Goal: Information Seeking & Learning: Learn about a topic

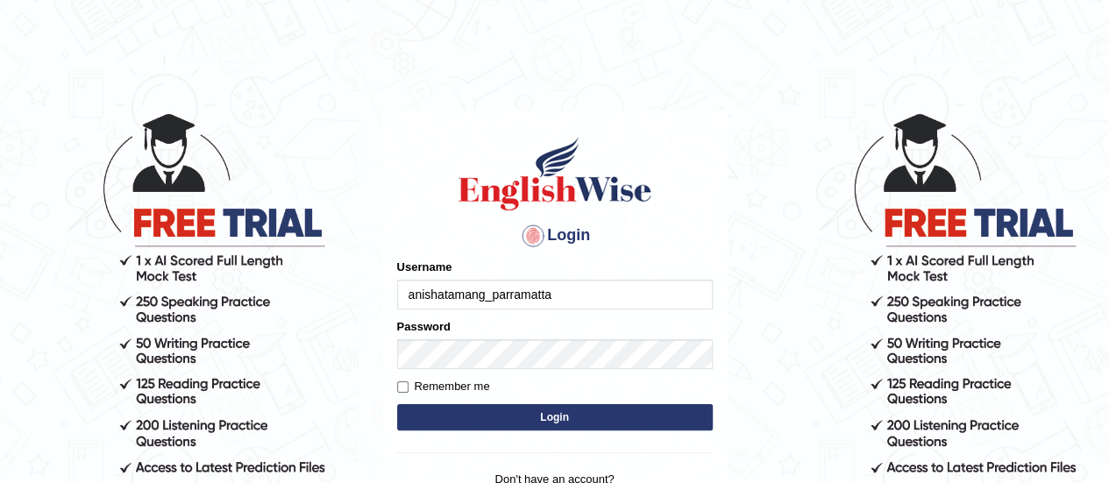
type input "anishatamang_parramatta"
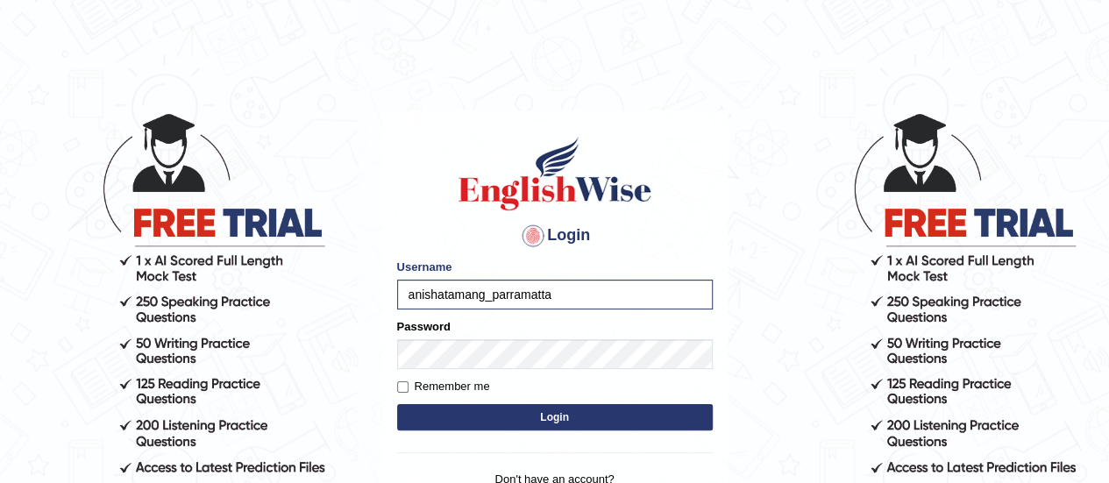
click at [493, 422] on button "Login" at bounding box center [554, 417] width 315 height 26
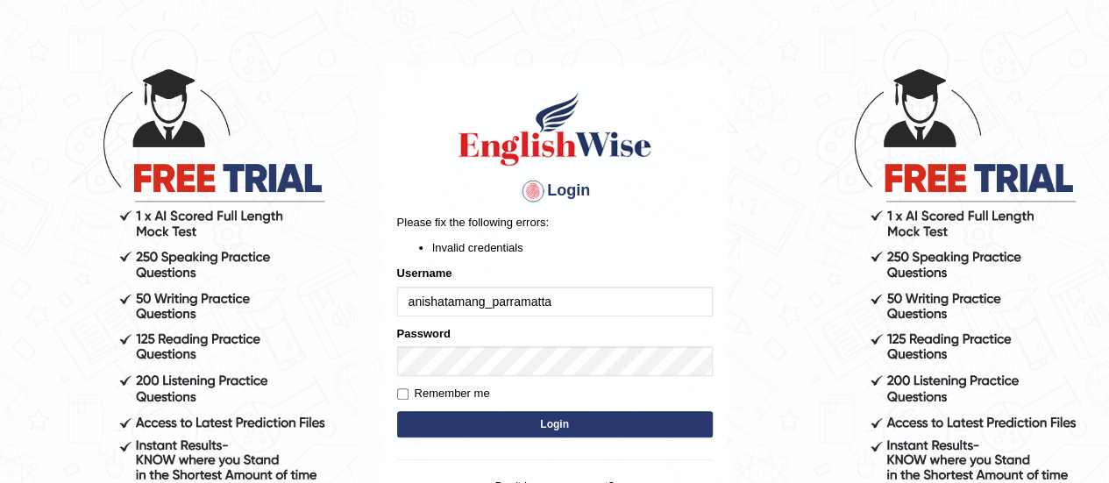
scroll to position [81, 0]
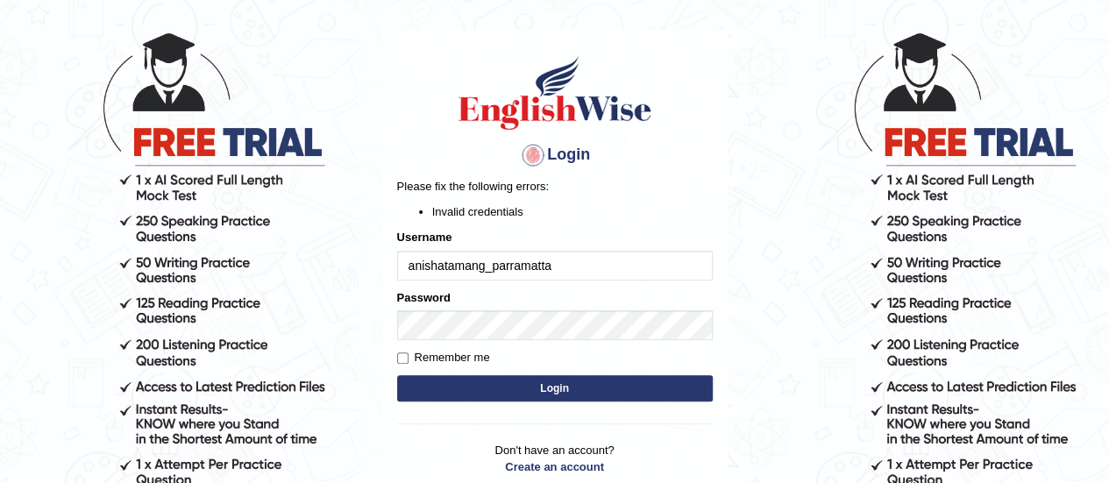
click at [538, 379] on button "Login" at bounding box center [554, 388] width 315 height 26
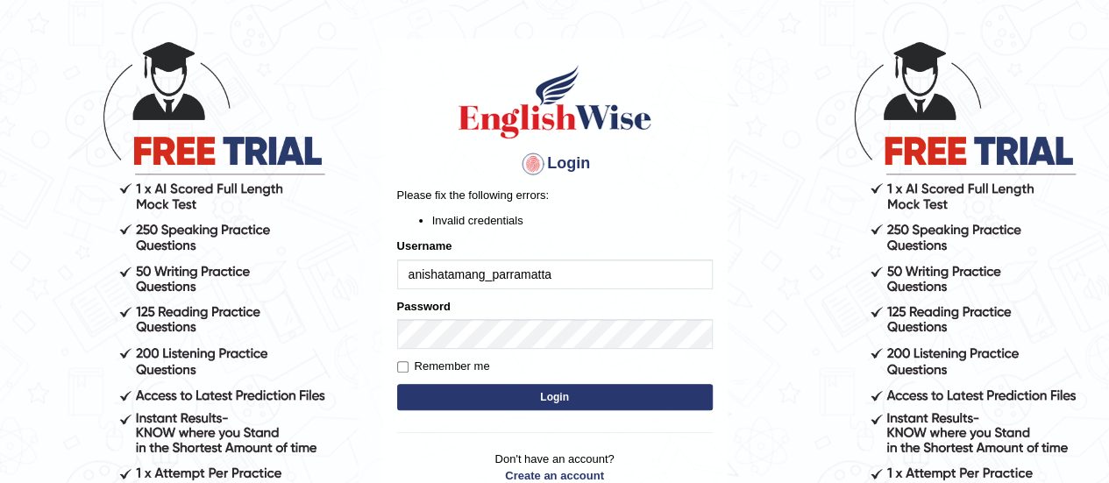
scroll to position [74, 0]
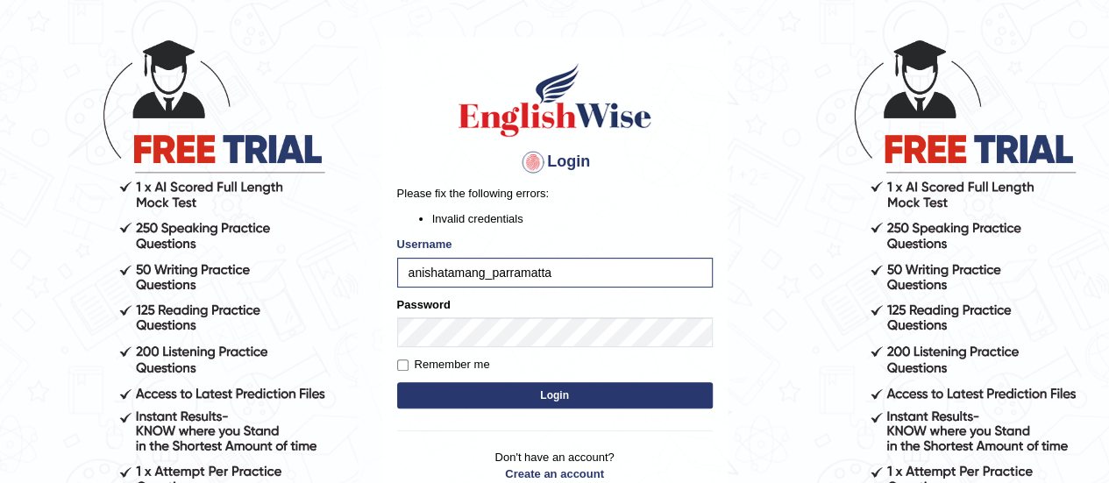
click at [565, 400] on button "Login" at bounding box center [554, 395] width 315 height 26
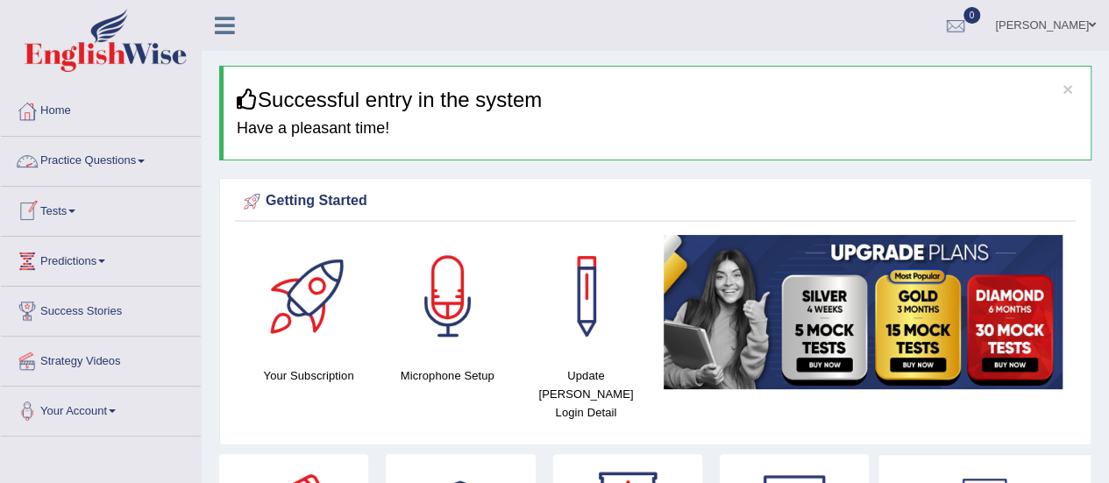
click at [140, 143] on link "Practice Questions" at bounding box center [101, 159] width 200 height 44
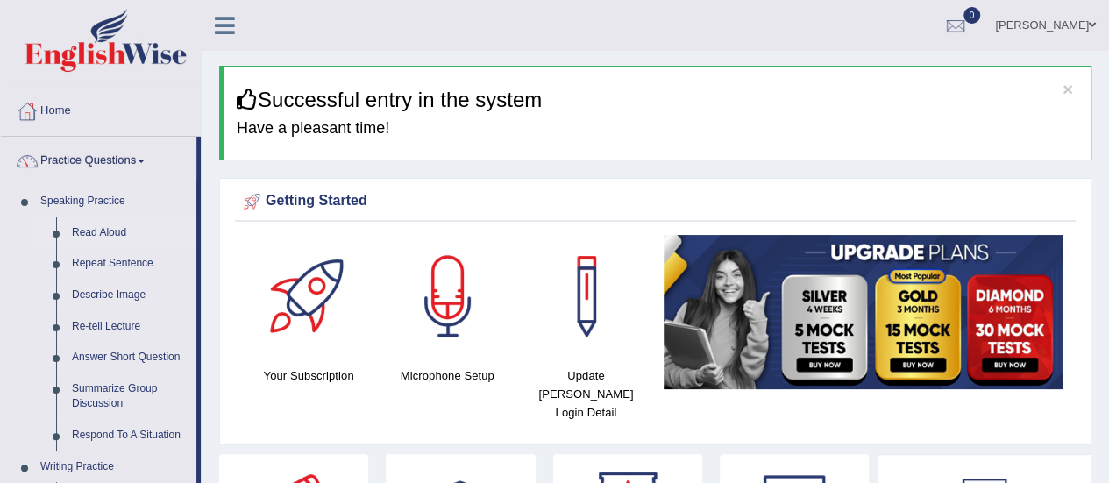
click at [102, 232] on link "Read Aloud" at bounding box center [130, 233] width 132 height 32
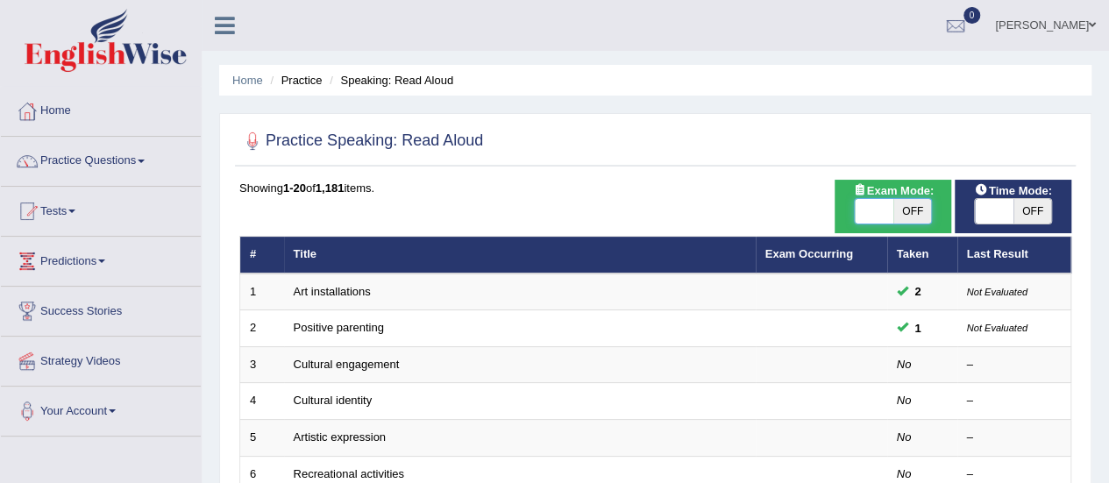
click at [876, 209] on span at bounding box center [873, 211] width 39 height 25
checkbox input "true"
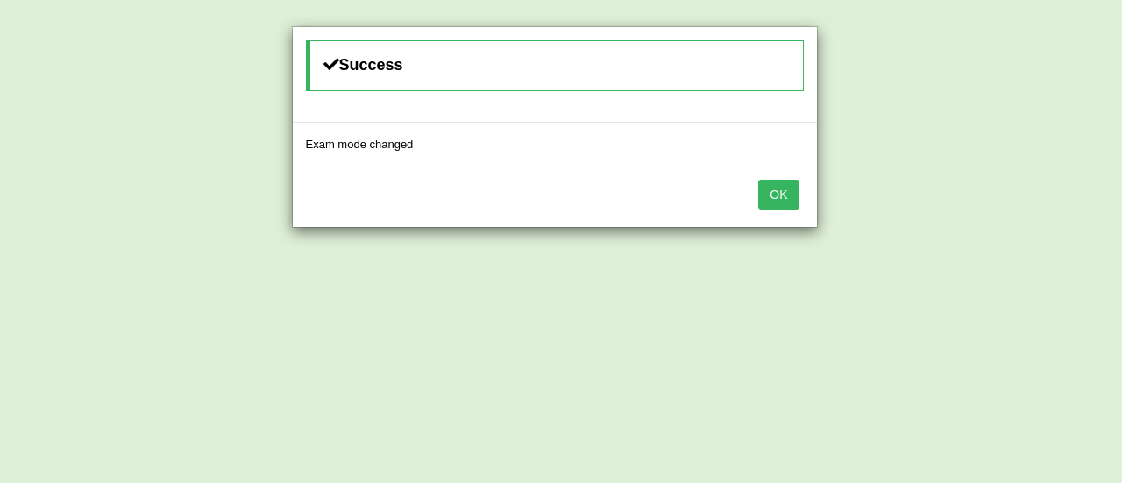
click at [780, 187] on button "OK" at bounding box center [778, 195] width 40 height 30
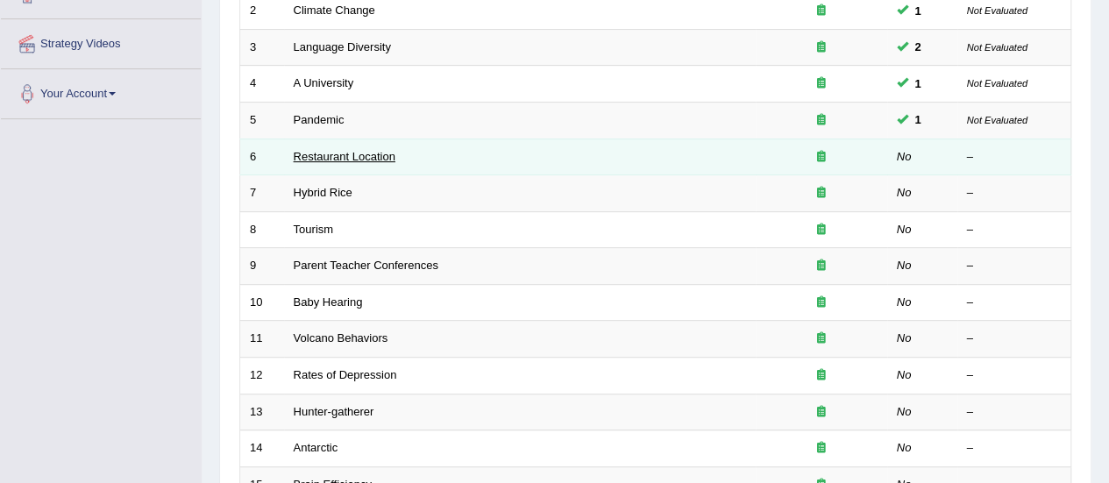
click at [358, 151] on link "Restaurant Location" at bounding box center [345, 156] width 102 height 13
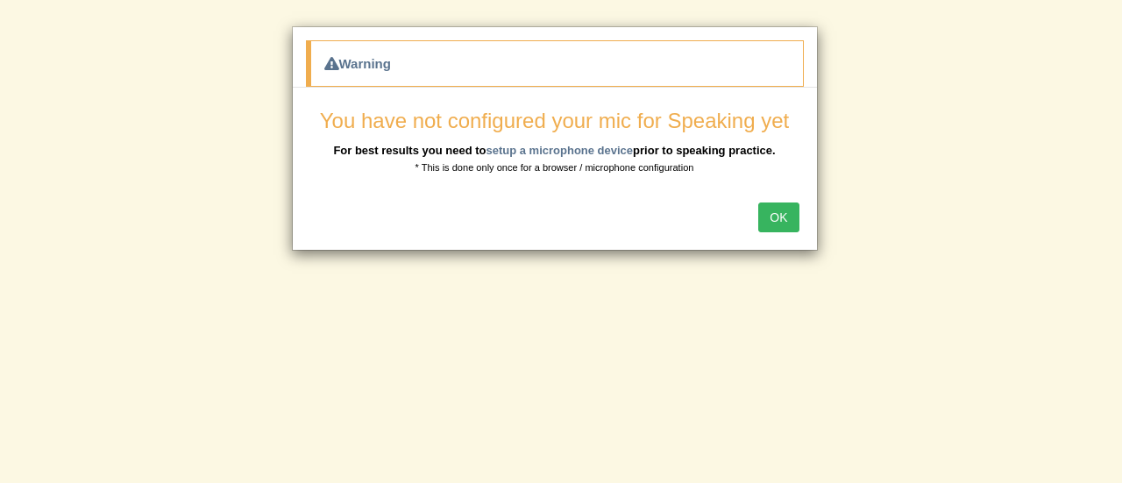
click at [785, 213] on button "OK" at bounding box center [778, 217] width 40 height 30
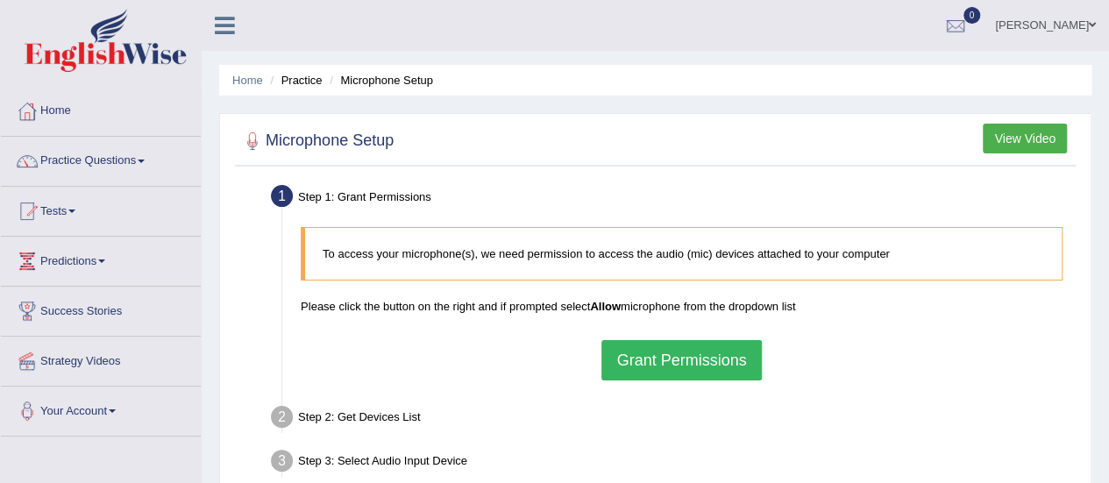
click at [672, 356] on button "Grant Permissions" at bounding box center [680, 360] width 159 height 40
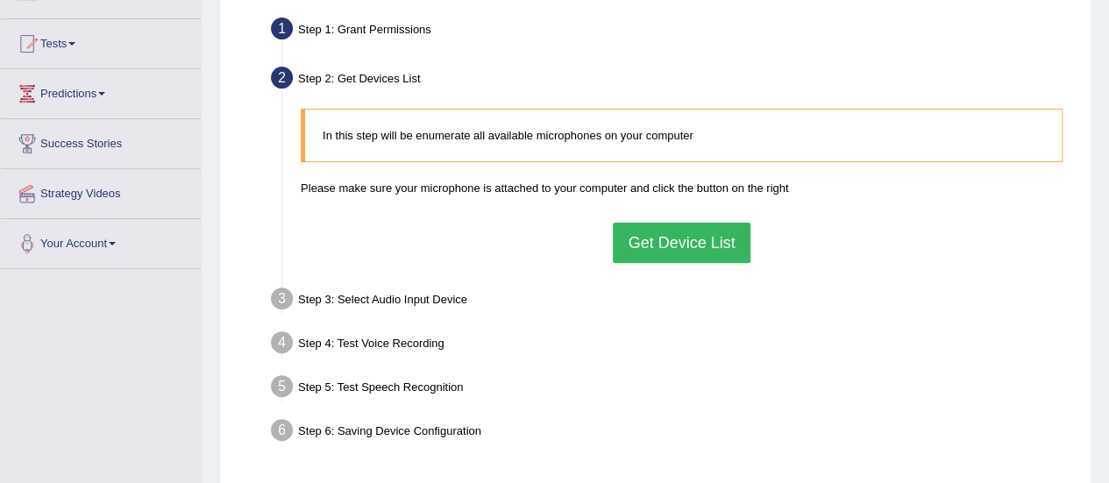
scroll to position [170, 0]
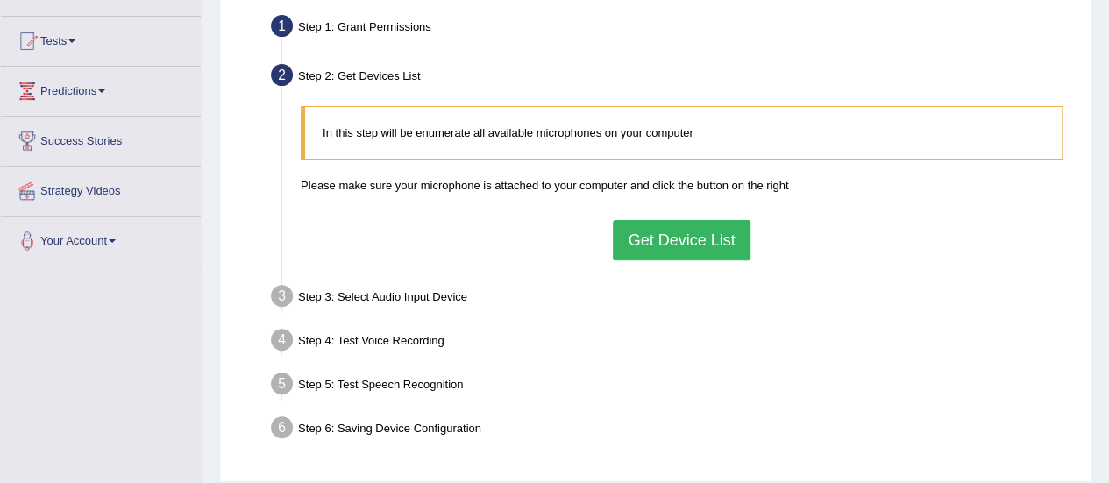
click at [674, 232] on button "Get Device List" at bounding box center [681, 240] width 137 height 40
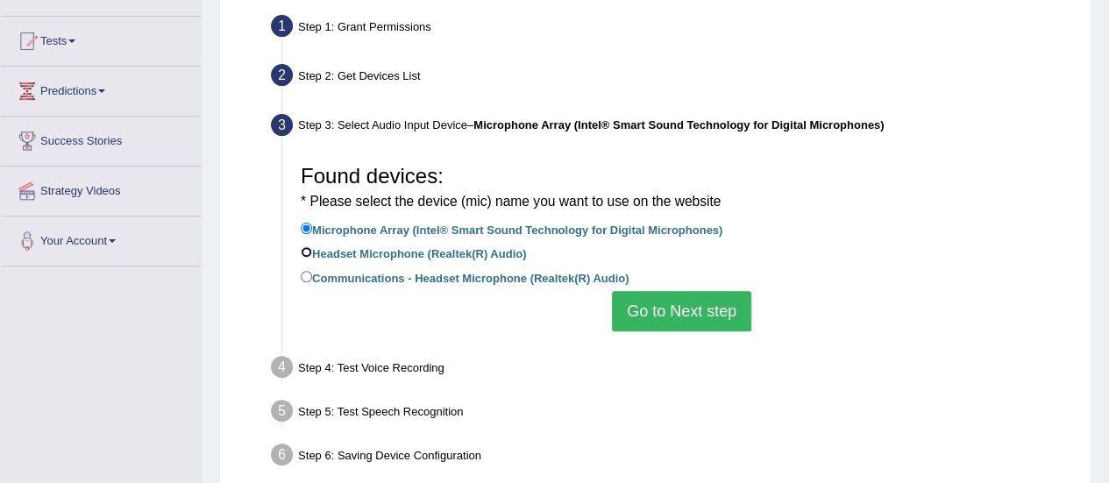
click at [305, 253] on input "Headset Microphone (Realtek(R) Audio)" at bounding box center [306, 251] width 11 height 11
radio input "true"
click at [655, 315] on button "Go to Next step" at bounding box center [681, 311] width 139 height 40
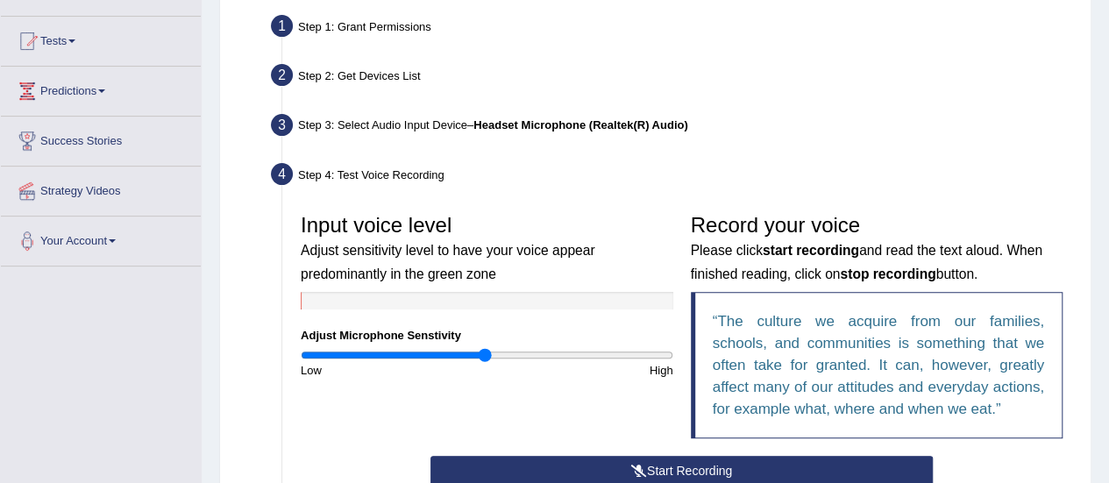
scroll to position [243, 0]
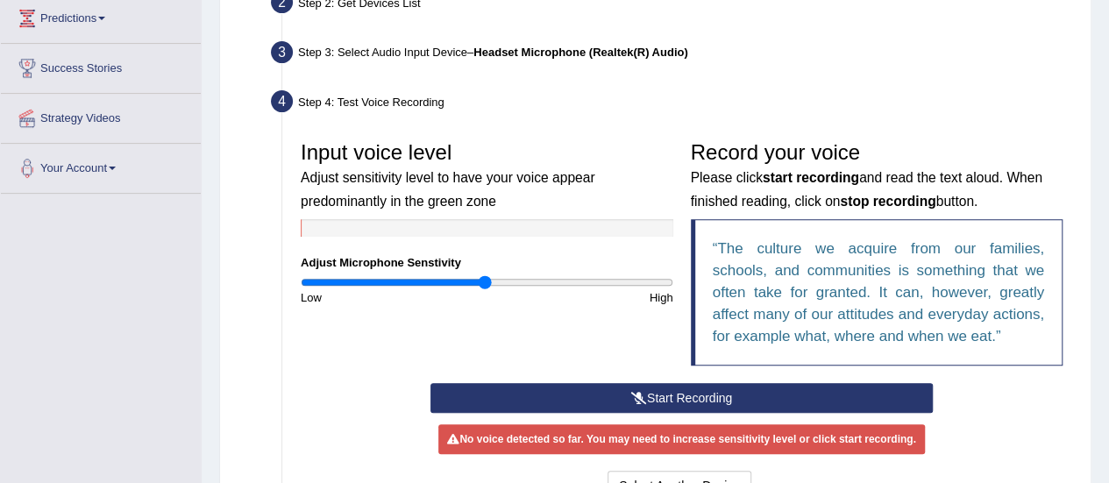
click at [624, 393] on button "Start Recording" at bounding box center [681, 398] width 502 height 30
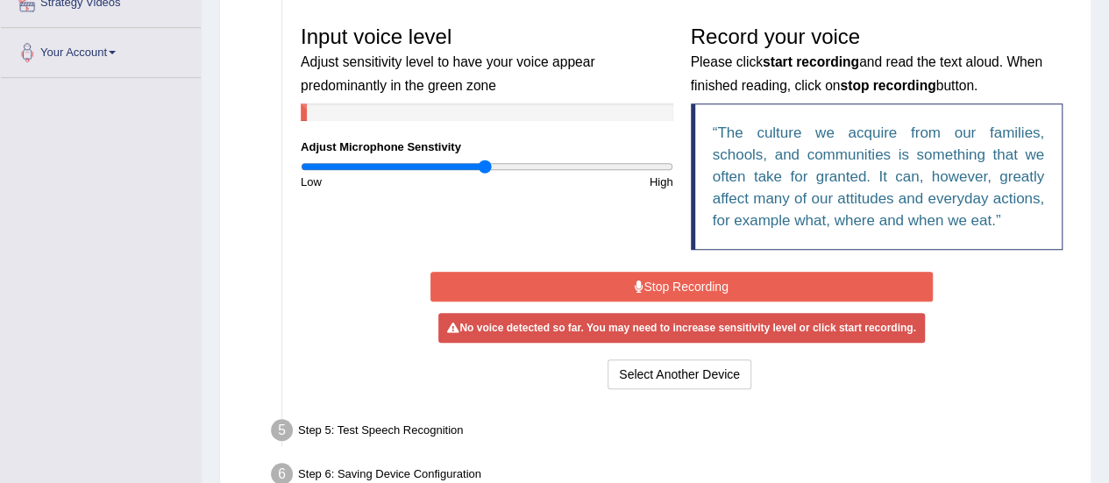
scroll to position [359, 0]
click at [696, 287] on button "Stop Recording" at bounding box center [681, 286] width 502 height 30
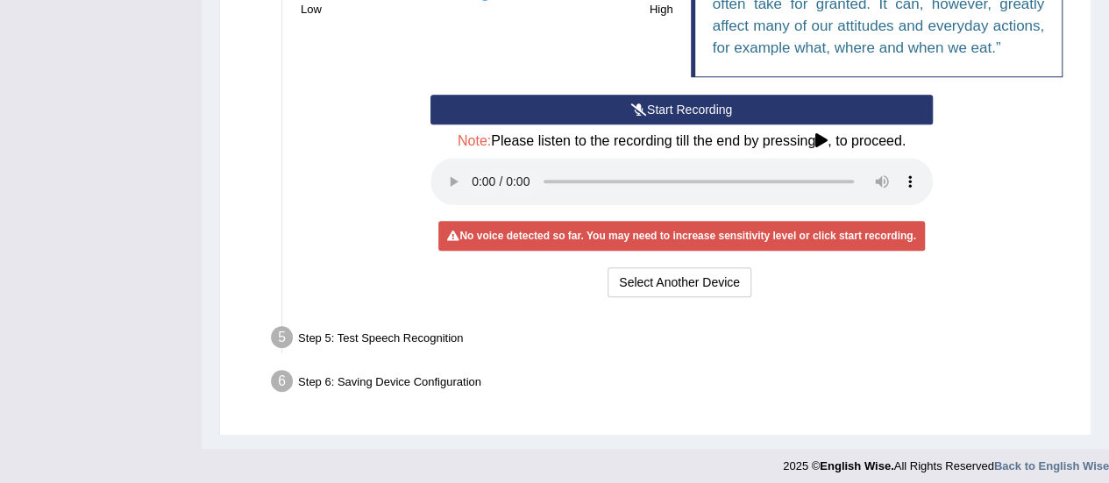
scroll to position [538, 0]
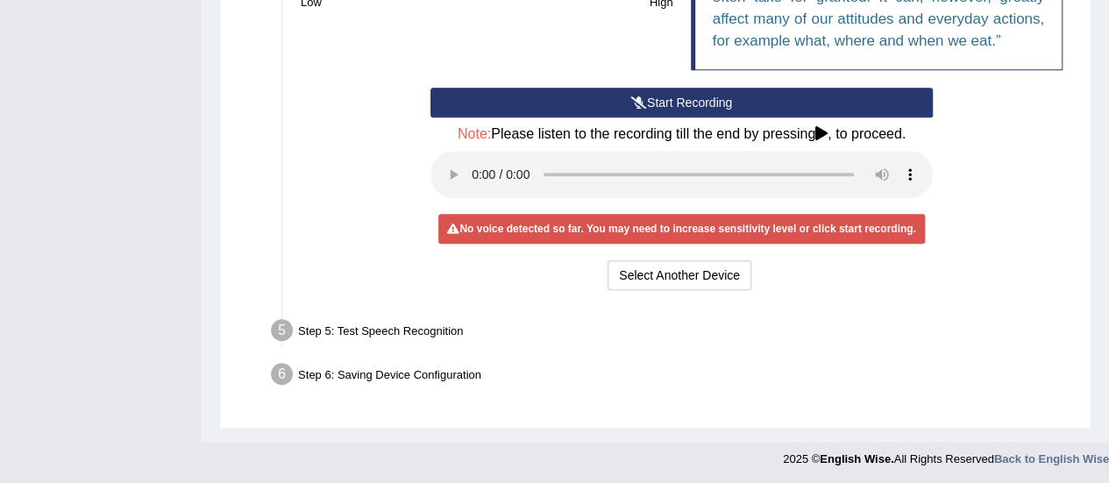
click at [762, 348] on div "Step 5: Test Speech Recognition" at bounding box center [672, 333] width 819 height 39
click at [578, 231] on div "No voice detected so far. You may need to increase sensitivity level or click s…" at bounding box center [680, 229] width 485 height 30
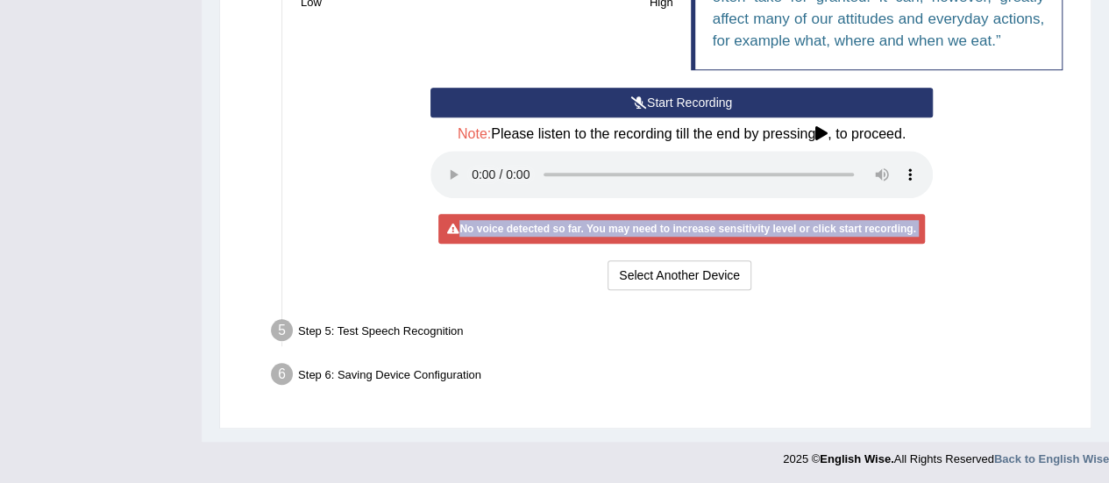
click at [578, 231] on div "No voice detected so far. You may need to increase sensitivity level or click s…" at bounding box center [680, 229] width 485 height 30
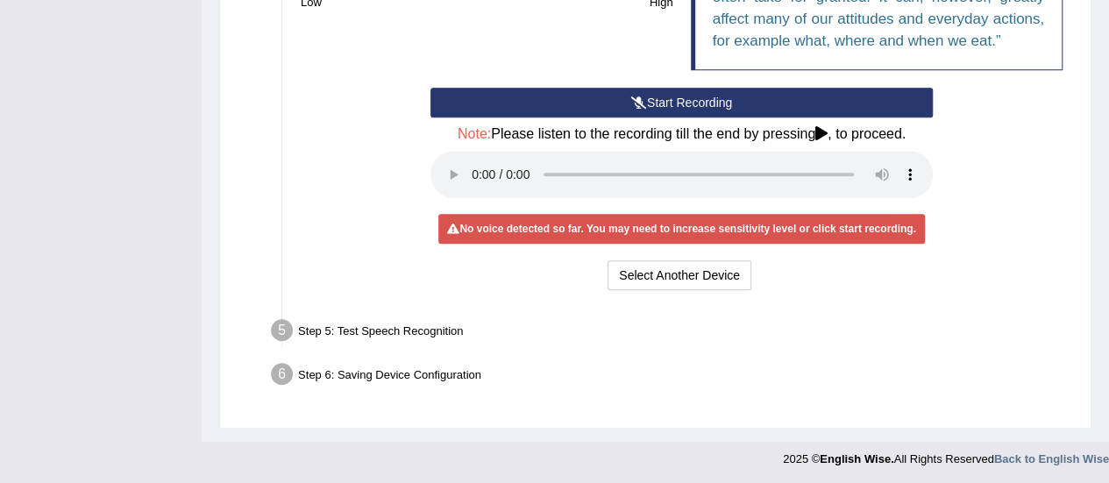
click at [567, 330] on div "Step 5: Test Speech Recognition" at bounding box center [672, 333] width 819 height 39
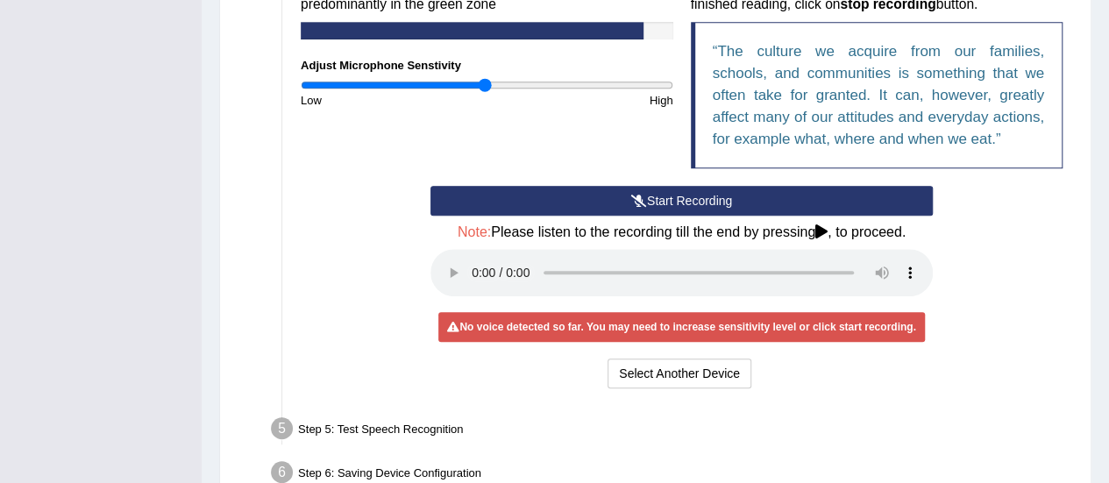
scroll to position [425, 0]
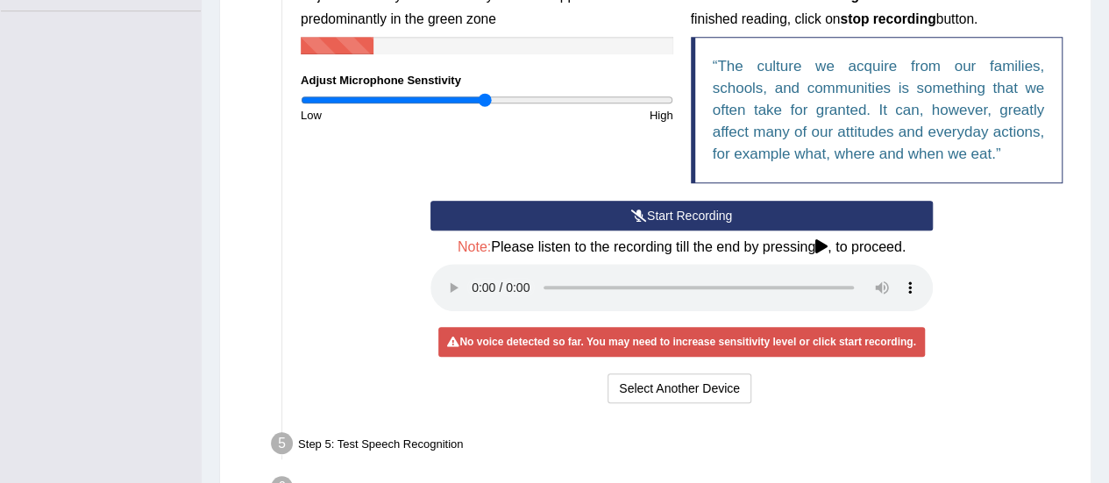
click at [666, 204] on button "Start Recording" at bounding box center [681, 216] width 502 height 30
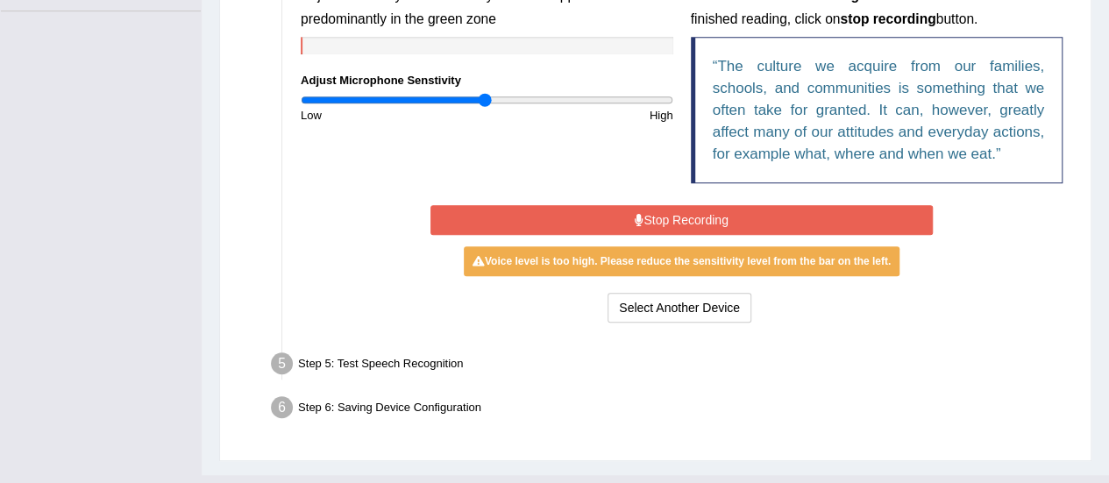
click at [676, 213] on button "Stop Recording" at bounding box center [681, 220] width 502 height 30
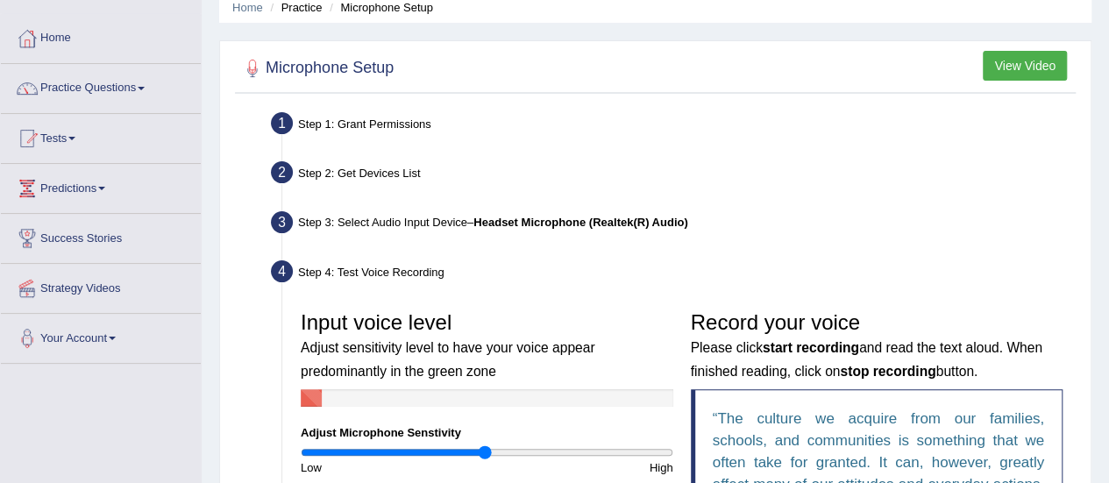
scroll to position [74, 0]
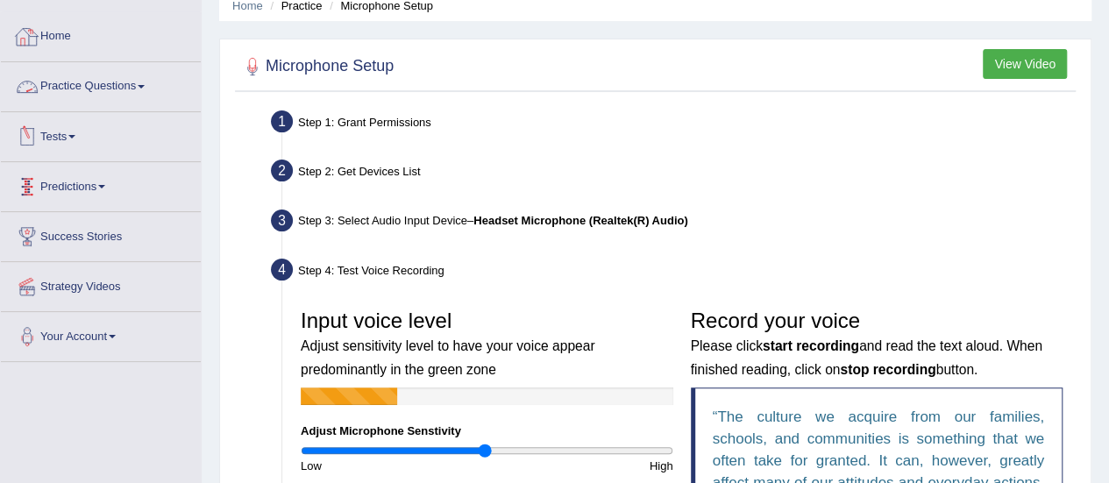
click at [131, 84] on link "Practice Questions" at bounding box center [101, 84] width 200 height 44
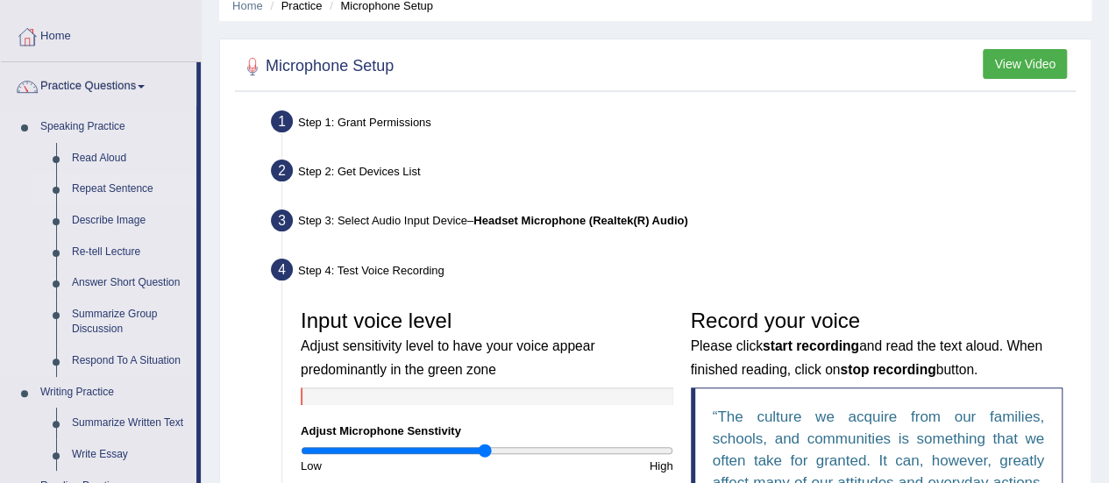
click at [101, 188] on link "Repeat Sentence" at bounding box center [130, 190] width 132 height 32
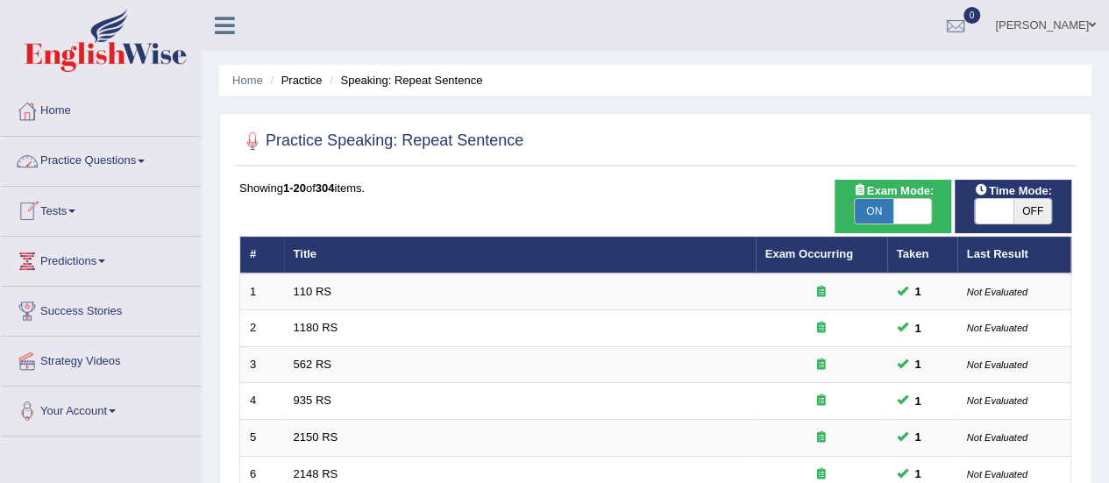
click at [120, 165] on link "Practice Questions" at bounding box center [101, 159] width 200 height 44
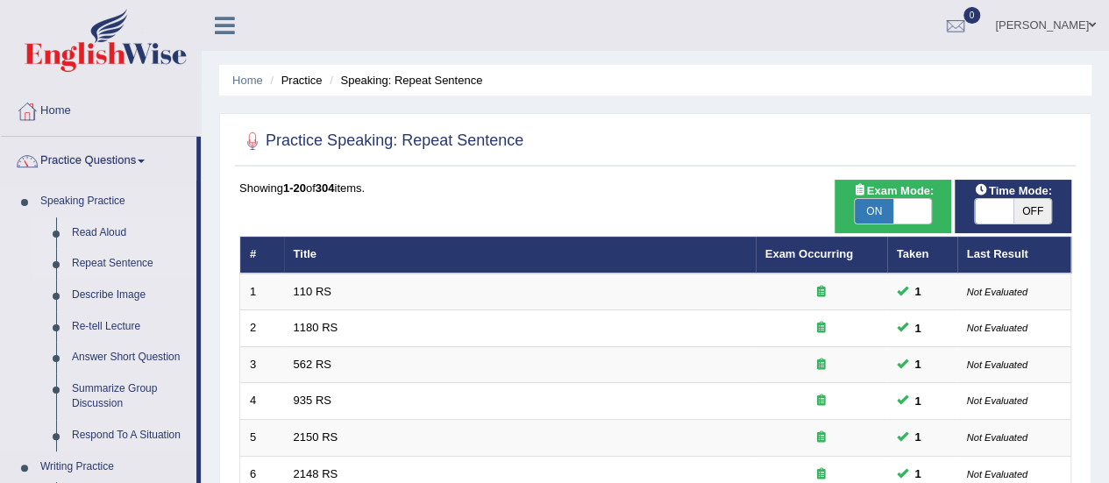
click at [87, 244] on link "Read Aloud" at bounding box center [130, 233] width 132 height 32
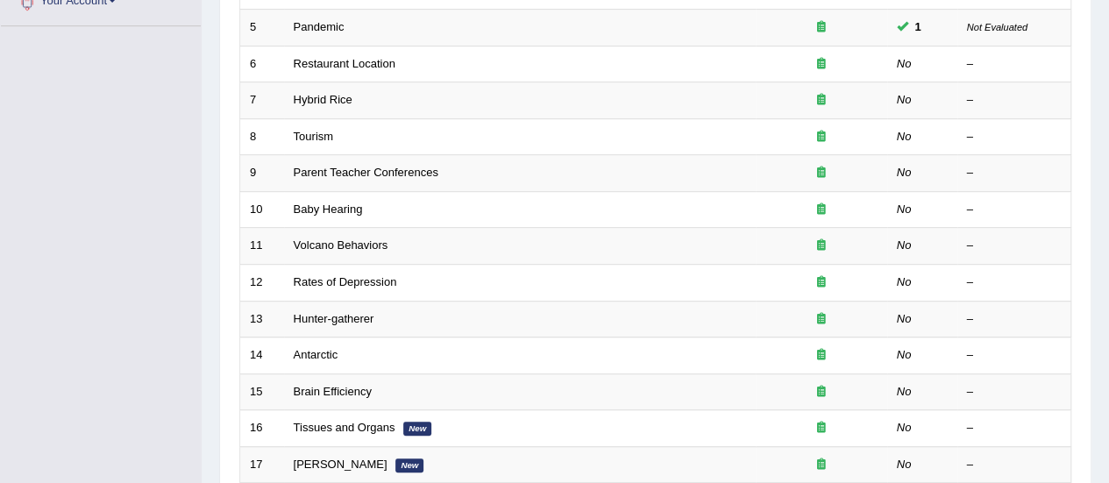
scroll to position [391, 0]
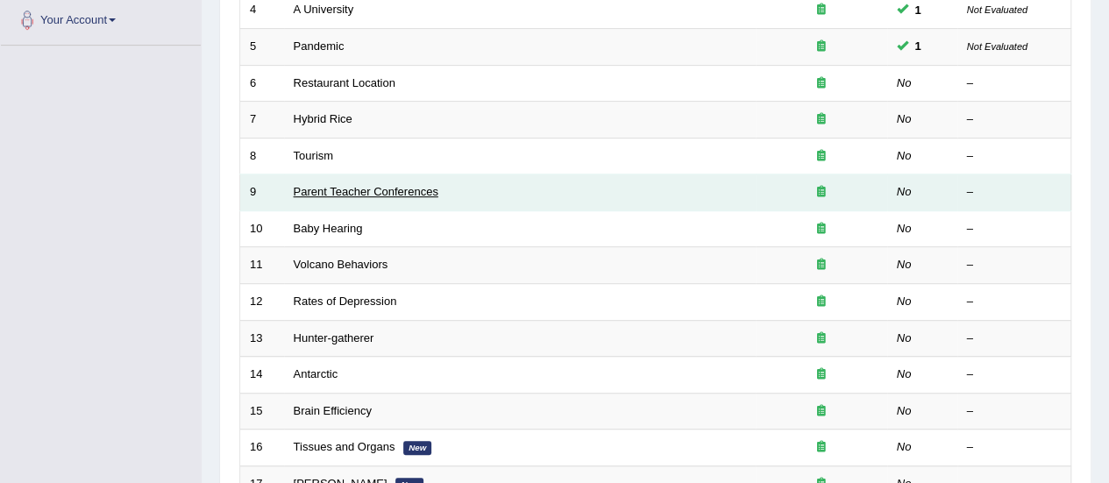
click at [325, 185] on link "Parent Teacher Conferences" at bounding box center [366, 191] width 145 height 13
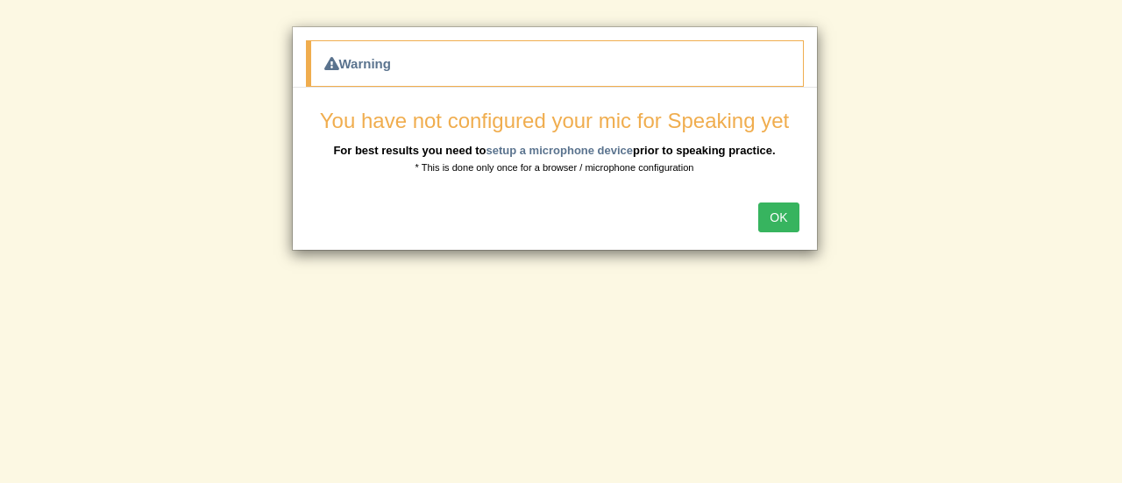
click at [485, 130] on span "You have not configured your mic for Speaking yet" at bounding box center [554, 121] width 469 height 24
click at [773, 206] on button "OK" at bounding box center [778, 217] width 40 height 30
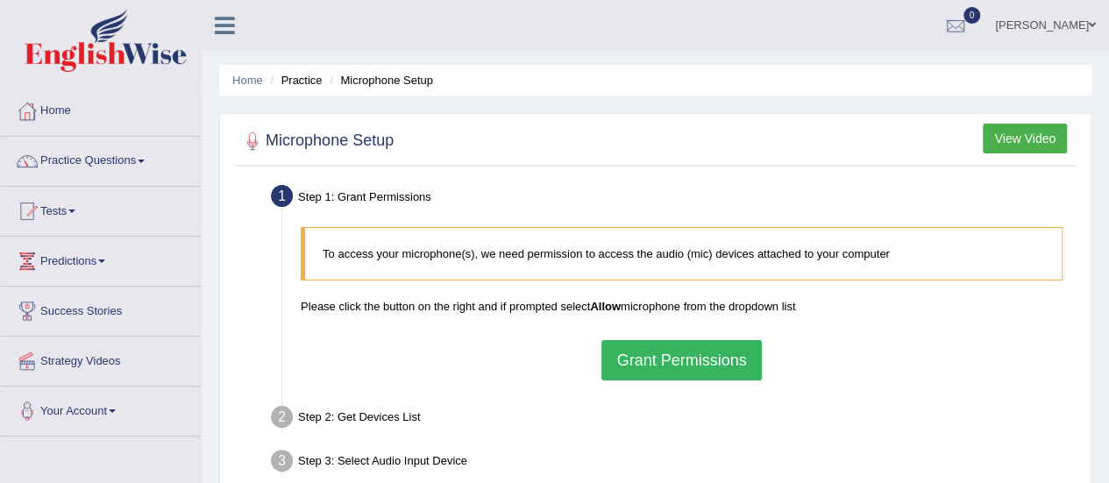
click at [680, 358] on button "Grant Permissions" at bounding box center [680, 360] width 159 height 40
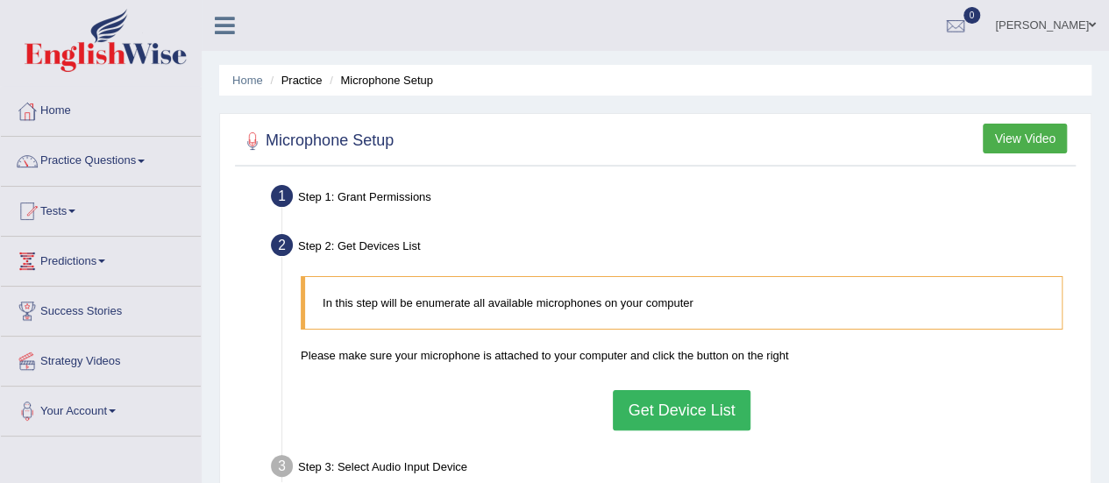
click at [662, 304] on blockquote "In this step will be enumerate all available microphones on your computer" at bounding box center [682, 302] width 762 height 53
click at [697, 407] on button "Get Device List" at bounding box center [681, 410] width 137 height 40
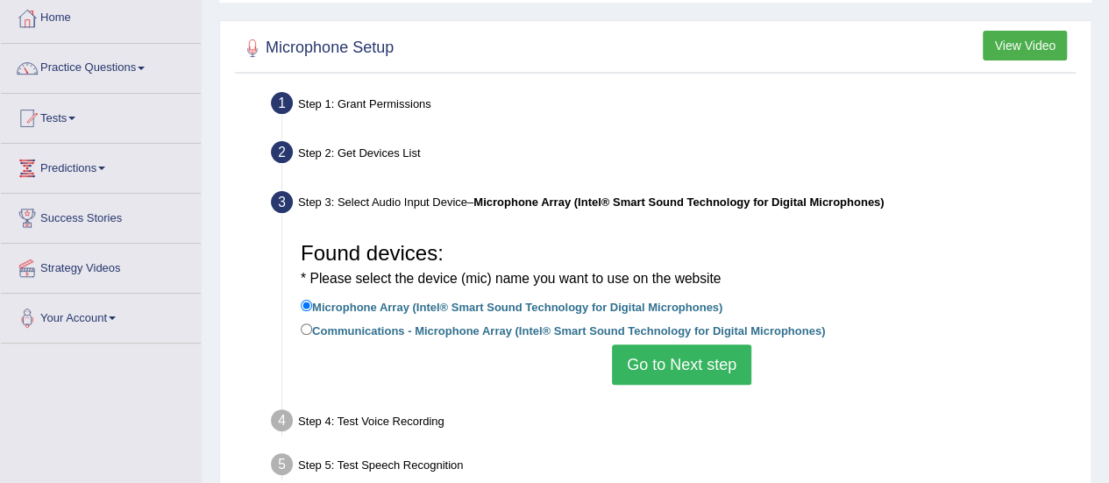
scroll to position [94, 0]
click at [662, 383] on div "Found devices: * Please select the device (mic) name you want to use on the web…" at bounding box center [681, 307] width 779 height 169
click at [667, 364] on button "Go to Next step" at bounding box center [681, 364] width 139 height 40
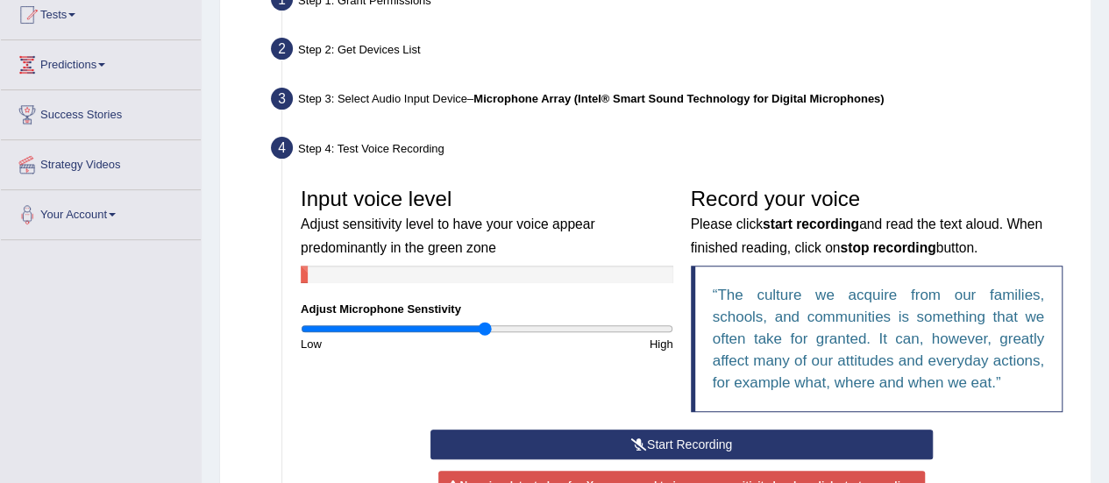
scroll to position [197, 0]
click at [659, 446] on button "Start Recording" at bounding box center [681, 444] width 502 height 30
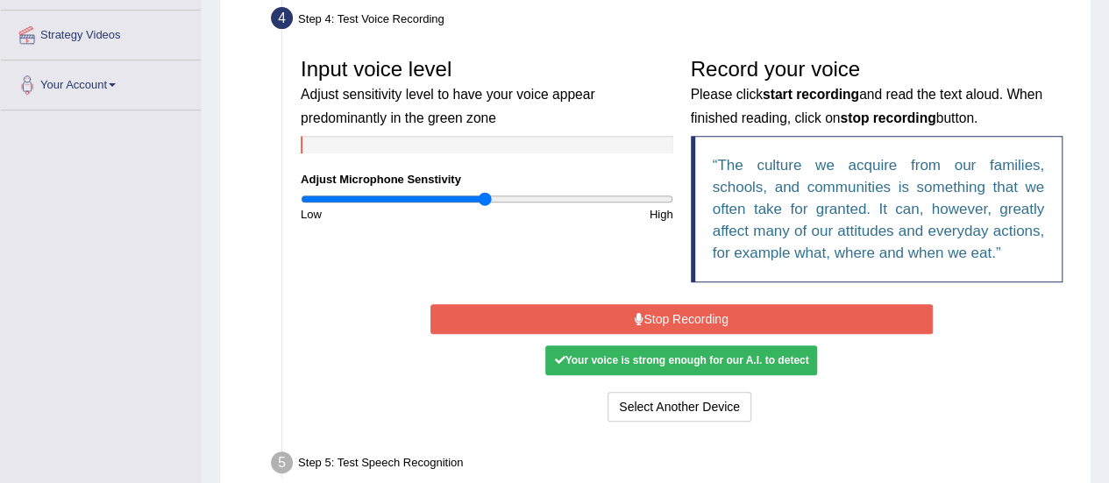
scroll to position [328, 0]
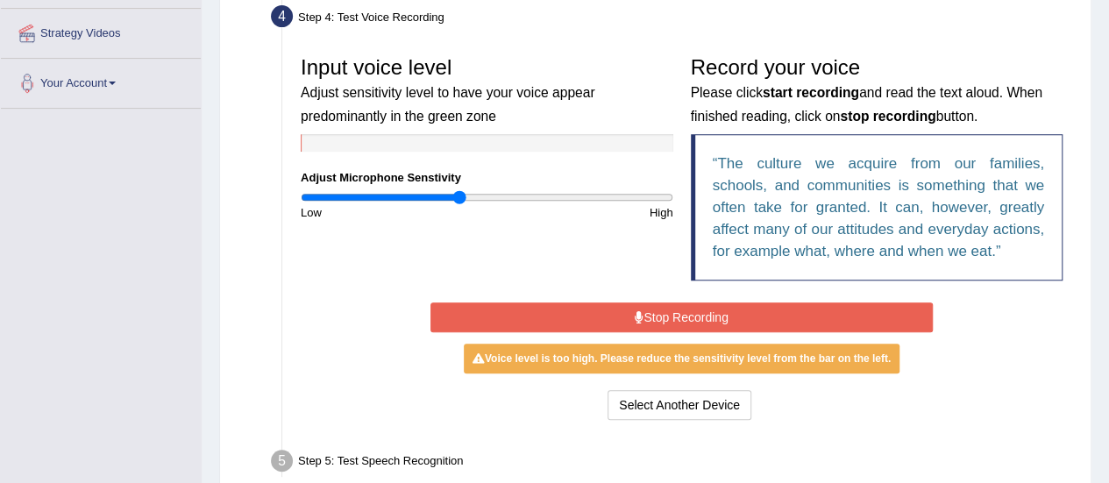
click at [457, 199] on input "range" at bounding box center [487, 197] width 372 height 14
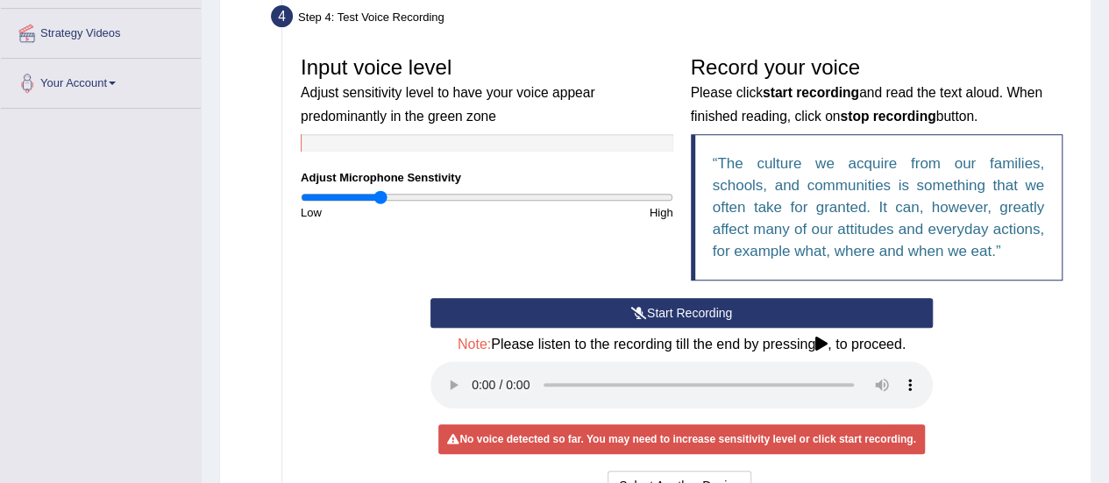
click at [380, 195] on input "range" at bounding box center [487, 197] width 372 height 14
click at [543, 311] on button "Start Recording" at bounding box center [681, 313] width 502 height 30
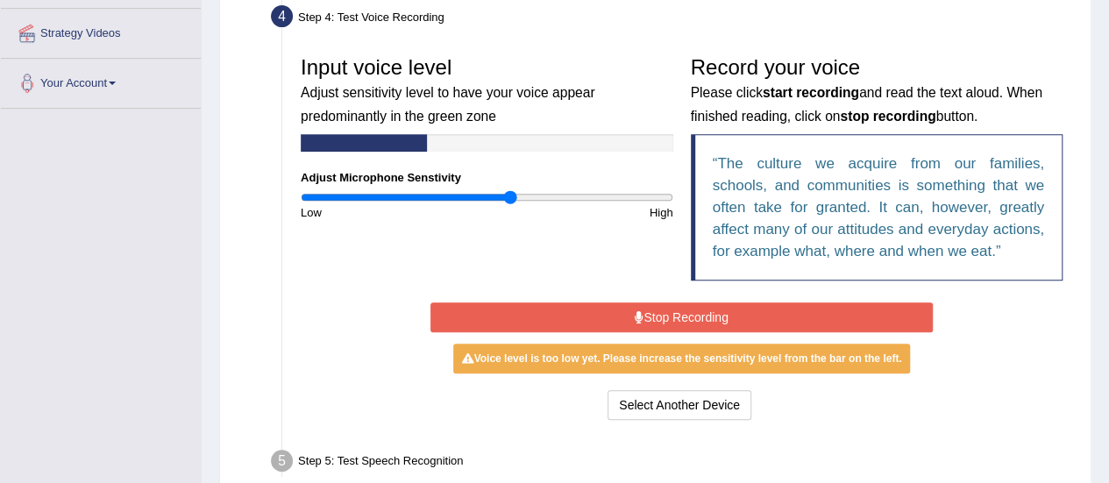
click at [508, 199] on input "range" at bounding box center [487, 197] width 372 height 14
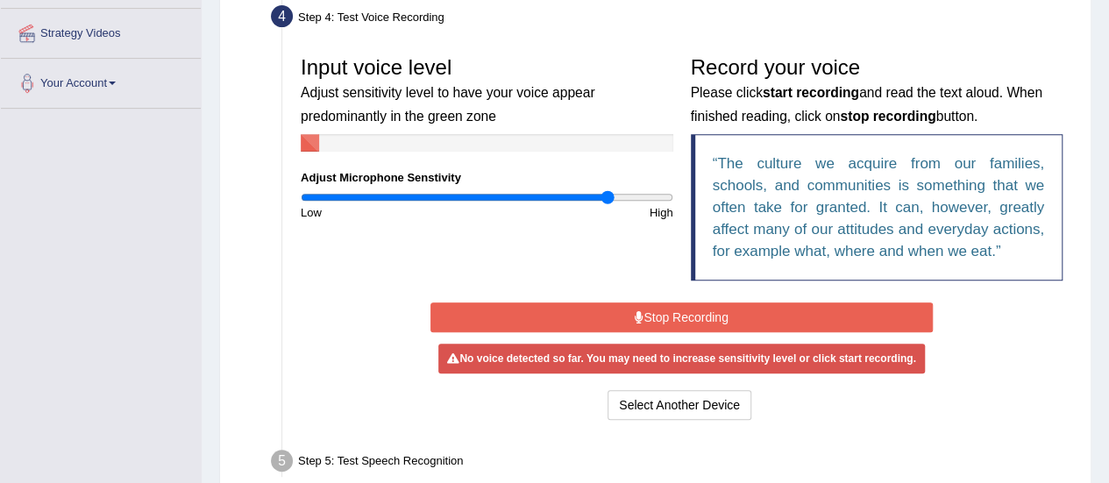
click at [606, 194] on input "range" at bounding box center [487, 197] width 372 height 14
click at [670, 321] on button "Stop Recording" at bounding box center [681, 317] width 502 height 30
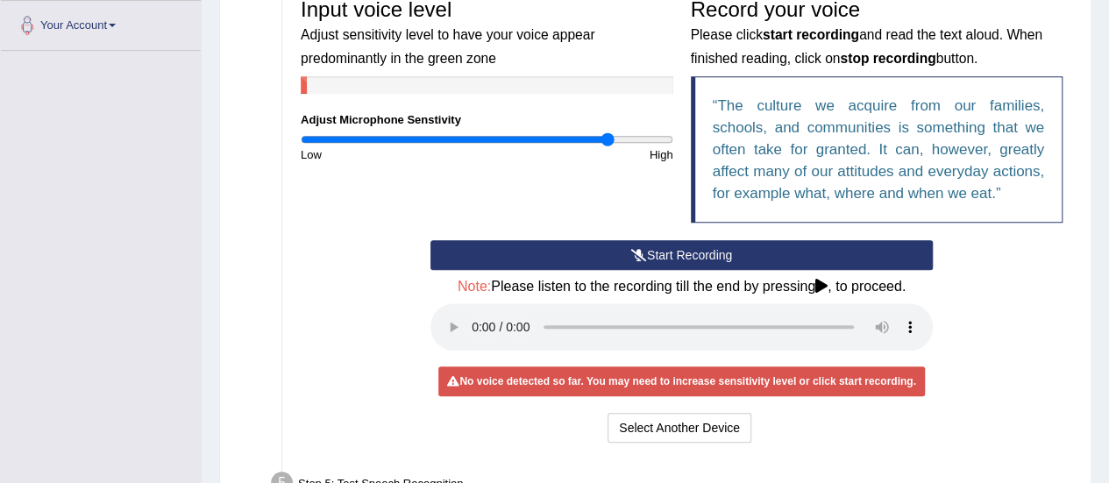
scroll to position [385, 0]
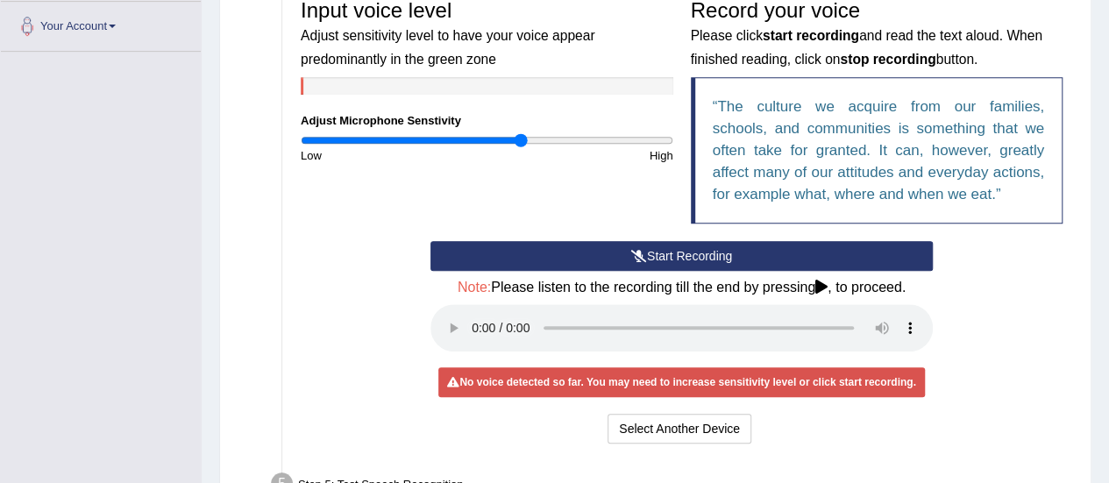
type input "1.2"
click at [521, 138] on input "range" at bounding box center [487, 140] width 372 height 14
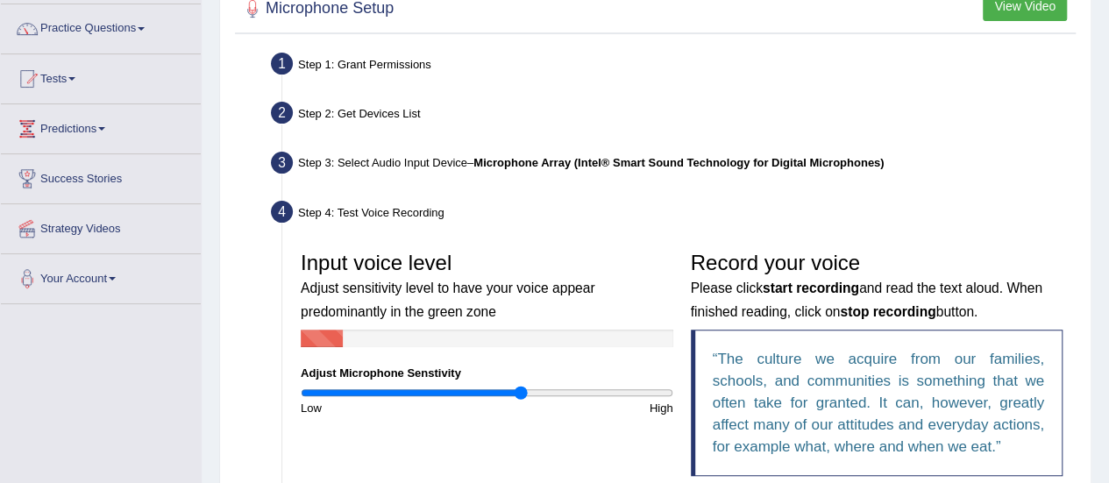
scroll to position [105, 0]
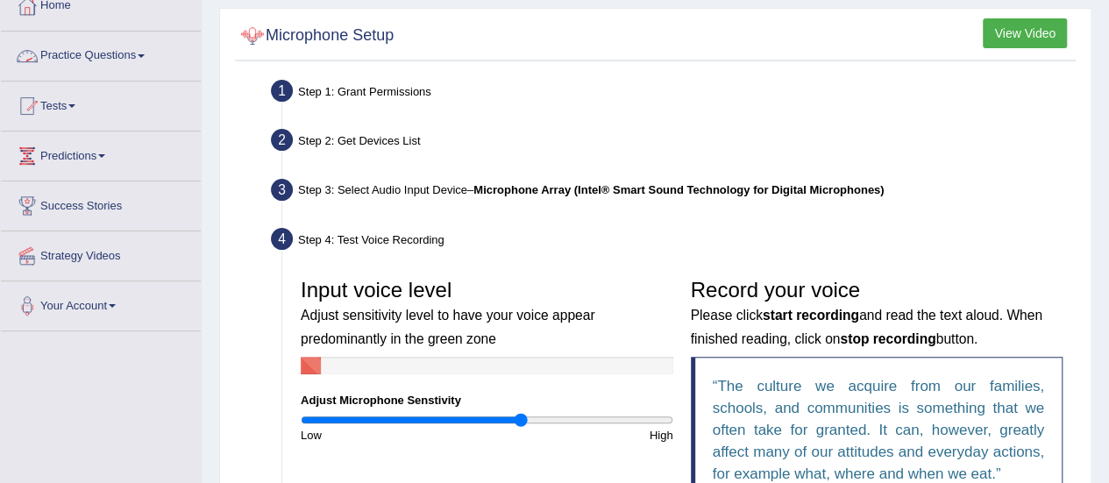
click at [141, 47] on link "Practice Questions" at bounding box center [101, 54] width 200 height 44
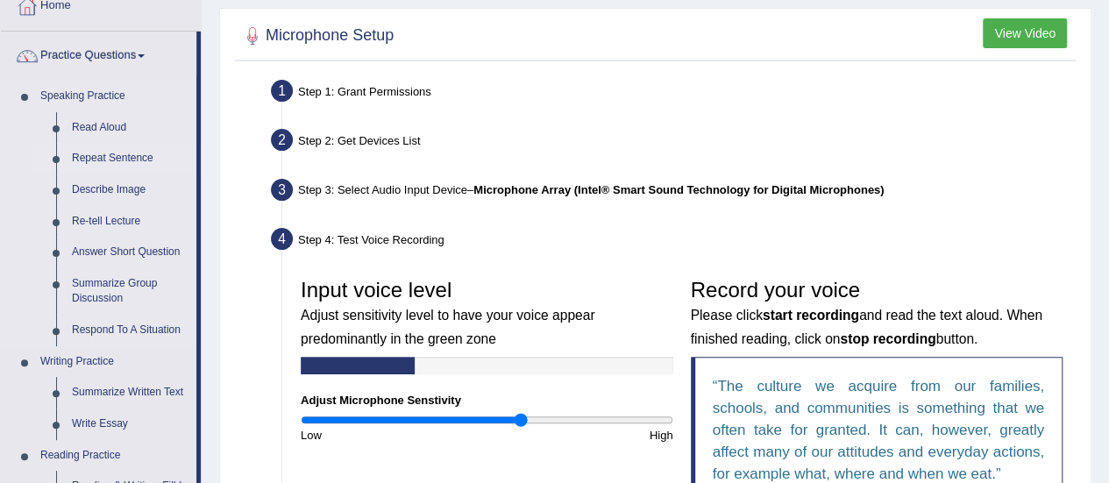
click at [128, 153] on link "Repeat Sentence" at bounding box center [130, 159] width 132 height 32
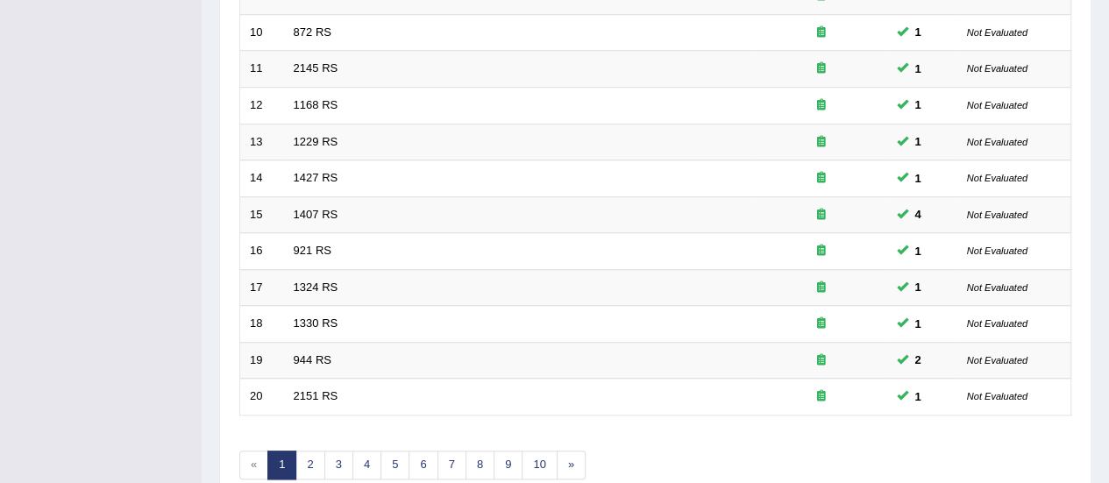
scroll to position [669, 0]
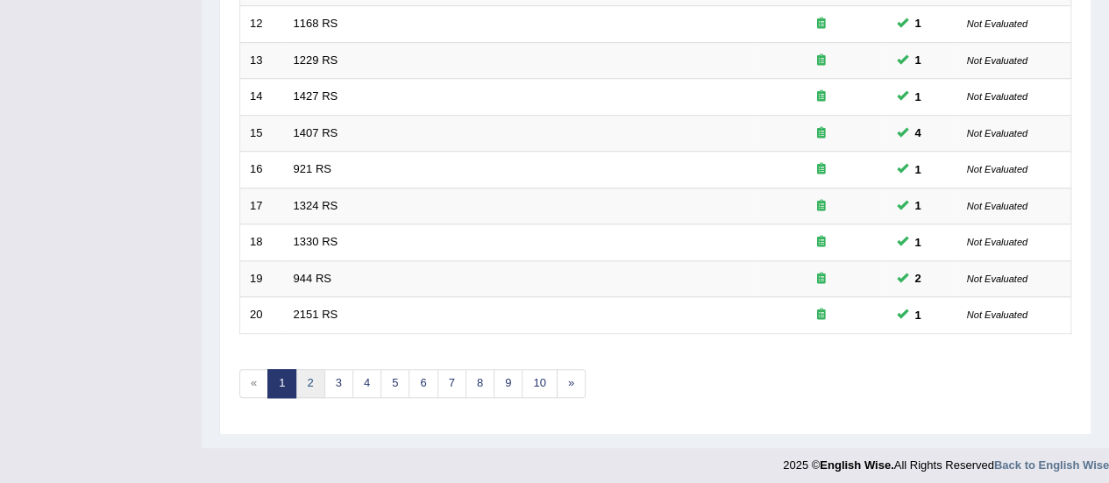
click at [300, 376] on link "2" at bounding box center [309, 383] width 29 height 29
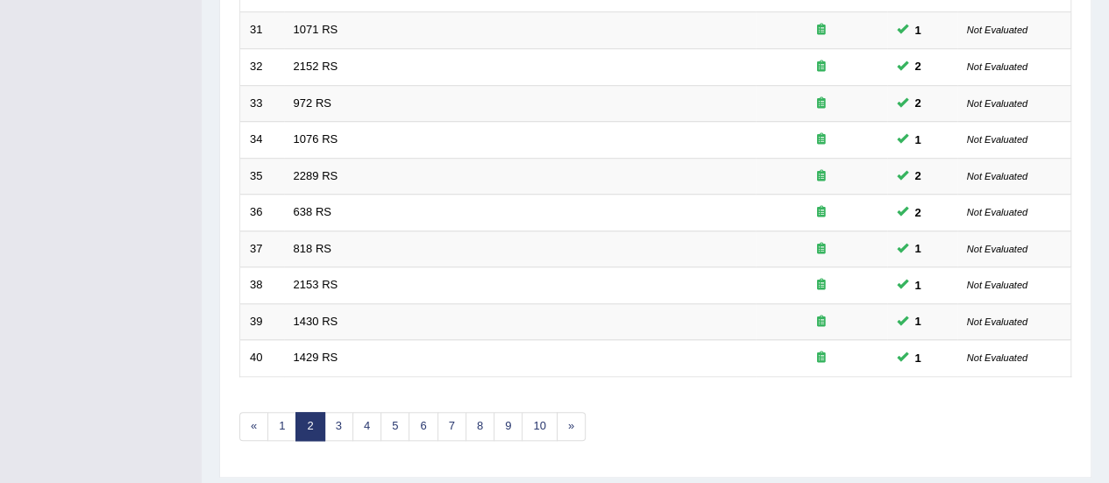
scroll to position [669, 0]
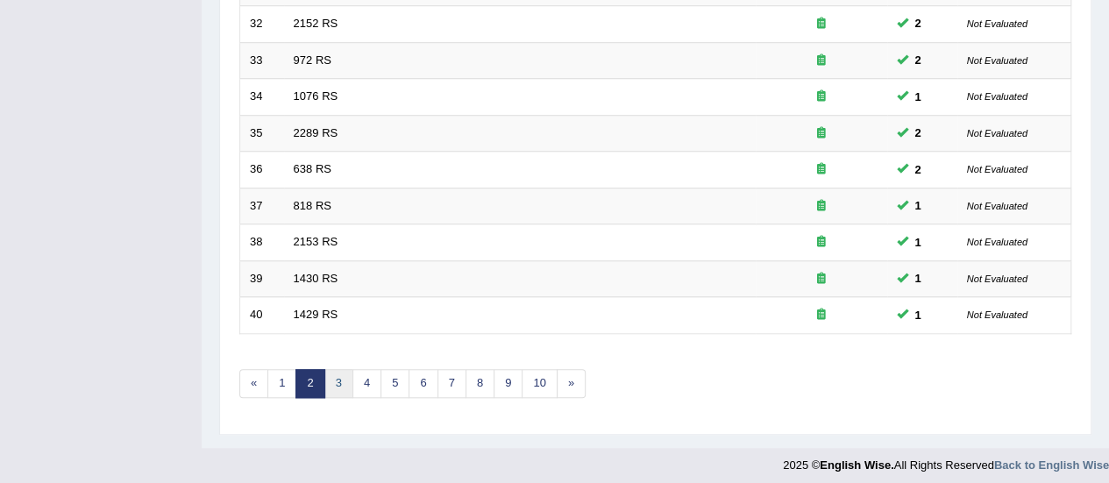
click at [340, 374] on link "3" at bounding box center [338, 383] width 29 height 29
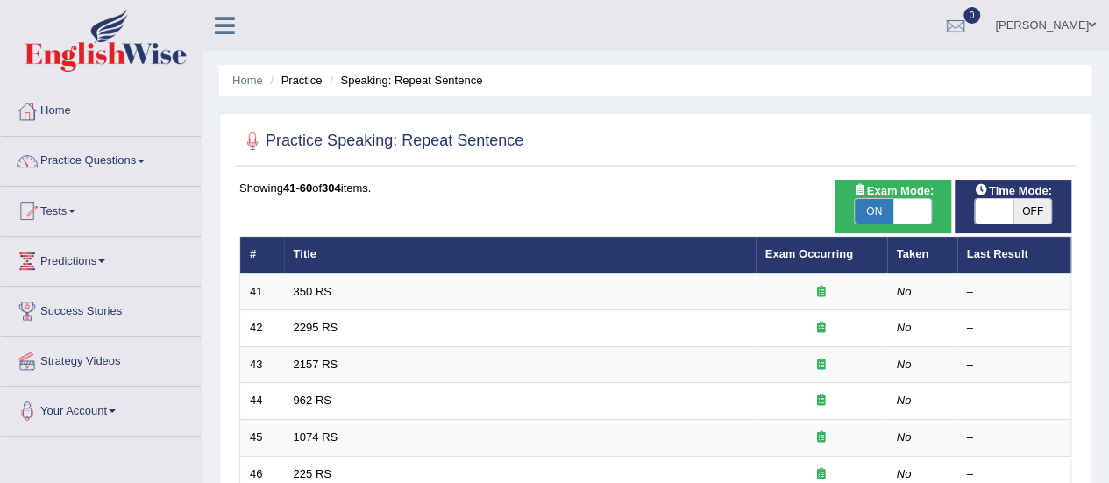
click at [883, 213] on span "ON" at bounding box center [873, 211] width 39 height 25
checkbox input "false"
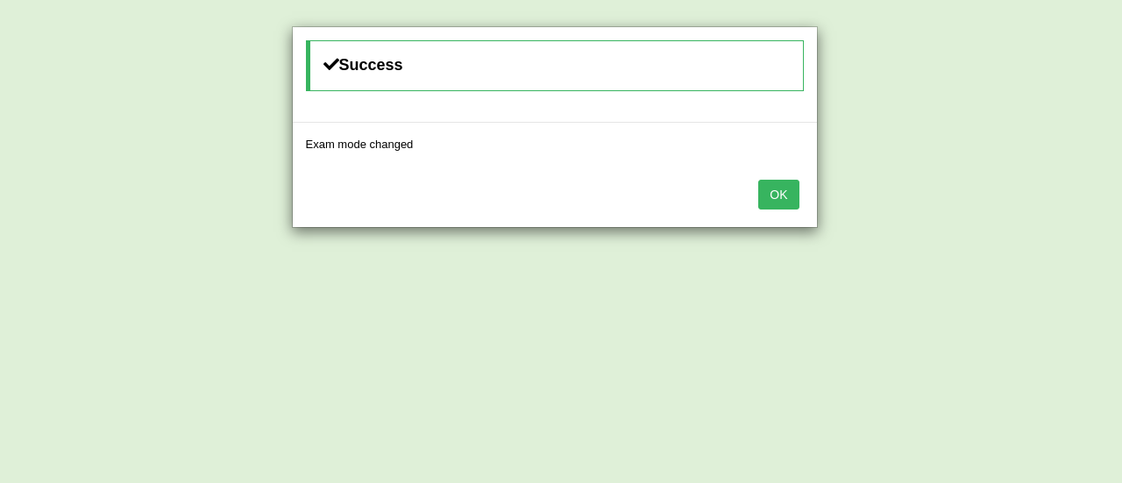
click at [883, 213] on div "Success Exam mode changed OK" at bounding box center [561, 241] width 1122 height 483
click at [776, 193] on button "OK" at bounding box center [778, 195] width 40 height 30
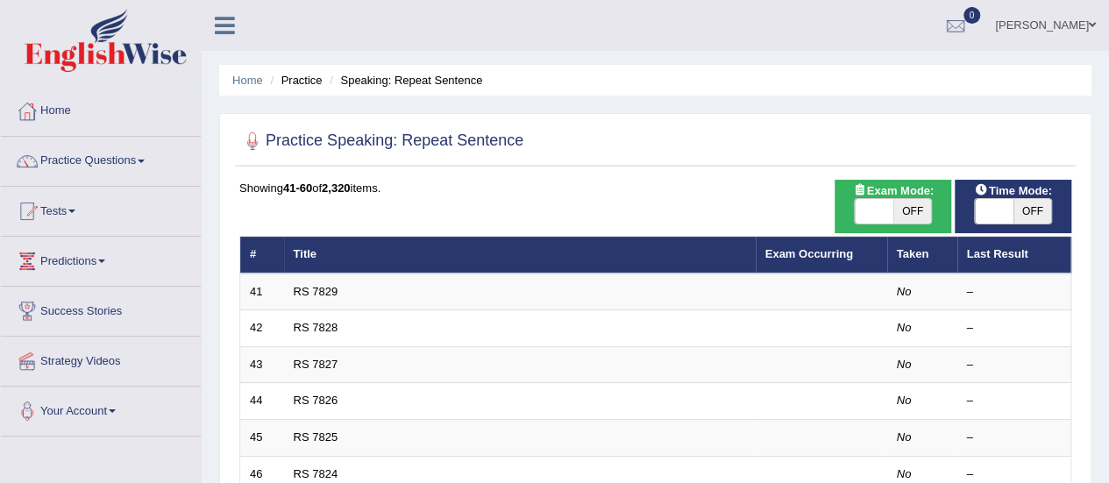
click at [899, 209] on span "OFF" at bounding box center [912, 211] width 39 height 25
checkbox input "true"
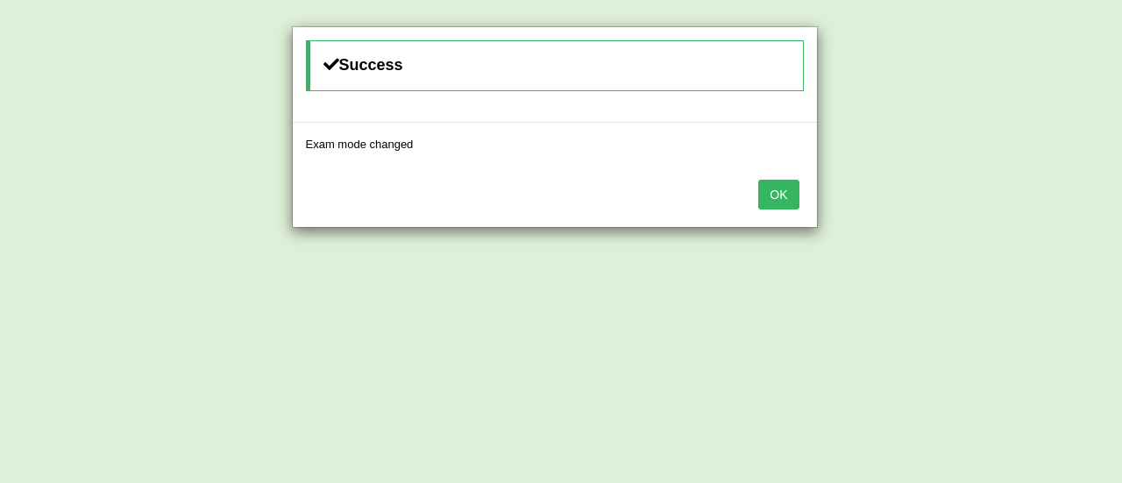
click at [771, 183] on button "OK" at bounding box center [778, 195] width 40 height 30
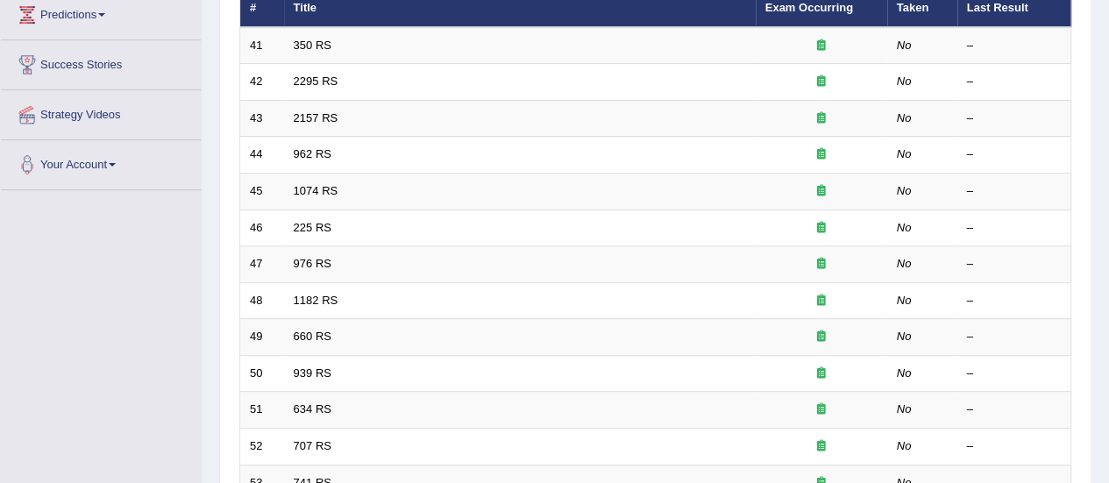
scroll to position [198, 0]
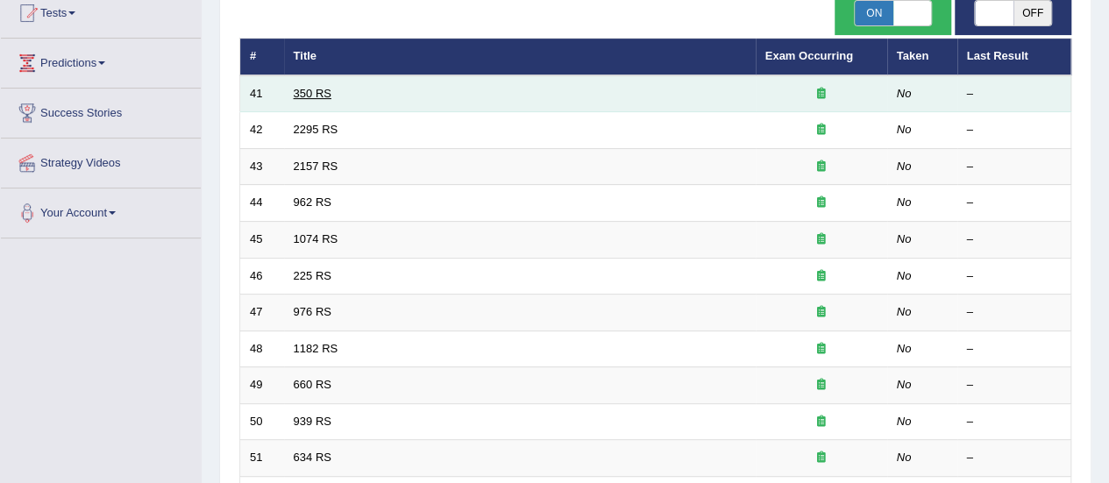
click at [324, 91] on link "350 RS" at bounding box center [313, 93] width 38 height 13
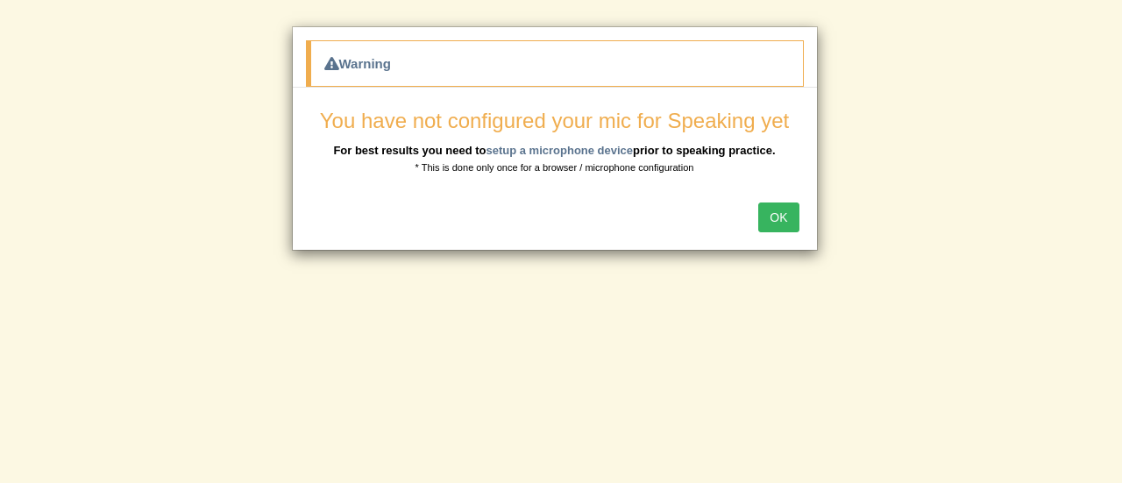
click at [782, 228] on button "OK" at bounding box center [778, 217] width 40 height 30
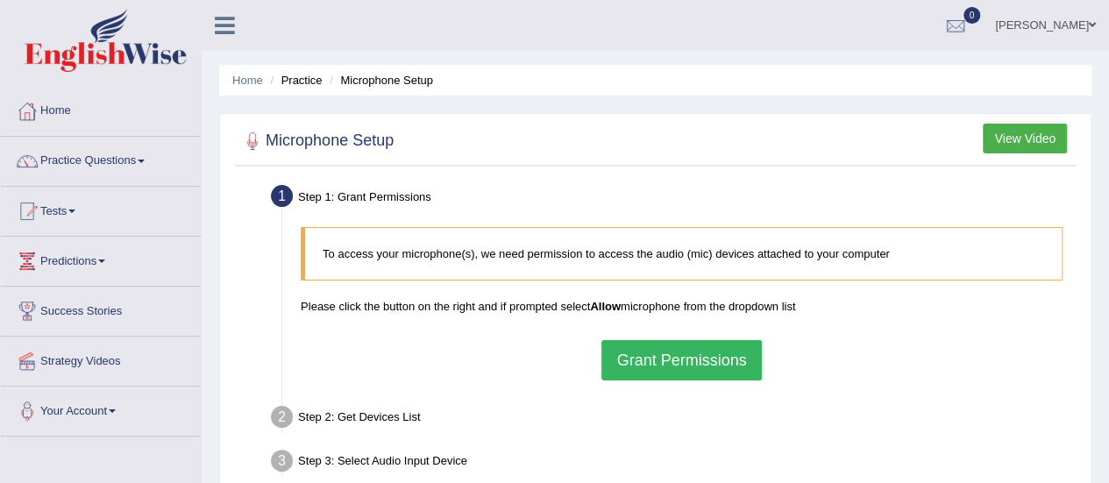
scroll to position [19, 0]
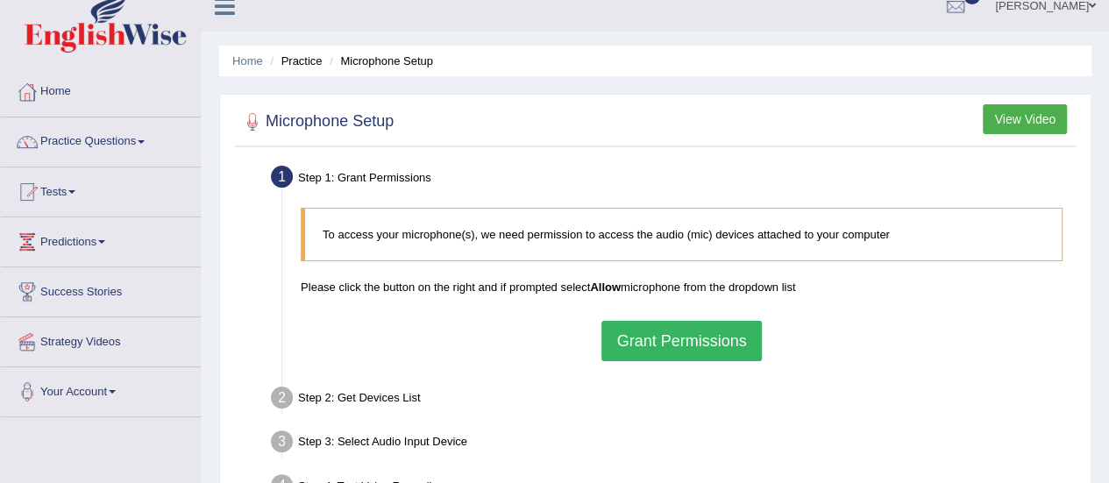
click at [662, 343] on button "Grant Permissions" at bounding box center [680, 341] width 159 height 40
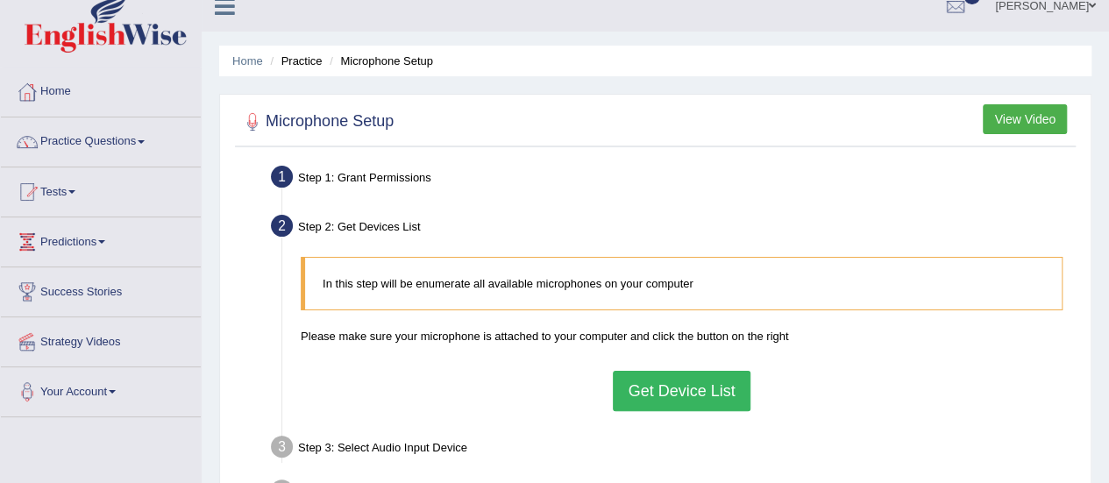
click at [666, 371] on button "Get Device List" at bounding box center [681, 391] width 137 height 40
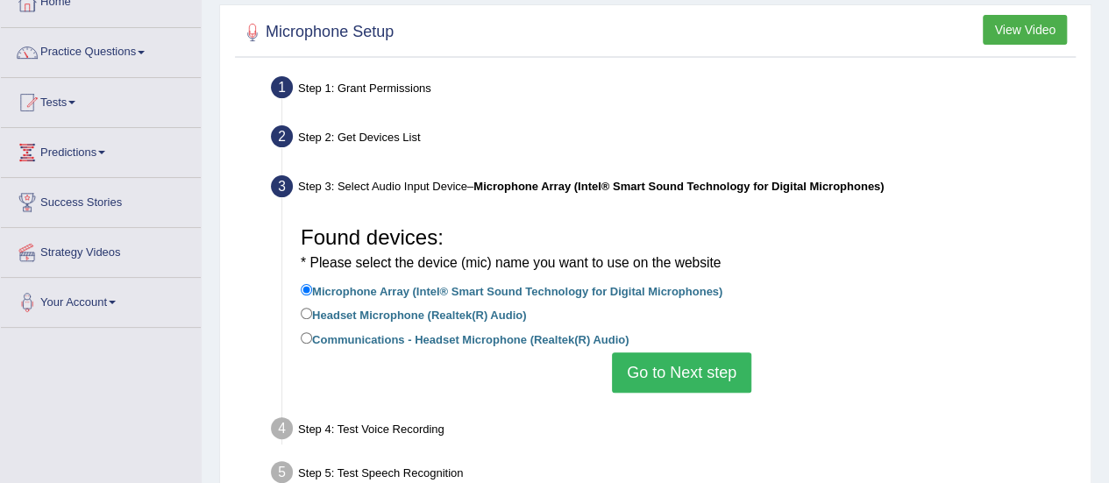
scroll to position [110, 0]
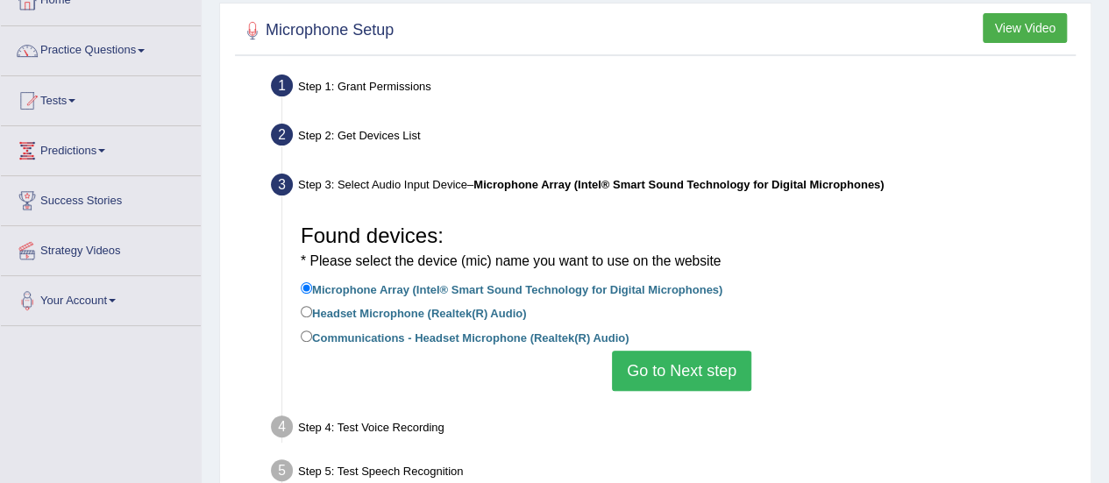
click at [314, 314] on label "Headset Microphone (Realtek(R) Audio)" at bounding box center [413, 311] width 225 height 19
click at [312, 314] on input "Headset Microphone (Realtek(R) Audio)" at bounding box center [306, 311] width 11 height 11
radio input "true"
click at [571, 328] on label "Communications - Headset Microphone (Realtek(R) Audio)" at bounding box center [465, 336] width 328 height 19
click at [312, 330] on input "Communications - Headset Microphone (Realtek(R) Audio)" at bounding box center [306, 335] width 11 height 11
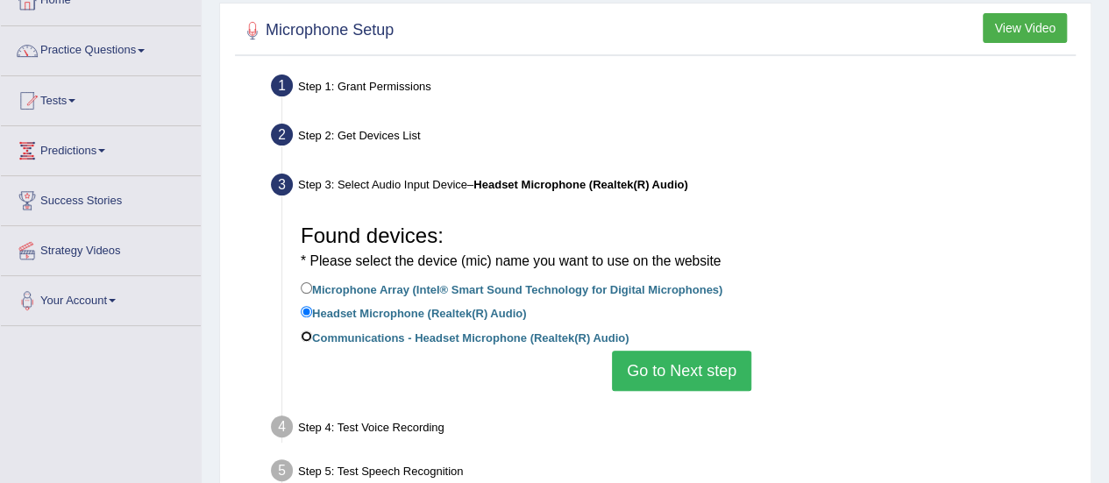
radio input "true"
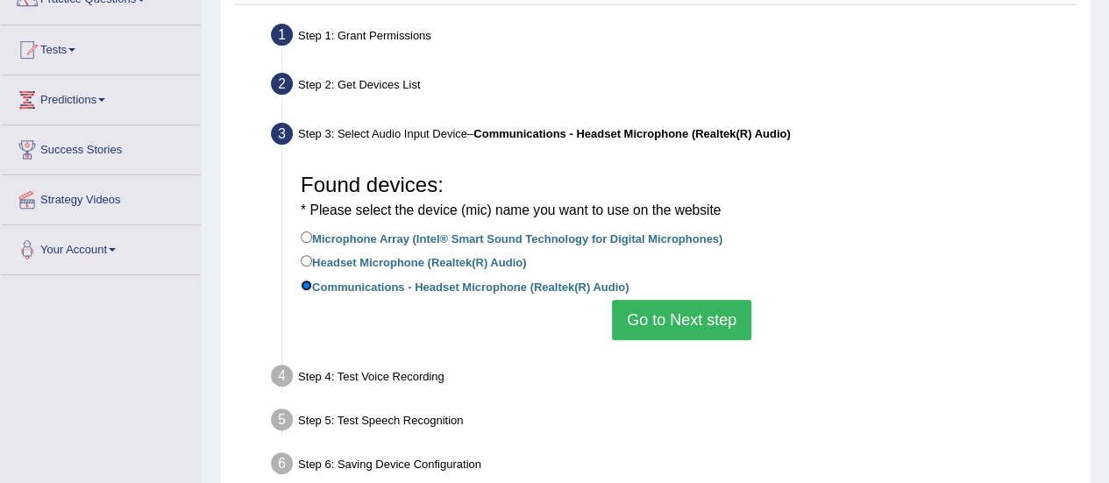
scroll to position [168, 0]
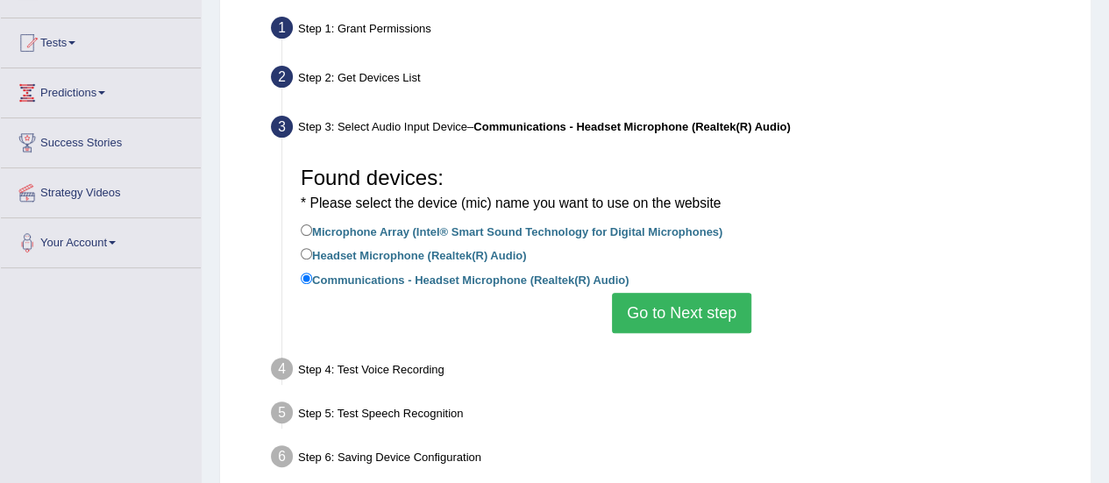
click at [677, 313] on button "Go to Next step" at bounding box center [681, 313] width 139 height 40
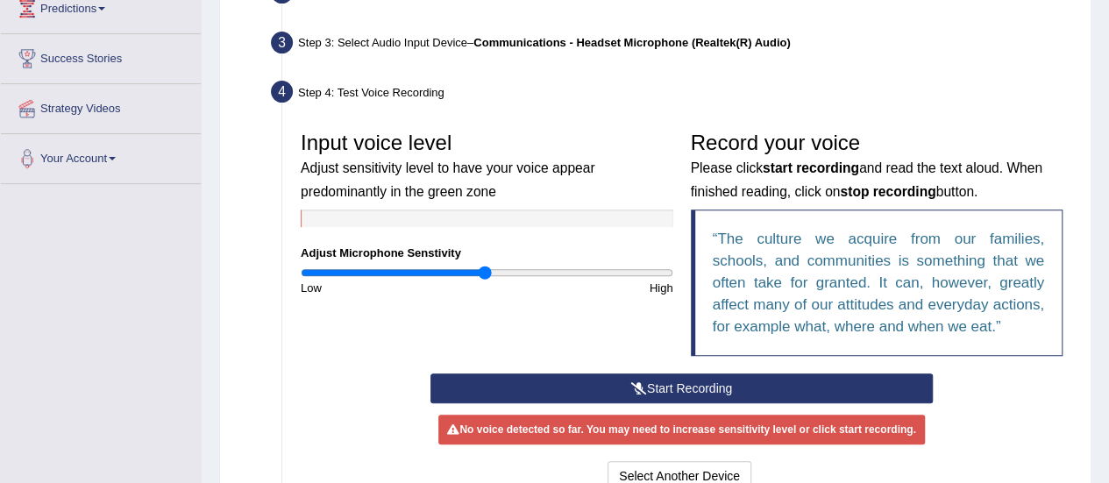
scroll to position [256, 0]
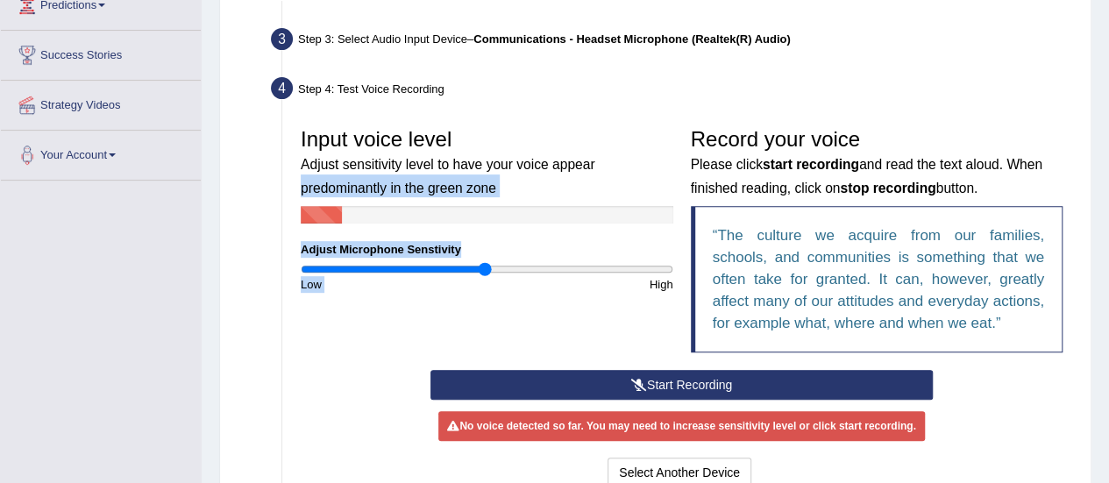
drag, startPoint x: 629, startPoint y: 284, endPoint x: 605, endPoint y: 153, distance: 132.9
click at [605, 153] on div "Input voice level Adjust sensitivity level to have your voice appear predominan…" at bounding box center [487, 206] width 390 height 174
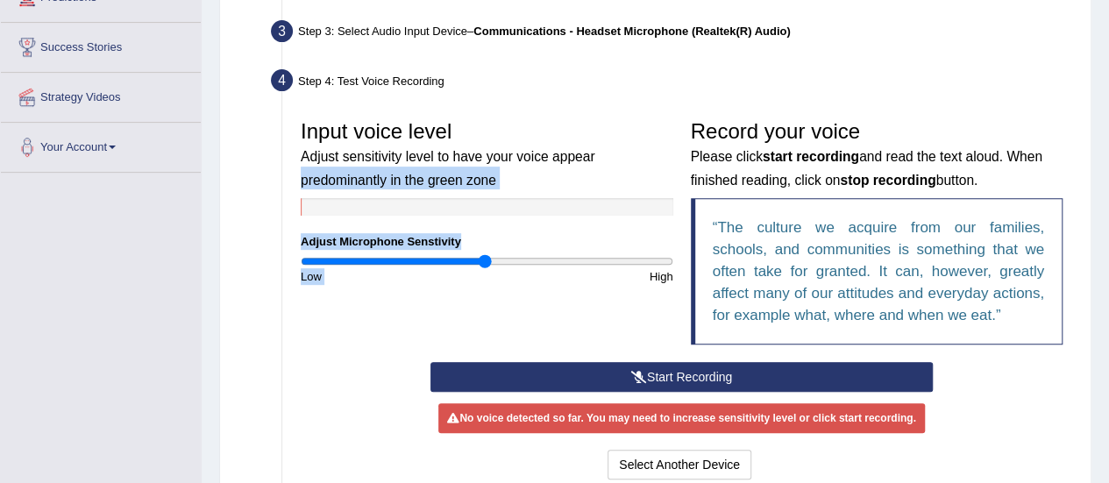
scroll to position [265, 0]
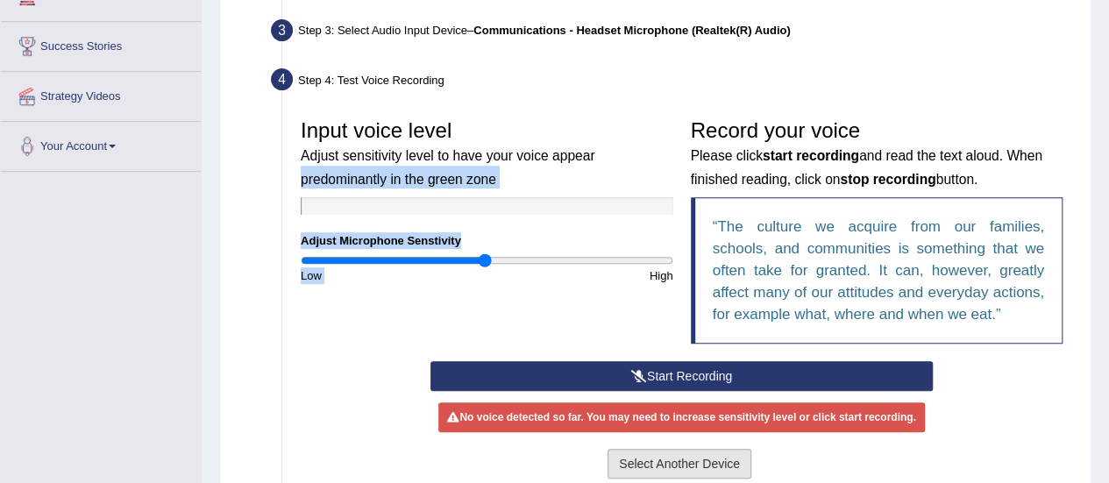
click at [667, 449] on button "Select Another Device" at bounding box center [679, 464] width 144 height 30
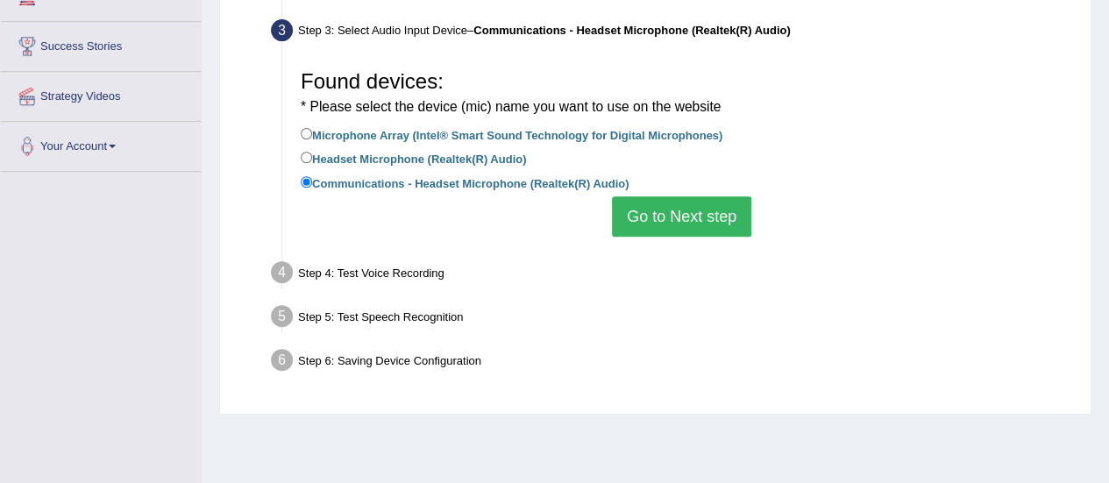
click at [447, 162] on label "Headset Microphone (Realtek(R) Audio)" at bounding box center [413, 157] width 225 height 19
click at [312, 162] on input "Headset Microphone (Realtek(R) Audio)" at bounding box center [306, 157] width 11 height 11
radio input "true"
click at [712, 218] on button "Go to Next step" at bounding box center [681, 216] width 139 height 40
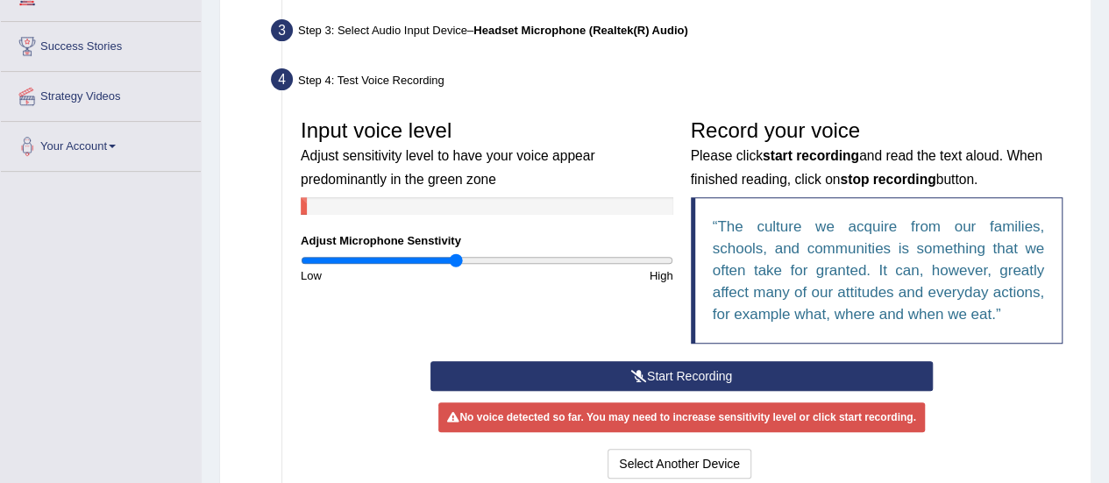
click at [456, 259] on input "range" at bounding box center [487, 260] width 372 height 14
click at [422, 259] on input "range" at bounding box center [487, 260] width 372 height 14
click at [386, 259] on input "range" at bounding box center [487, 260] width 372 height 14
click at [326, 269] on div "Low" at bounding box center [389, 275] width 195 height 17
click at [318, 259] on input "range" at bounding box center [487, 260] width 372 height 14
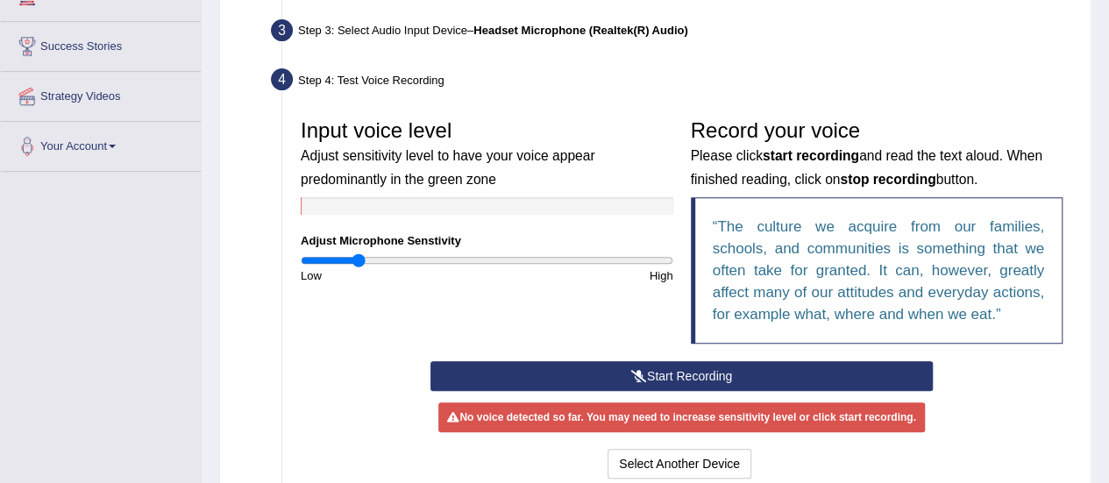
click at [357, 260] on input "range" at bounding box center [487, 260] width 372 height 14
drag, startPoint x: 464, startPoint y: 252, endPoint x: 463, endPoint y: 267, distance: 15.8
click at [463, 267] on div "Input voice level Adjust sensitivity level to have your voice appear predominan…" at bounding box center [487, 197] width 390 height 174
click at [463, 267] on div "Low" at bounding box center [389, 275] width 195 height 17
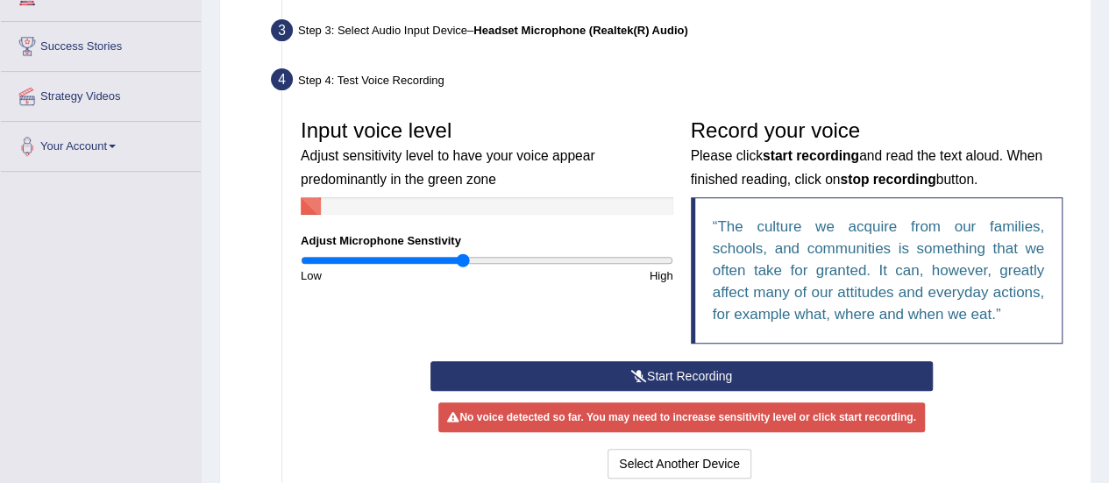
click at [463, 262] on input "range" at bounding box center [487, 260] width 372 height 14
click at [475, 263] on input "range" at bounding box center [487, 260] width 372 height 14
click at [505, 255] on input "range" at bounding box center [487, 260] width 372 height 14
click at [531, 259] on input "range" at bounding box center [487, 260] width 372 height 14
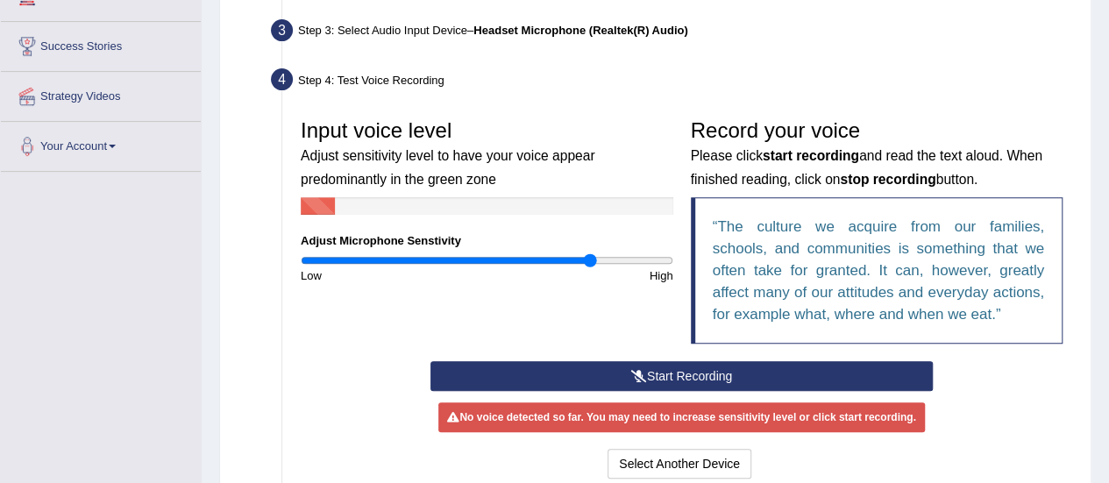
click at [591, 256] on input "range" at bounding box center [487, 260] width 372 height 14
click at [629, 257] on input "range" at bounding box center [487, 260] width 372 height 14
click at [661, 264] on input "range" at bounding box center [487, 260] width 372 height 14
drag, startPoint x: 669, startPoint y: 264, endPoint x: 729, endPoint y: 273, distance: 61.1
type input "2"
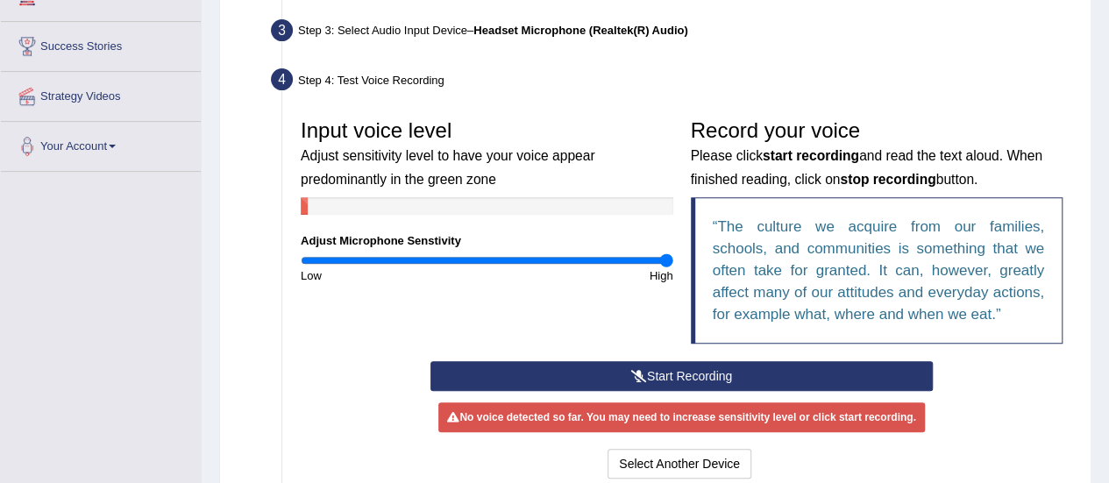
click at [673, 267] on input "range" at bounding box center [487, 260] width 372 height 14
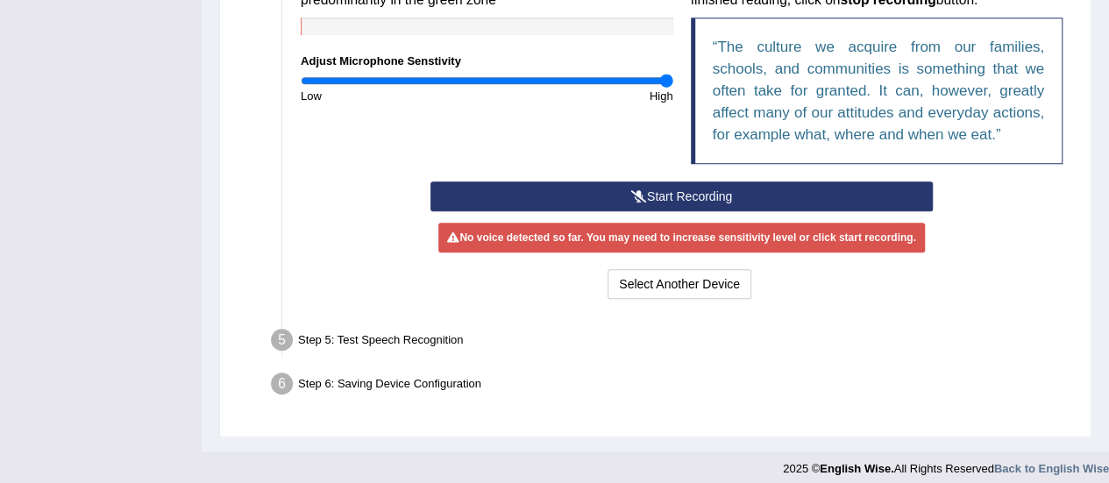
scroll to position [445, 0]
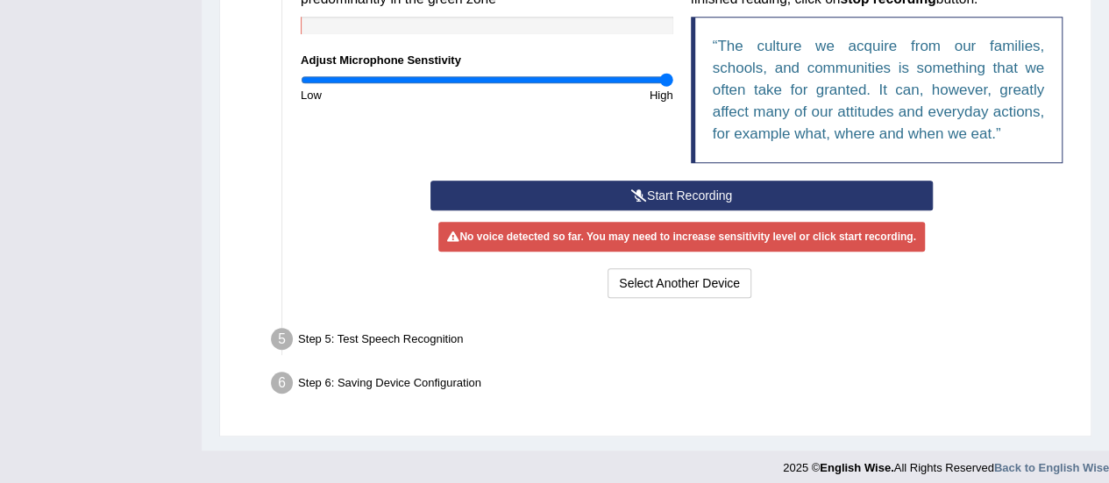
click at [712, 202] on button "Start Recording" at bounding box center [681, 196] width 502 height 30
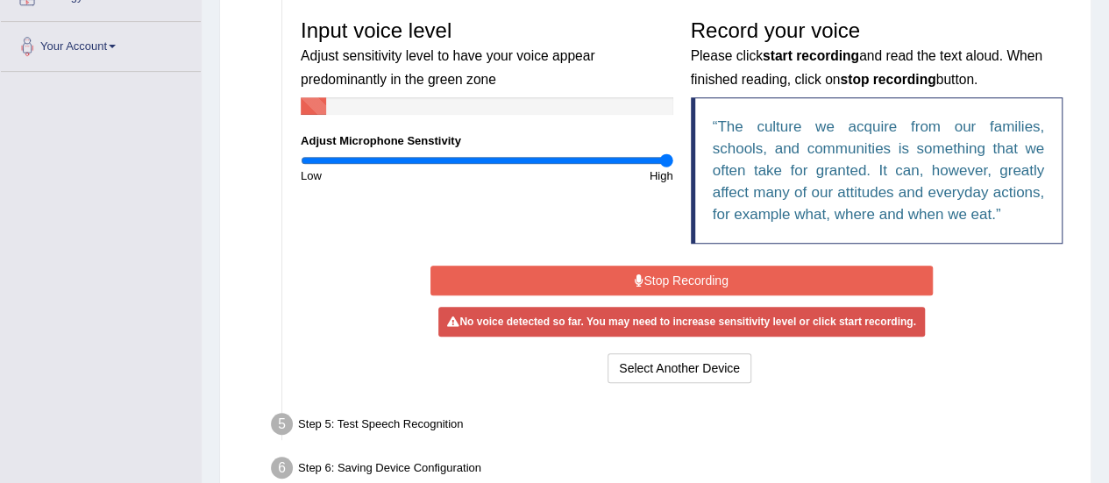
scroll to position [364, 0]
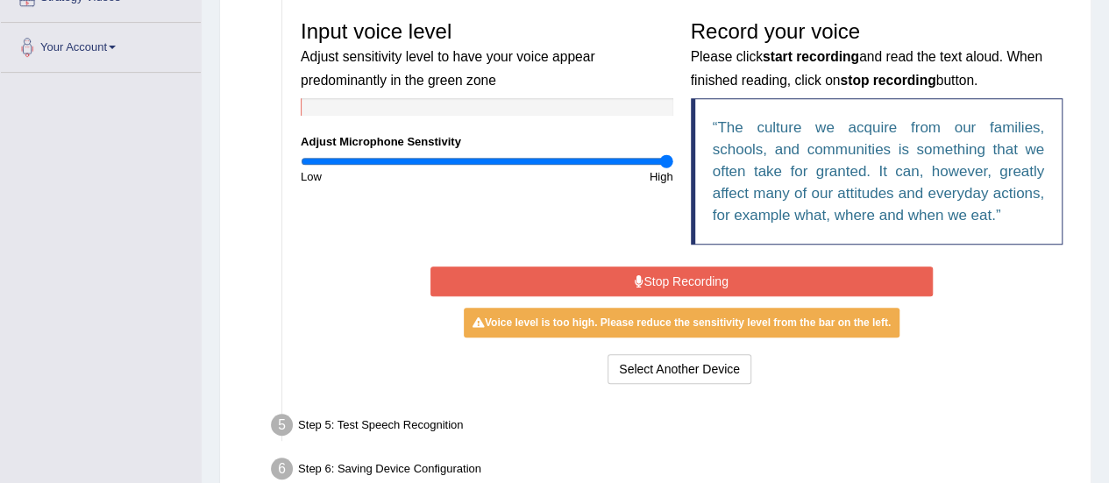
click at [709, 272] on button "Stop Recording" at bounding box center [681, 281] width 502 height 30
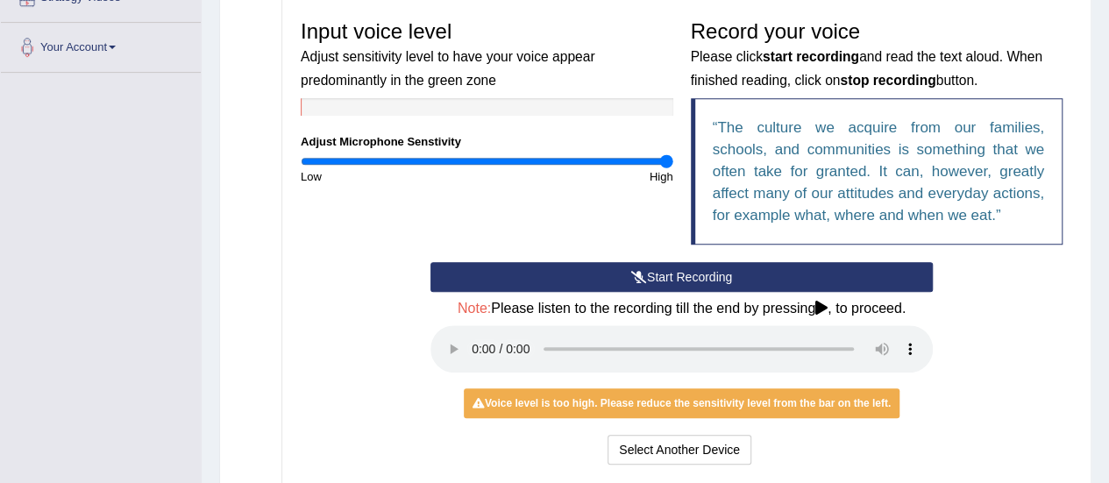
scroll to position [538, 0]
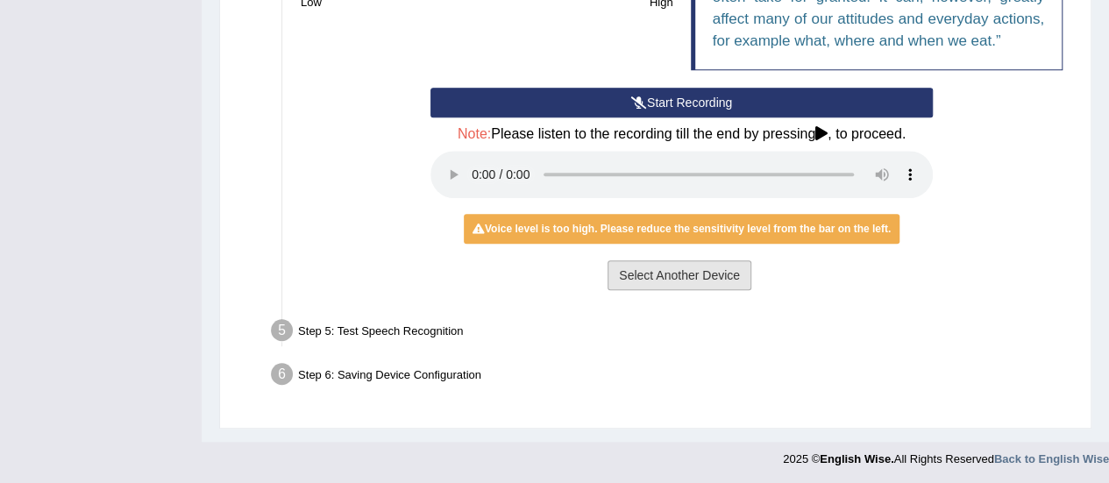
click at [708, 266] on button "Select Another Device" at bounding box center [679, 275] width 144 height 30
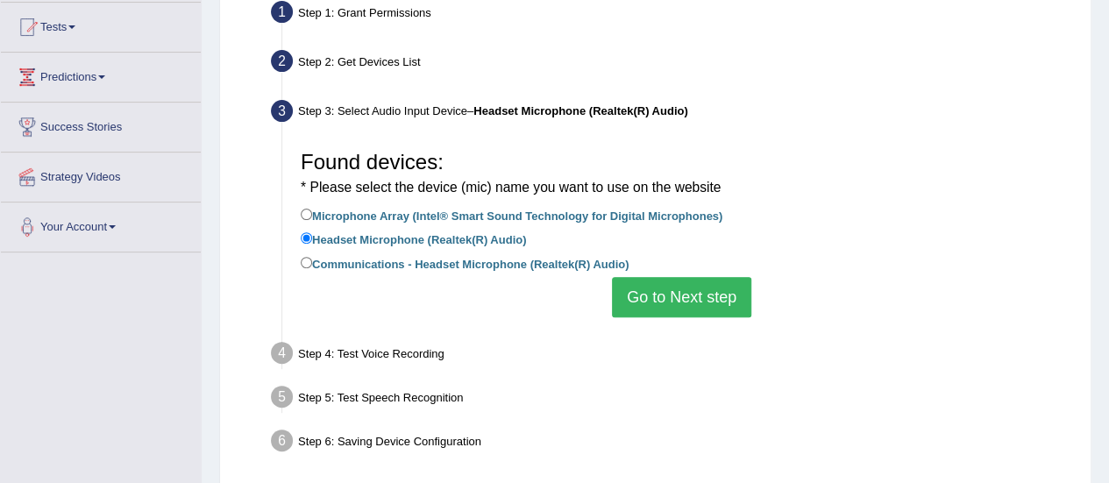
scroll to position [184, 0]
click at [726, 394] on div "Step 5: Test Speech Recognition" at bounding box center [672, 399] width 819 height 39
click at [564, 262] on label "Communications - Headset Microphone (Realtek(R) Audio)" at bounding box center [465, 262] width 328 height 19
click at [312, 262] on input "Communications - Headset Microphone (Realtek(R) Audio)" at bounding box center [306, 262] width 11 height 11
radio input "true"
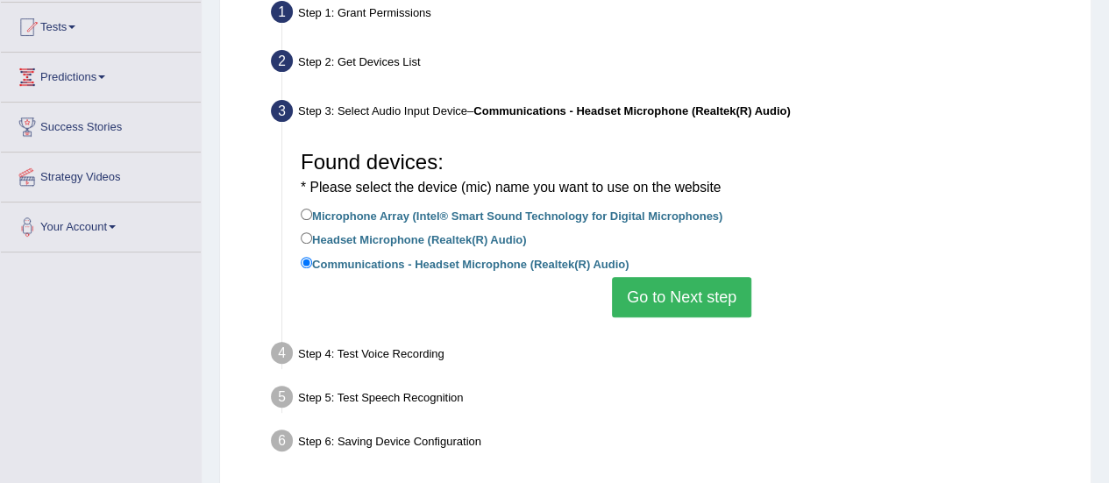
click at [671, 297] on button "Go to Next step" at bounding box center [681, 297] width 139 height 40
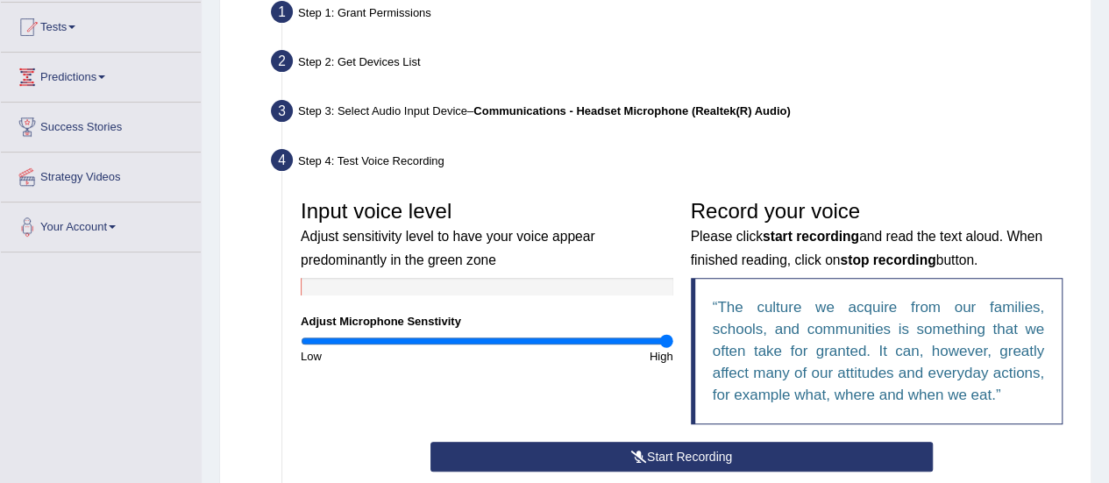
scroll to position [366, 0]
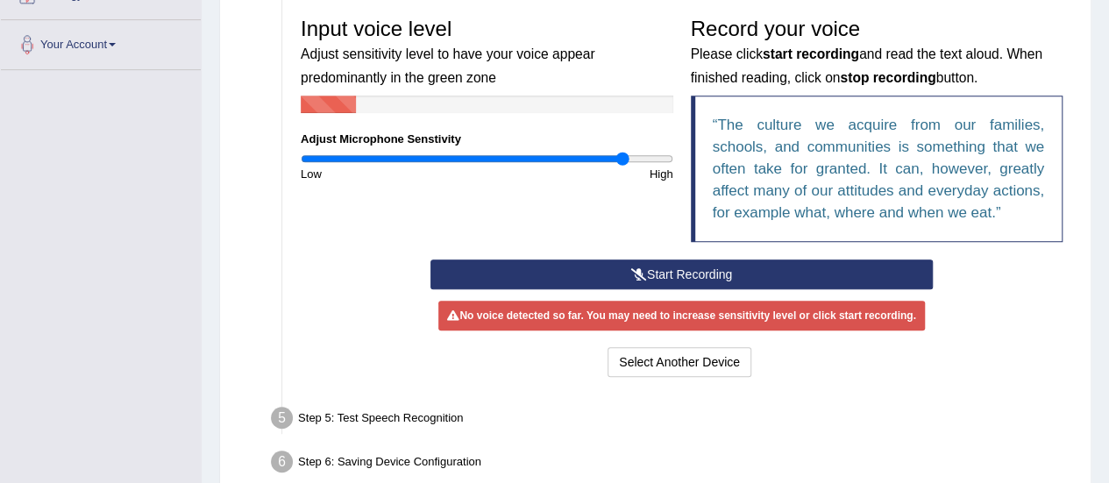
click at [622, 156] on input "range" at bounding box center [487, 159] width 372 height 14
click at [584, 160] on input "range" at bounding box center [487, 159] width 372 height 14
click at [544, 154] on input "range" at bounding box center [487, 159] width 372 height 14
click at [617, 162] on input "range" at bounding box center [487, 159] width 372 height 14
type input "2"
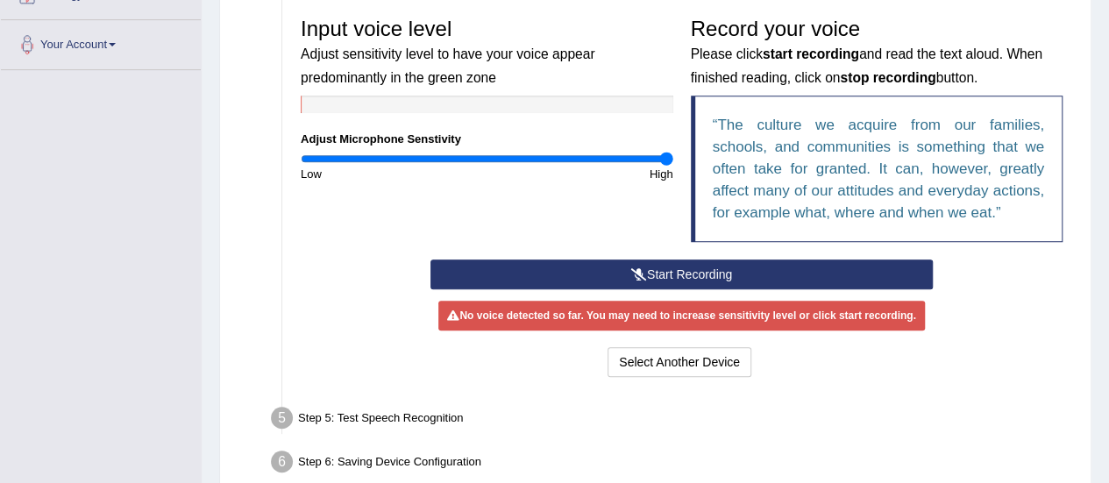
click at [666, 157] on input "range" at bounding box center [487, 159] width 372 height 14
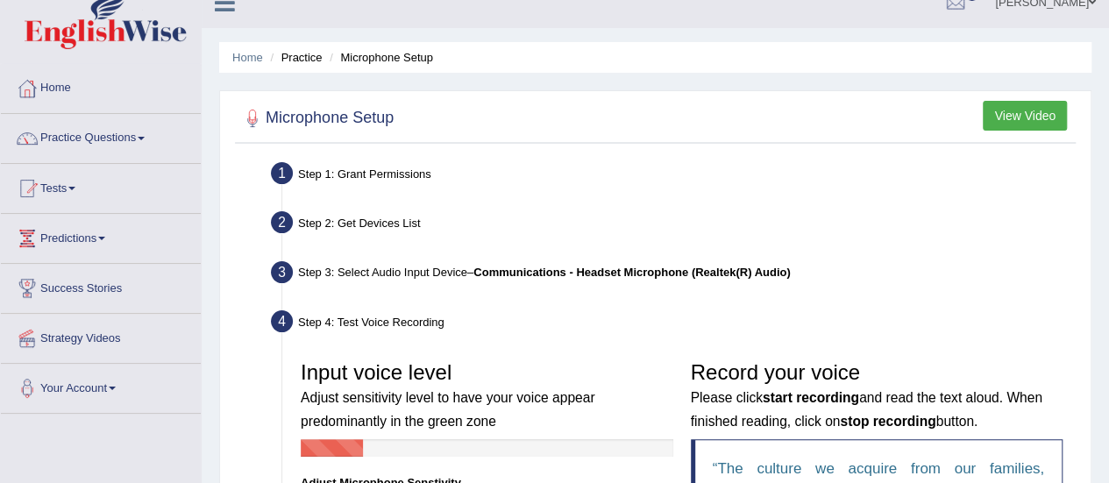
scroll to position [0, 0]
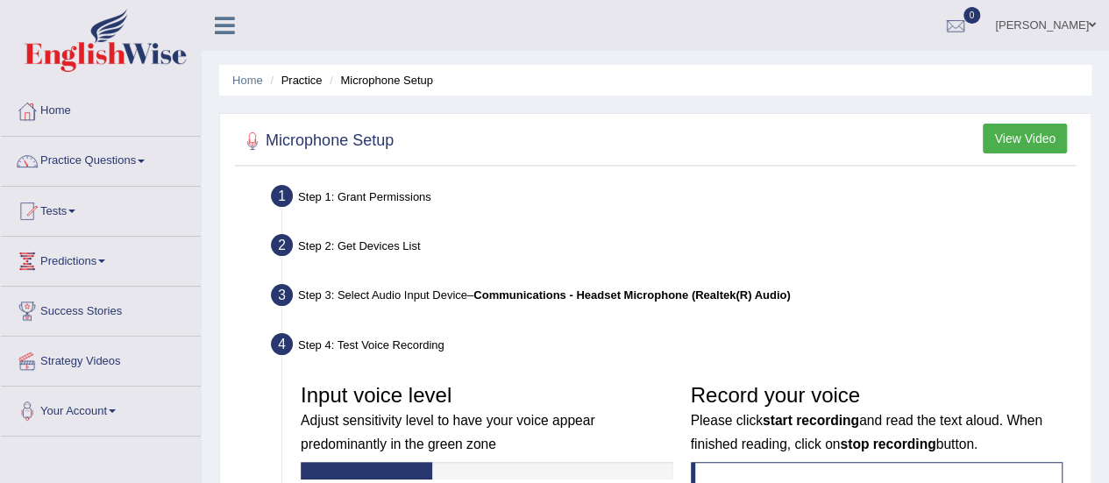
click at [106, 154] on link "Practice Questions" at bounding box center [101, 159] width 200 height 44
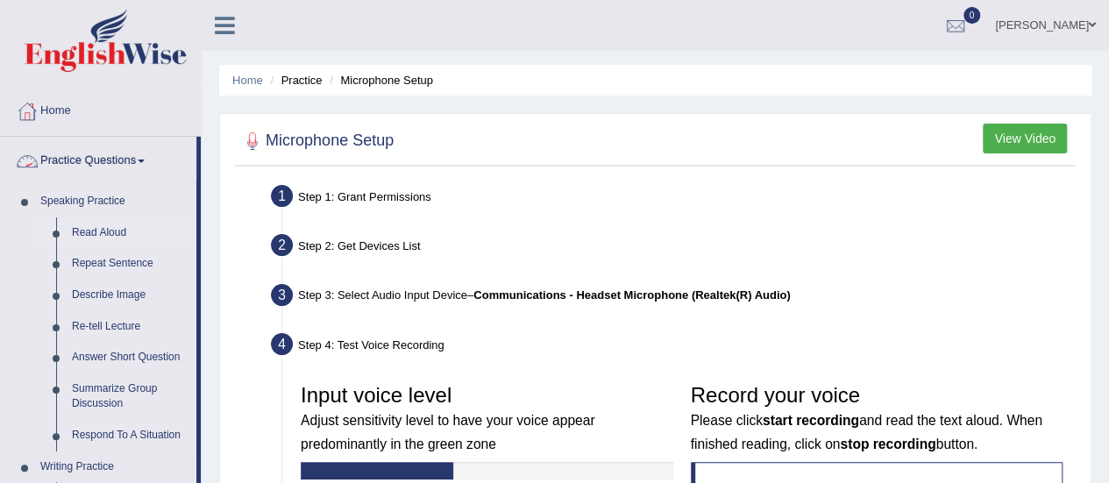
click at [81, 225] on link "Read Aloud" at bounding box center [130, 233] width 132 height 32
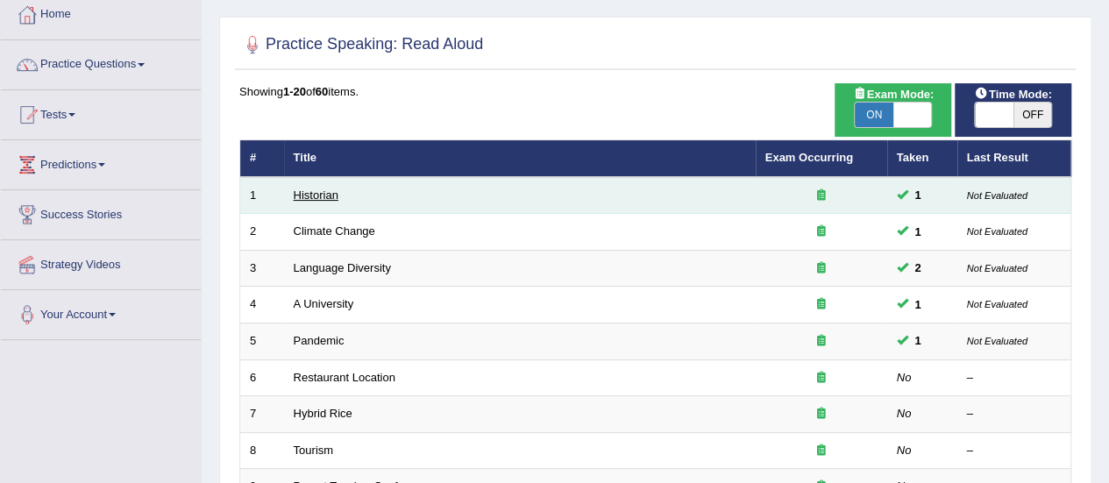
click at [326, 188] on link "Historian" at bounding box center [316, 194] width 45 height 13
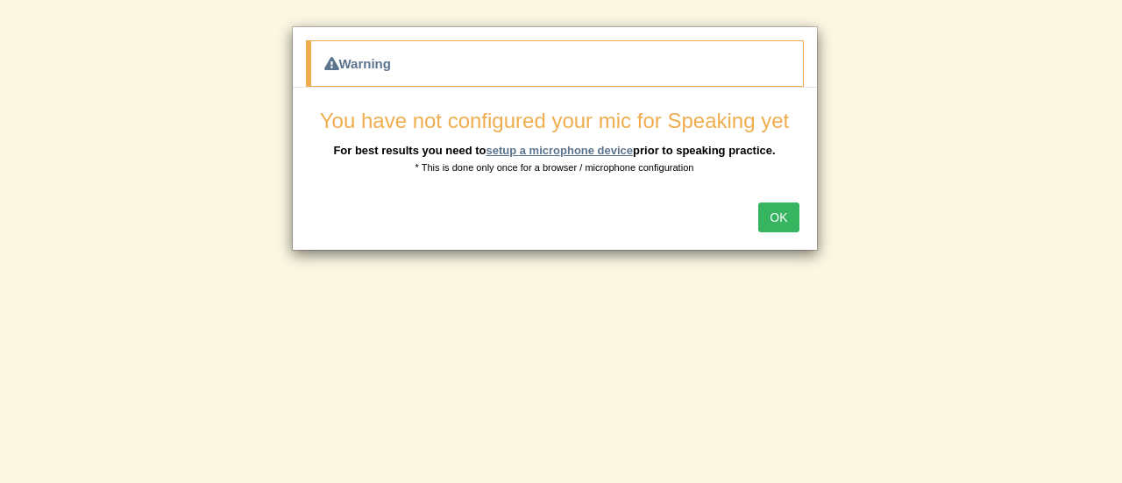
click at [577, 148] on link "setup a microphone device" at bounding box center [558, 150] width 147 height 13
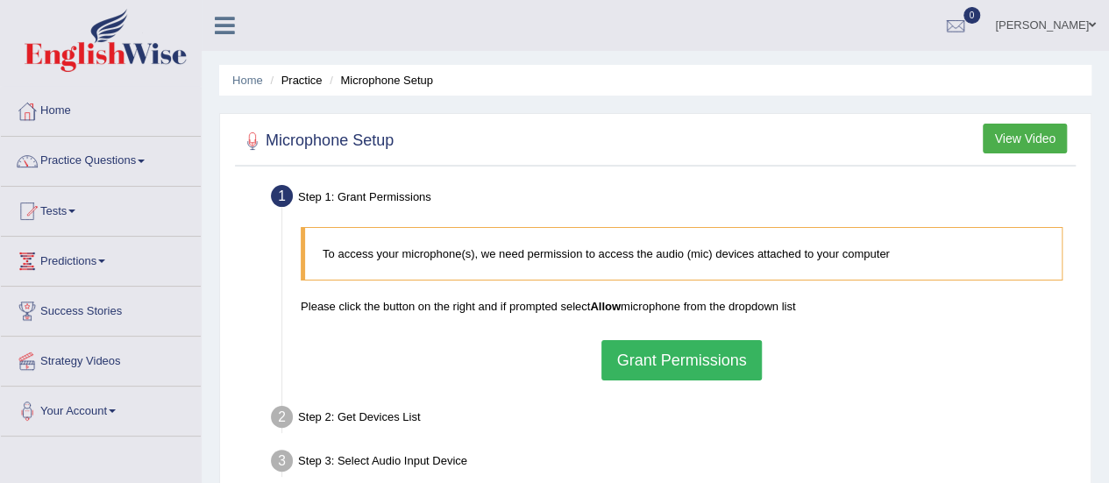
click at [694, 351] on button "Grant Permissions" at bounding box center [680, 360] width 159 height 40
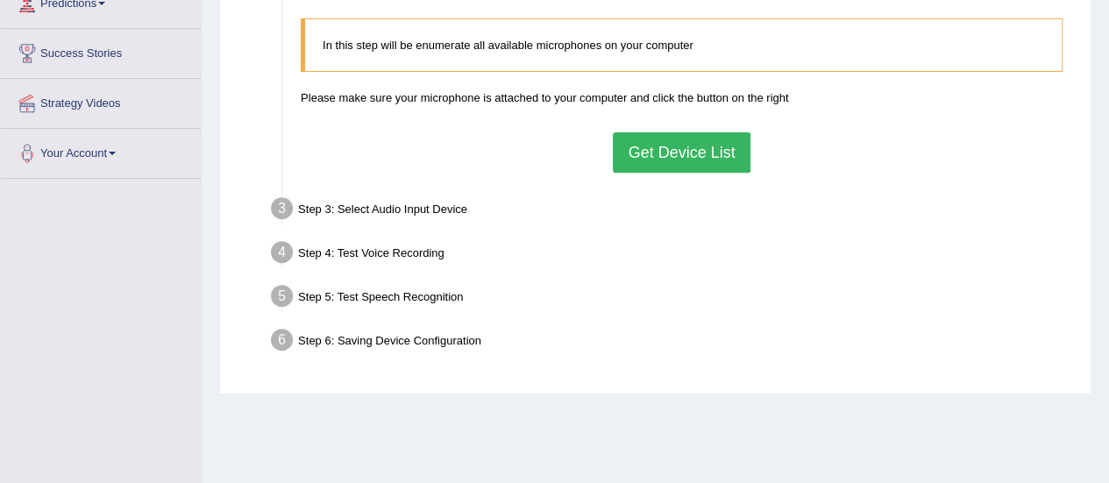
scroll to position [259, 0]
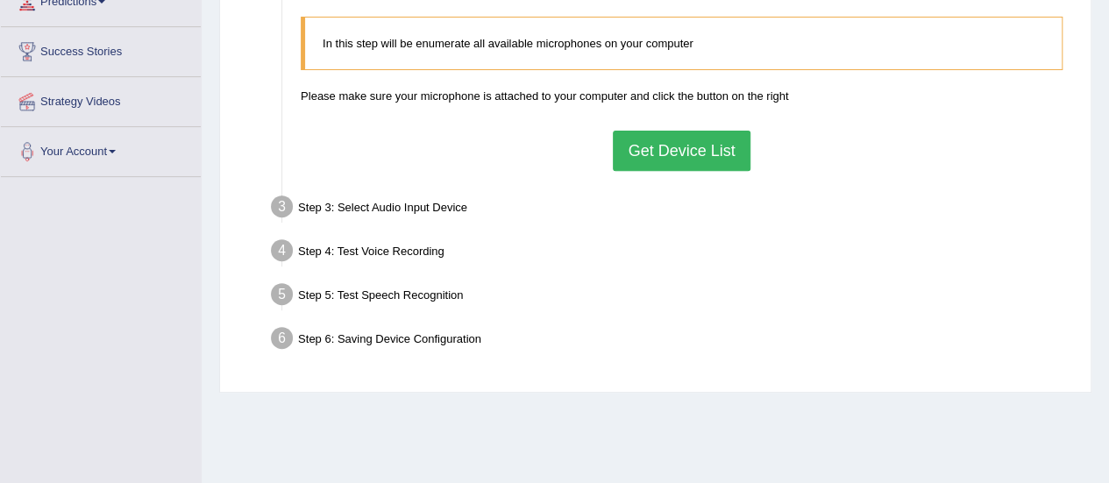
click at [689, 153] on button "Get Device List" at bounding box center [681, 151] width 137 height 40
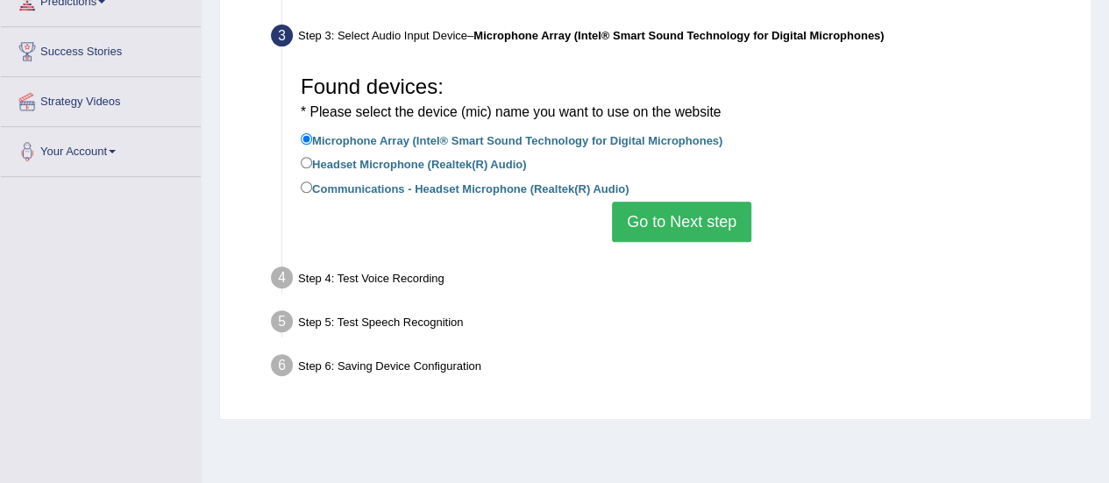
click at [515, 164] on label "Headset Microphone (Realtek(R) Audio)" at bounding box center [413, 162] width 225 height 19
click at [312, 164] on input "Headset Microphone (Realtek(R) Audio)" at bounding box center [306, 162] width 11 height 11
radio input "true"
click at [725, 232] on button "Go to Next step" at bounding box center [681, 222] width 139 height 40
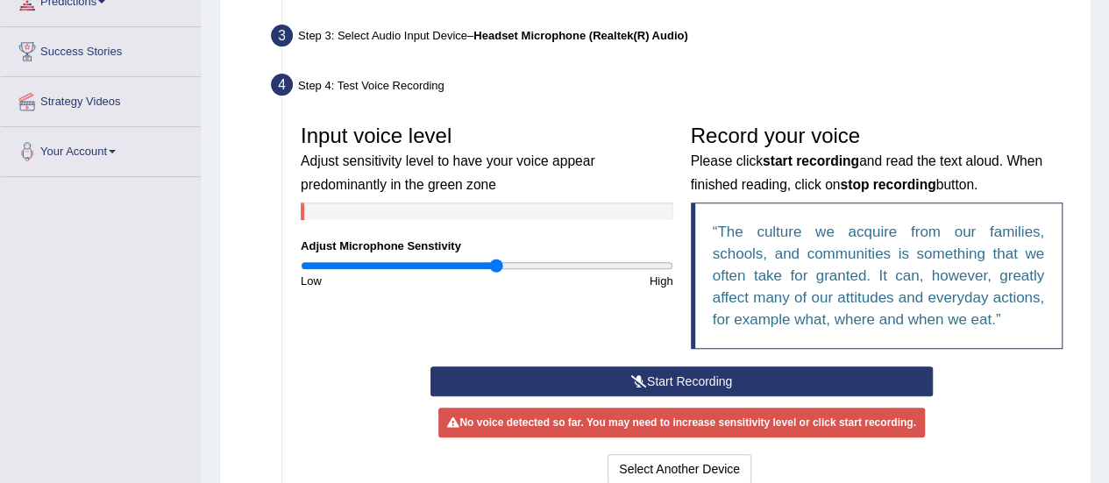
click at [495, 261] on input "range" at bounding box center [487, 266] width 372 height 14
click at [510, 262] on input "range" at bounding box center [487, 266] width 372 height 14
click at [523, 262] on input "range" at bounding box center [487, 266] width 372 height 14
click at [559, 262] on input "range" at bounding box center [487, 266] width 372 height 14
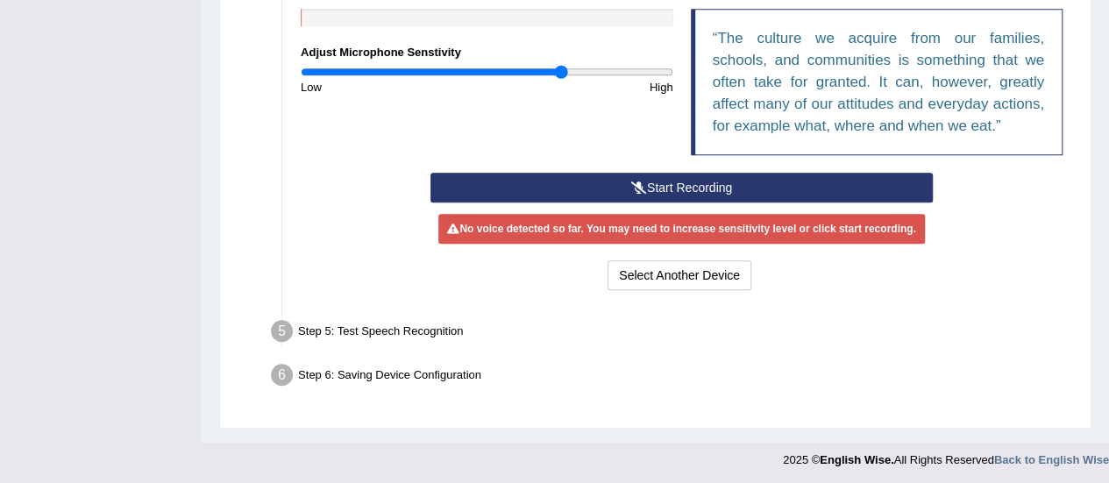
click at [616, 184] on button "Start Recording" at bounding box center [681, 188] width 502 height 30
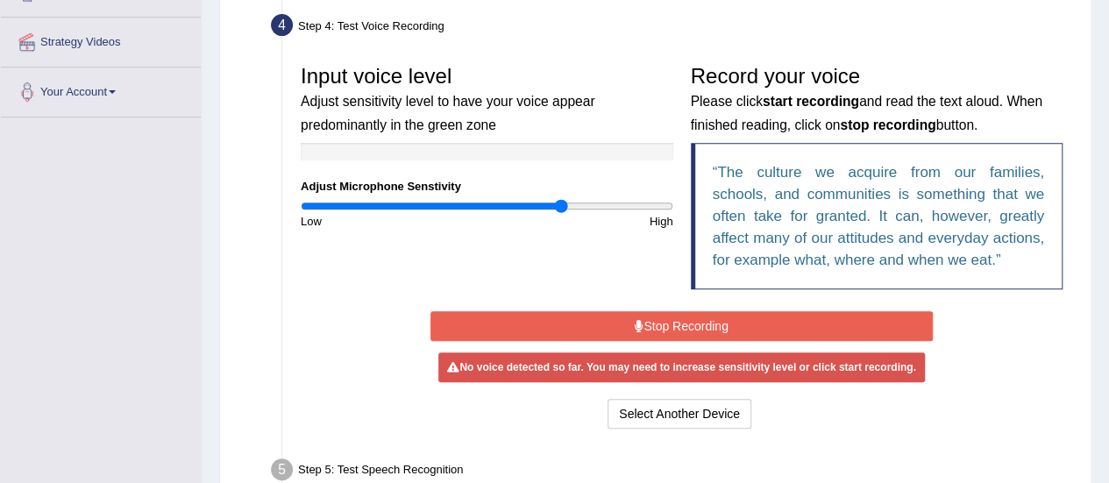
scroll to position [318, 0]
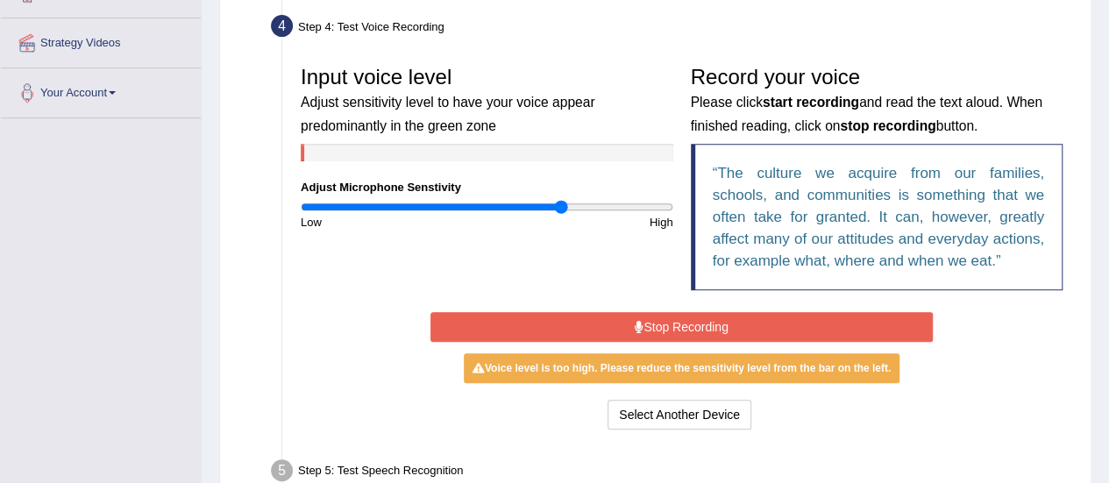
click at [623, 317] on button "Stop Recording" at bounding box center [681, 327] width 502 height 30
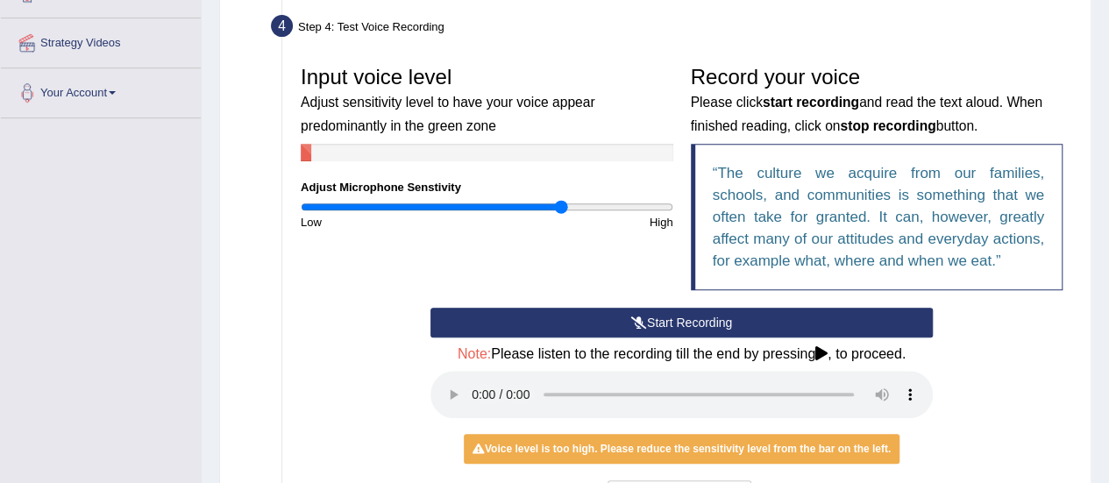
click at [623, 317] on button "Start Recording" at bounding box center [681, 323] width 502 height 30
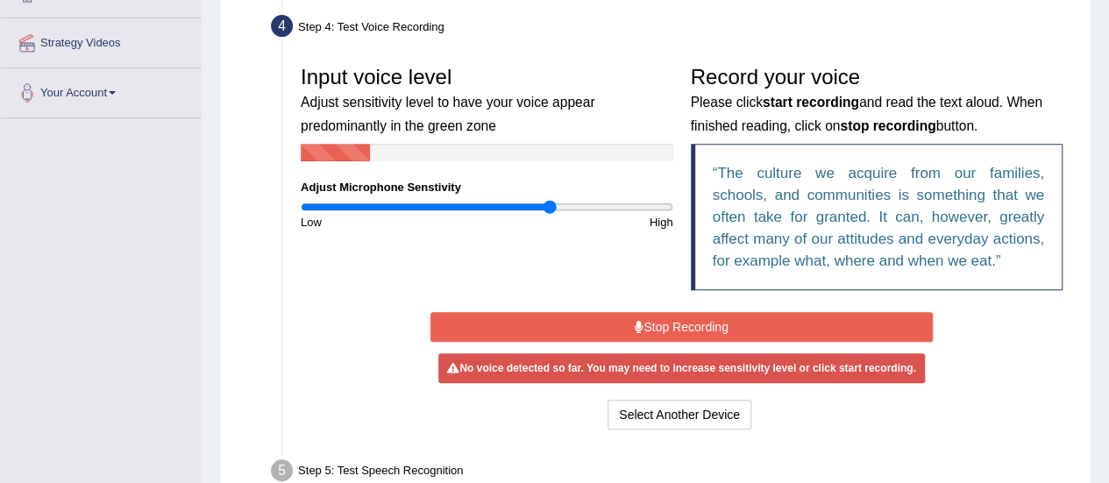
click at [549, 208] on input "range" at bounding box center [487, 207] width 372 height 14
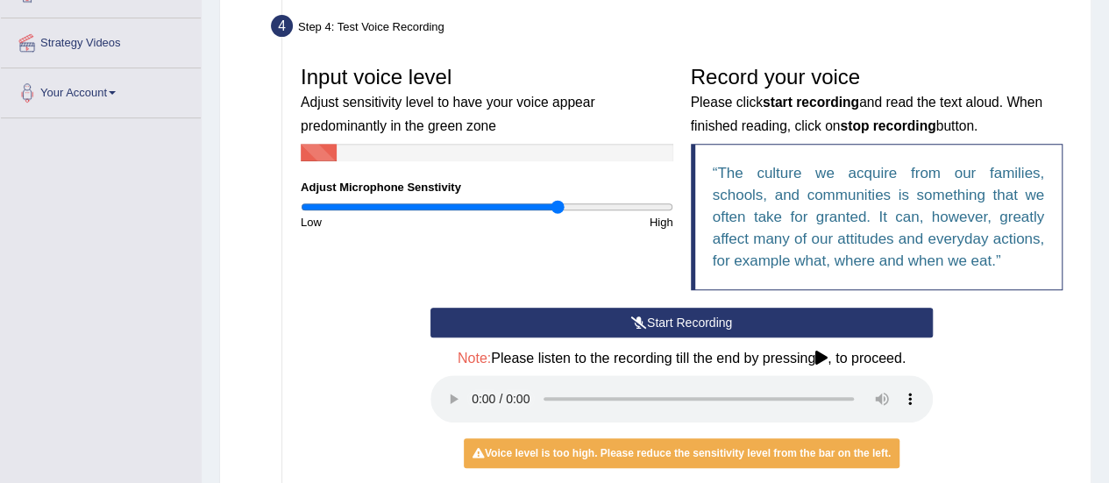
click at [557, 204] on input "range" at bounding box center [487, 207] width 372 height 14
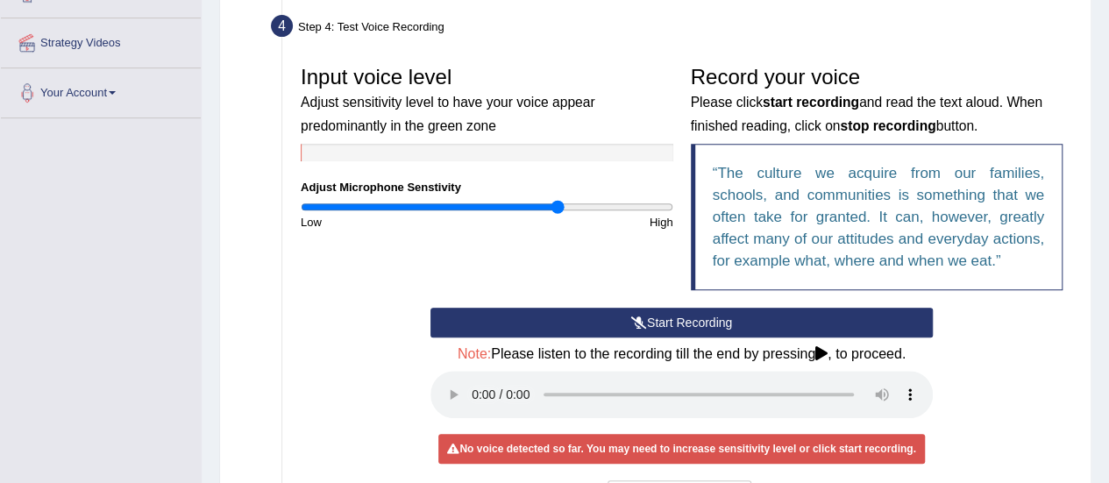
click at [638, 317] on icon at bounding box center [639, 322] width 16 height 12
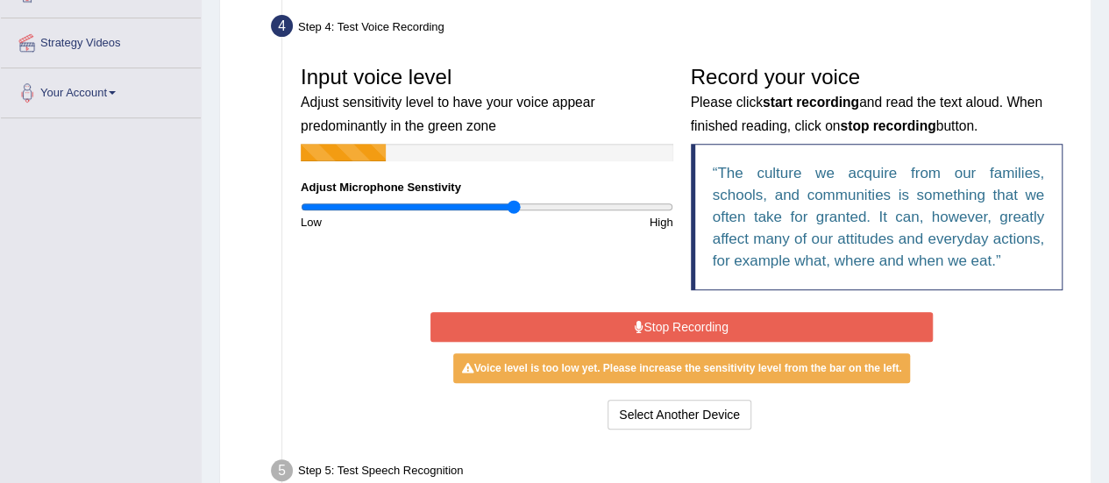
click at [512, 202] on input "range" at bounding box center [487, 207] width 372 height 14
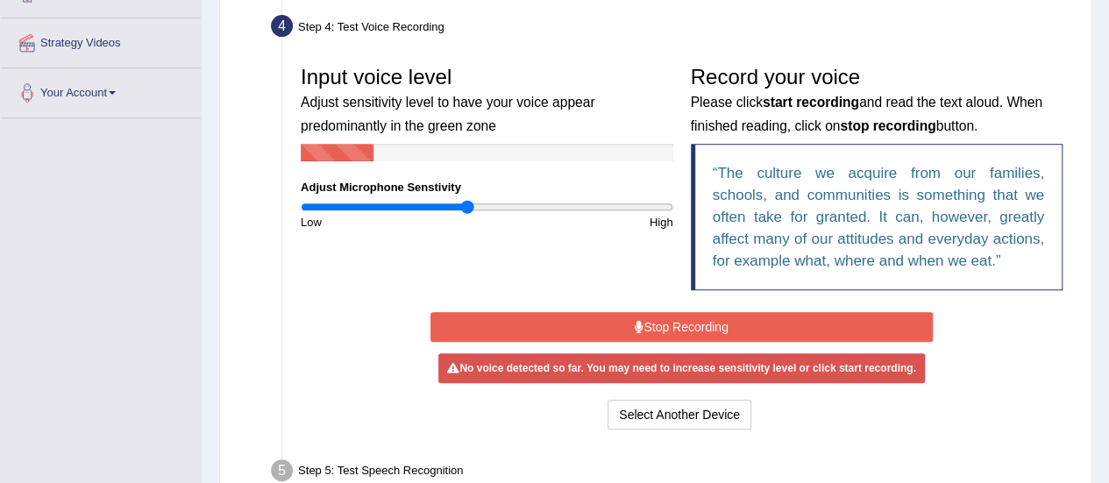
click at [468, 203] on input "range" at bounding box center [487, 207] width 372 height 14
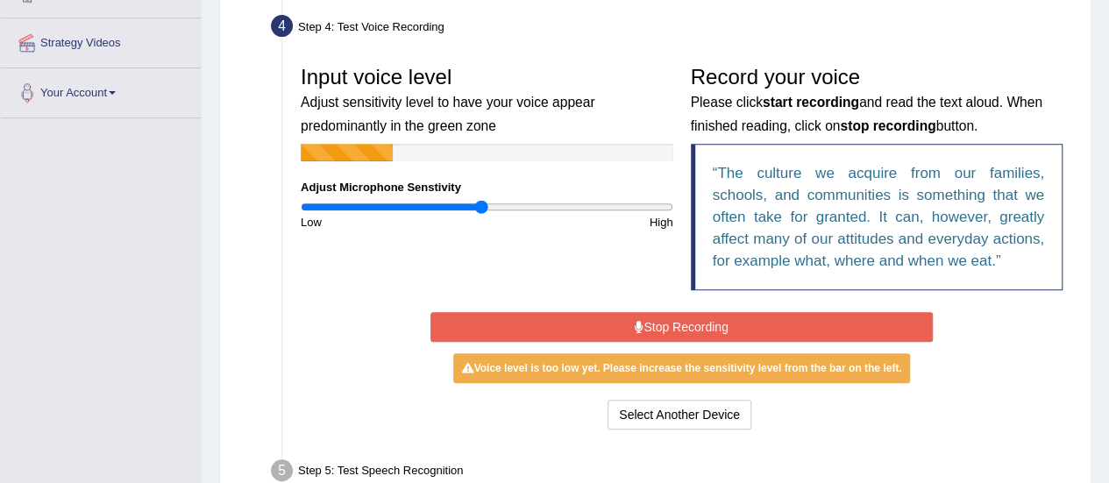
type input "0.98"
click at [479, 206] on input "range" at bounding box center [487, 207] width 372 height 14
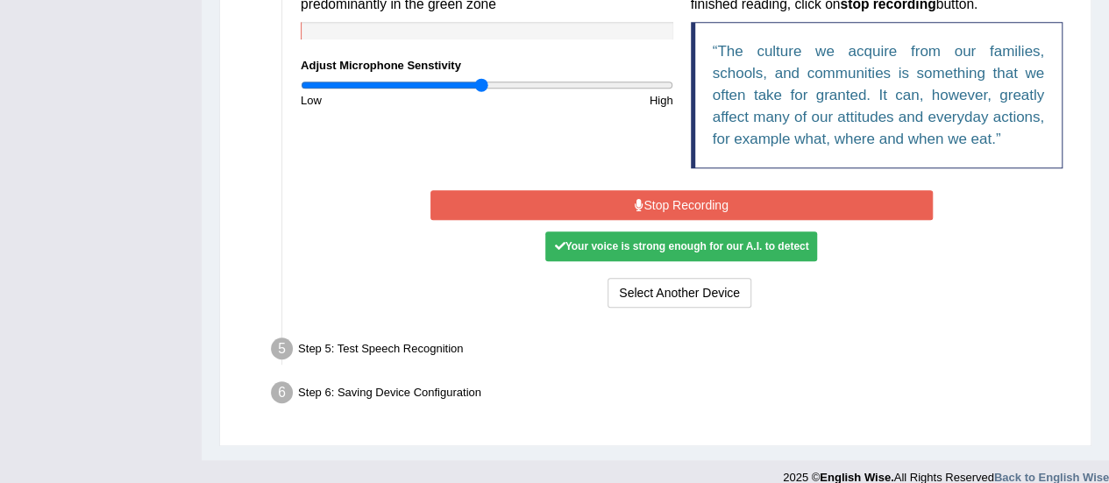
scroll to position [457, 0]
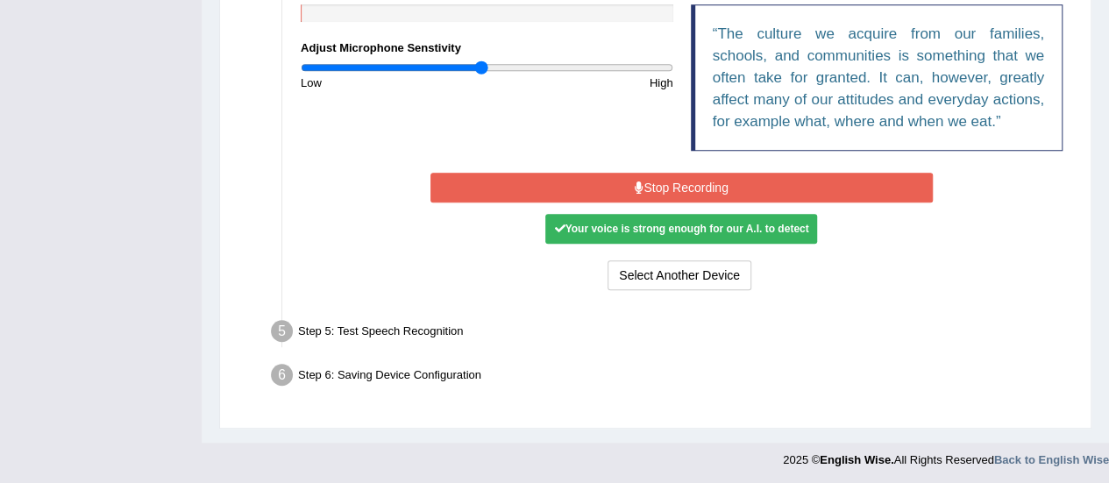
click at [440, 315] on div "Step 5: Test Speech Recognition" at bounding box center [672, 334] width 819 height 39
click at [435, 327] on div "Step 5: Test Speech Recognition" at bounding box center [672, 334] width 819 height 39
click at [703, 190] on button "Stop Recording" at bounding box center [681, 188] width 502 height 30
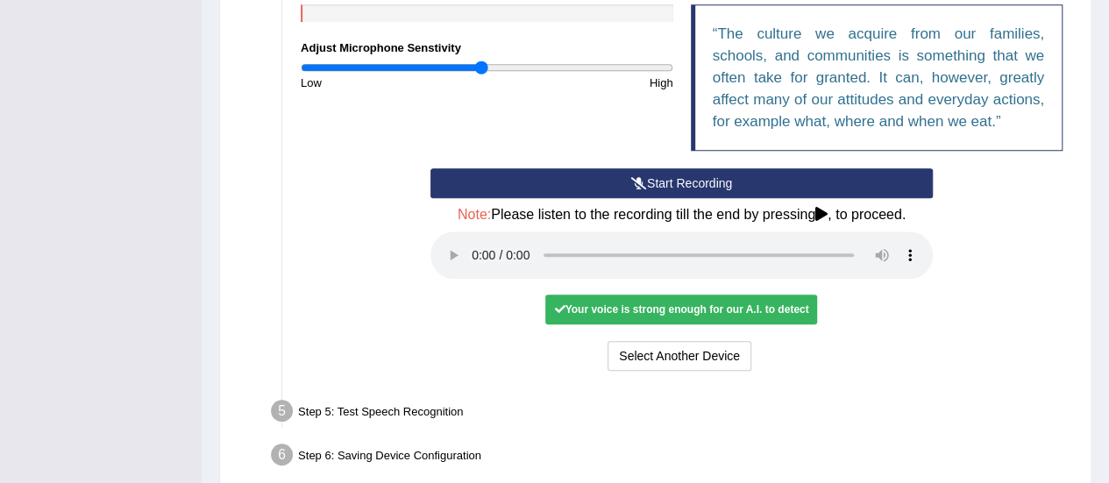
click at [615, 315] on div "Your voice is strong enough for our A.I. to detect" at bounding box center [681, 309] width 272 height 30
click at [592, 308] on div "Your voice is strong enough for our A.I. to detect" at bounding box center [681, 309] width 272 height 30
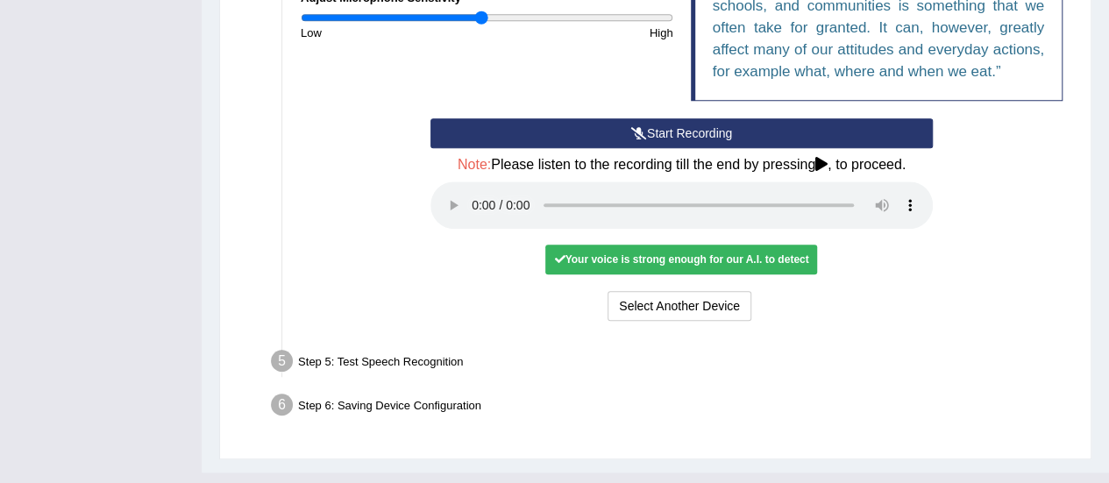
scroll to position [508, 0]
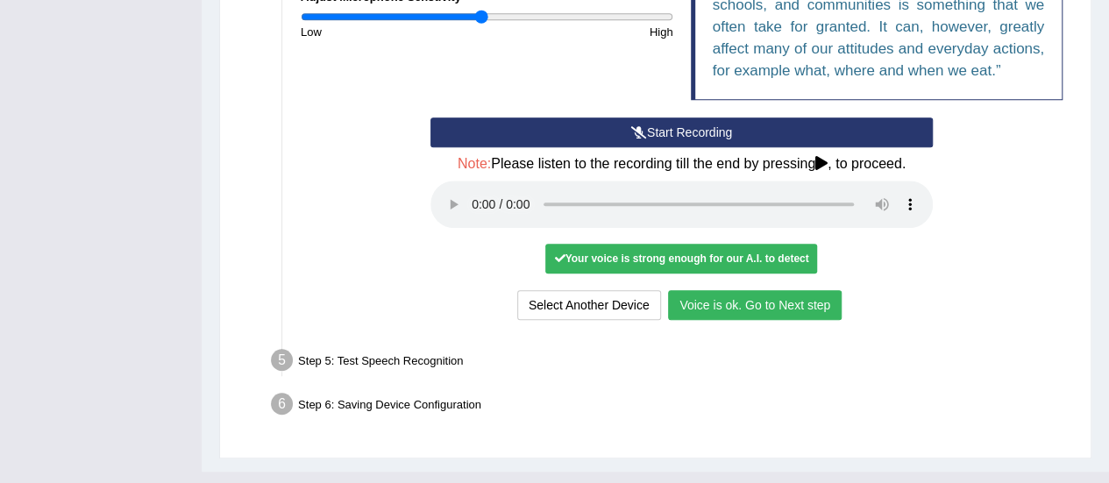
click at [742, 304] on button "Voice is ok. Go to Next step" at bounding box center [755, 305] width 174 height 30
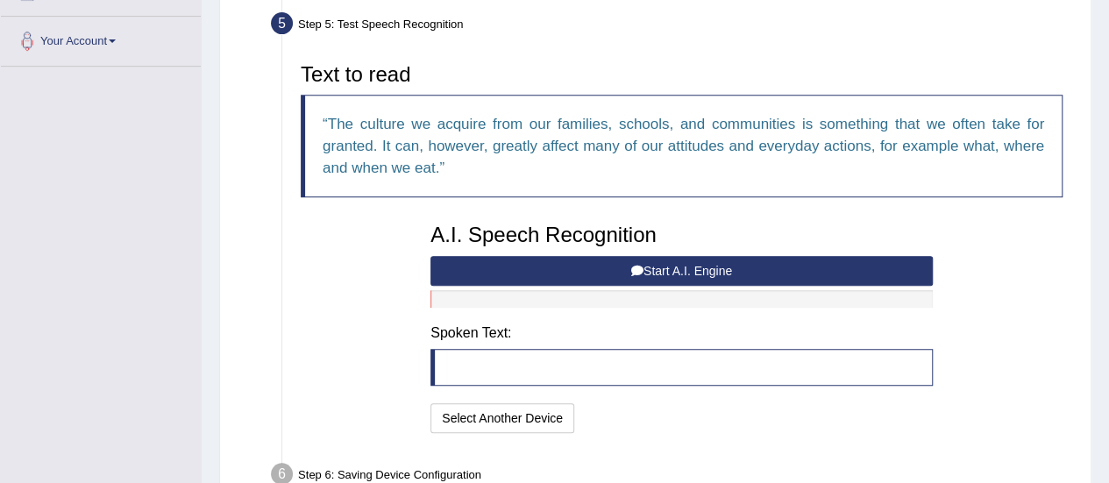
scroll to position [371, 0]
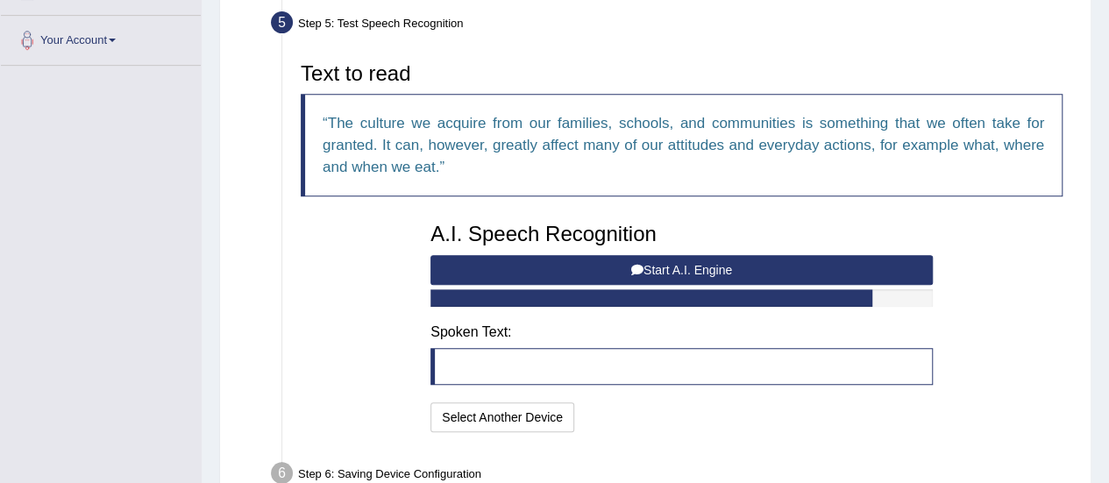
click at [532, 376] on blockquote at bounding box center [681, 366] width 502 height 37
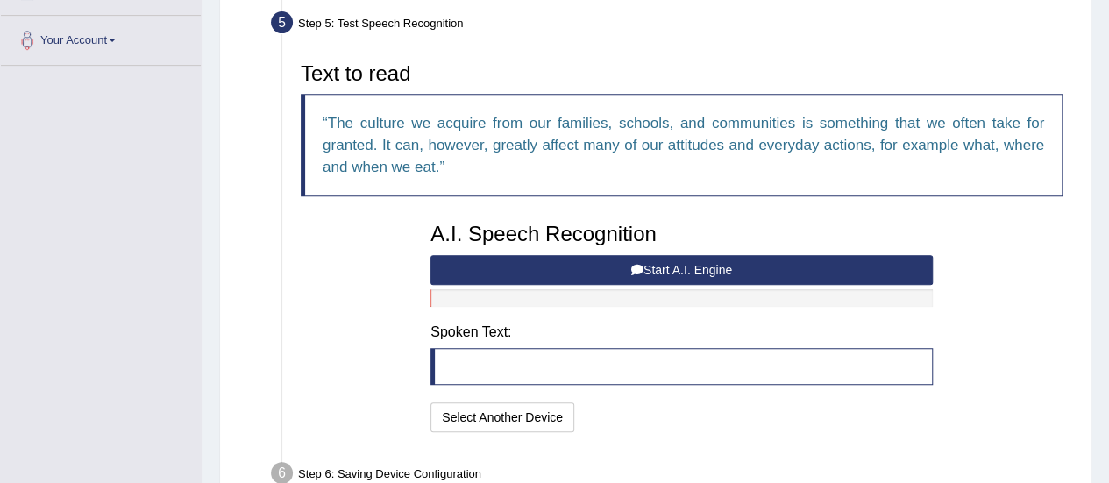
click at [622, 266] on button "Start A.I. Engine" at bounding box center [681, 270] width 502 height 30
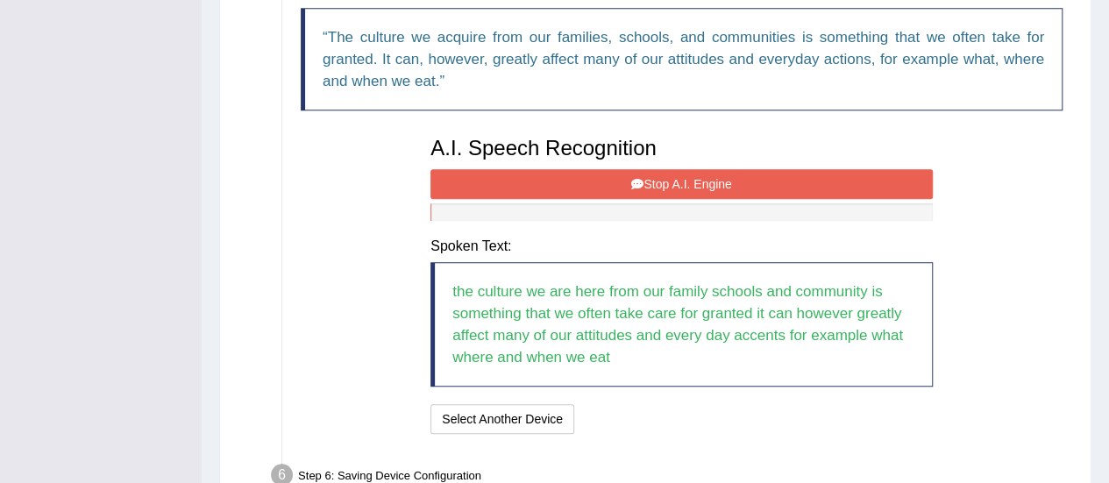
scroll to position [542, 0]
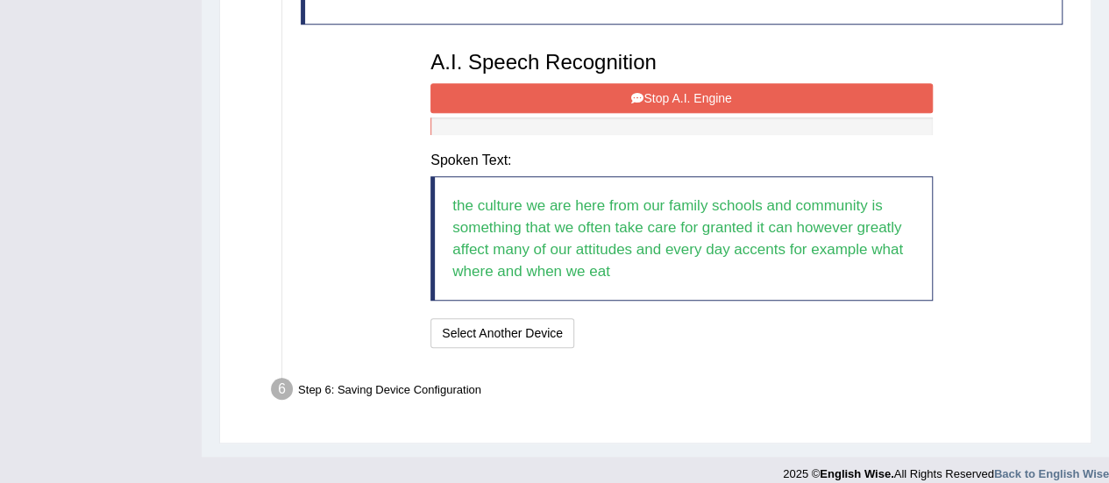
click at [666, 86] on button "Stop A.I. Engine" at bounding box center [681, 98] width 502 height 30
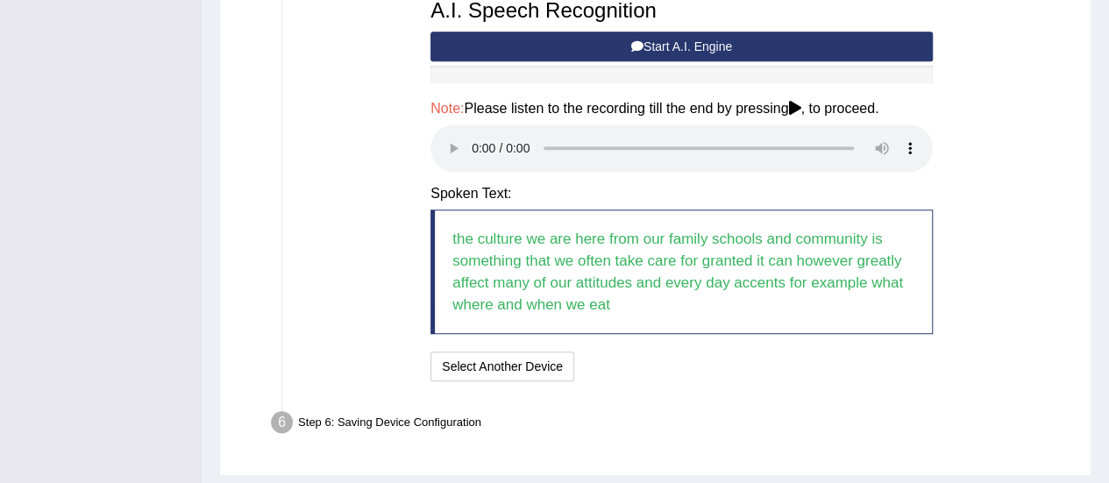
scroll to position [641, 0]
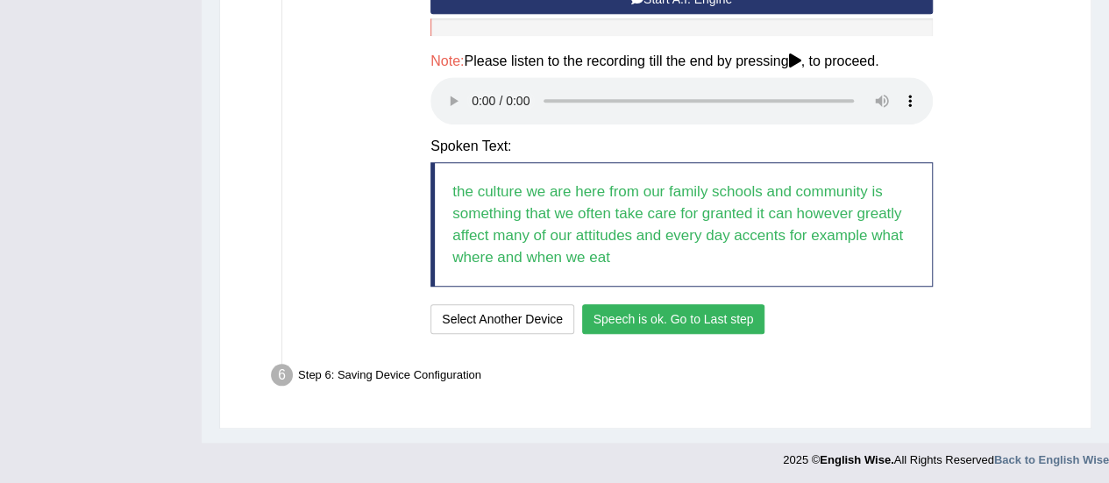
click at [661, 317] on button "Speech is ok. Go to Last step" at bounding box center [673, 319] width 183 height 30
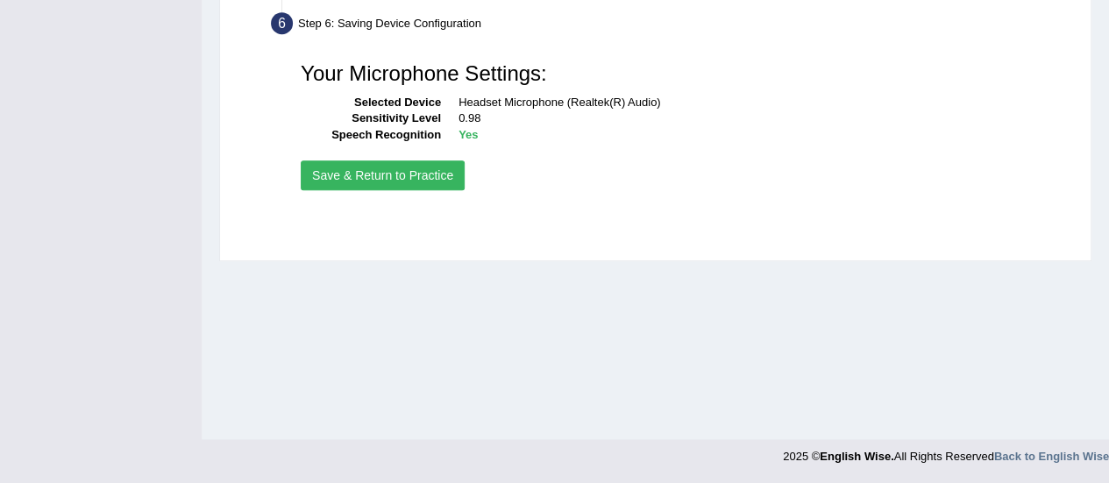
scroll to position [436, 0]
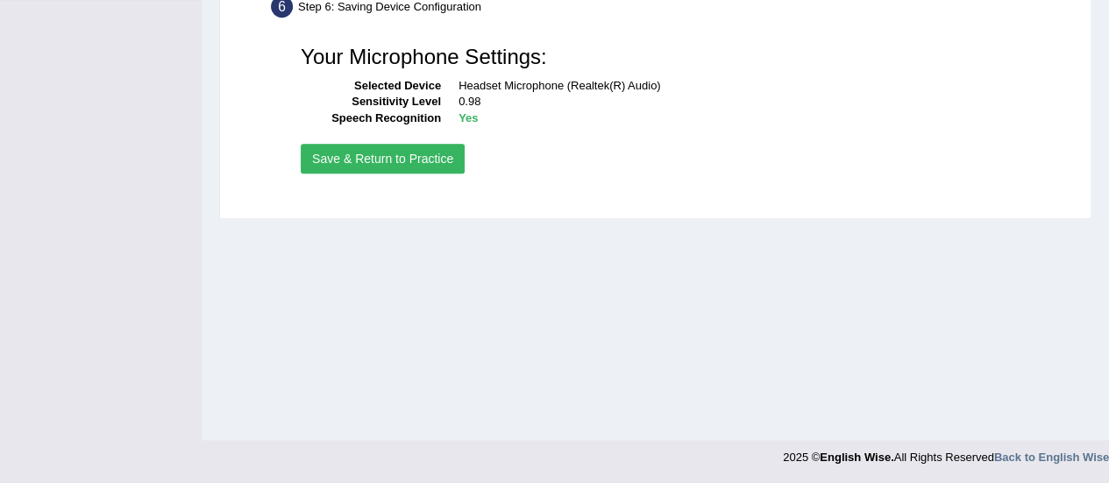
click at [399, 161] on button "Save & Return to Practice" at bounding box center [383, 159] width 164 height 30
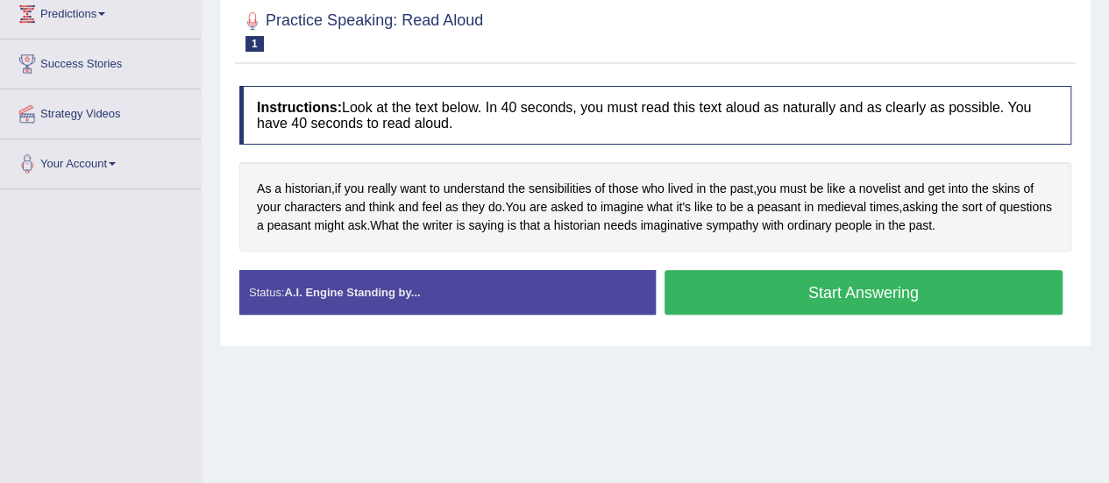
scroll to position [251, 0]
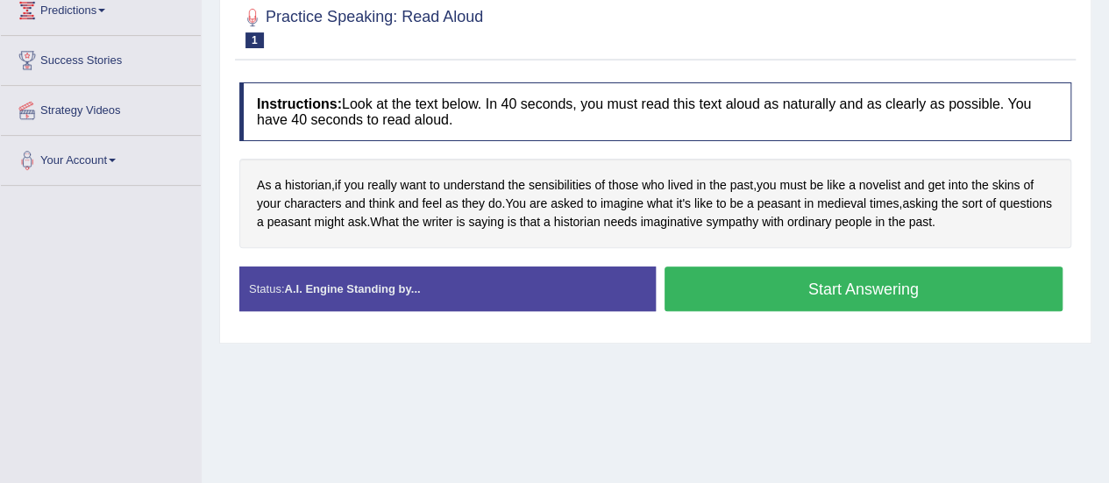
click at [832, 292] on button "Start Answering" at bounding box center [863, 288] width 399 height 45
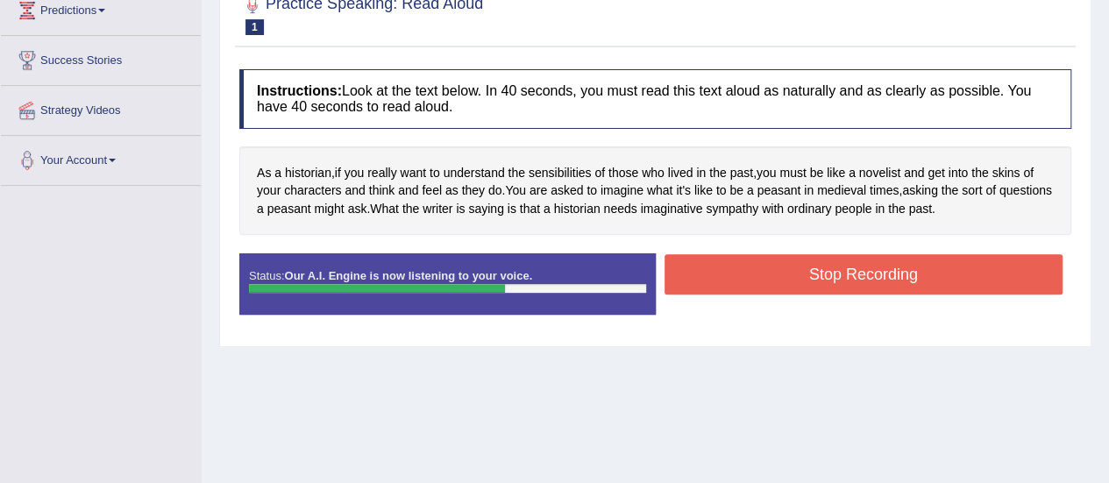
click at [832, 292] on button "Stop Recording" at bounding box center [863, 274] width 399 height 40
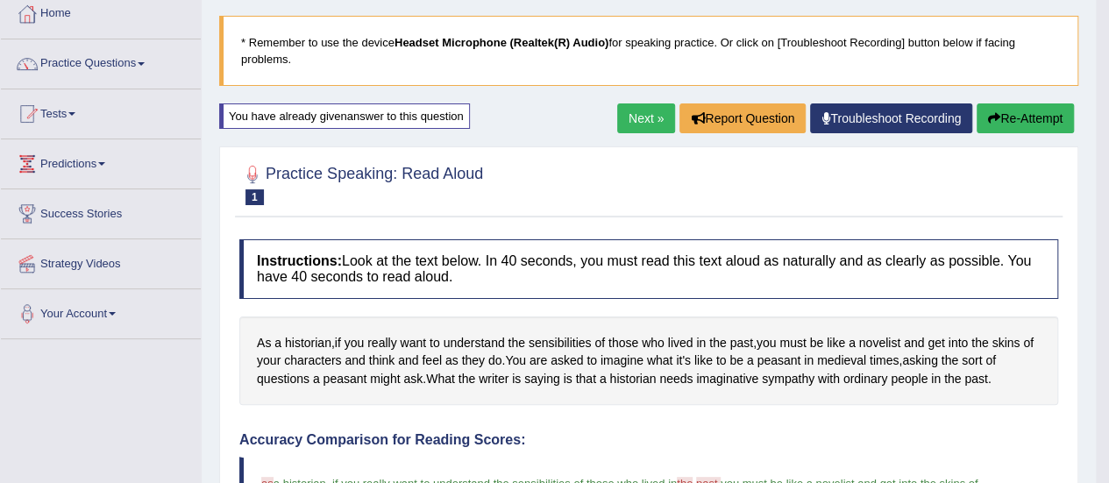
scroll to position [96, 0]
click at [645, 108] on link "Next »" at bounding box center [646, 119] width 58 height 30
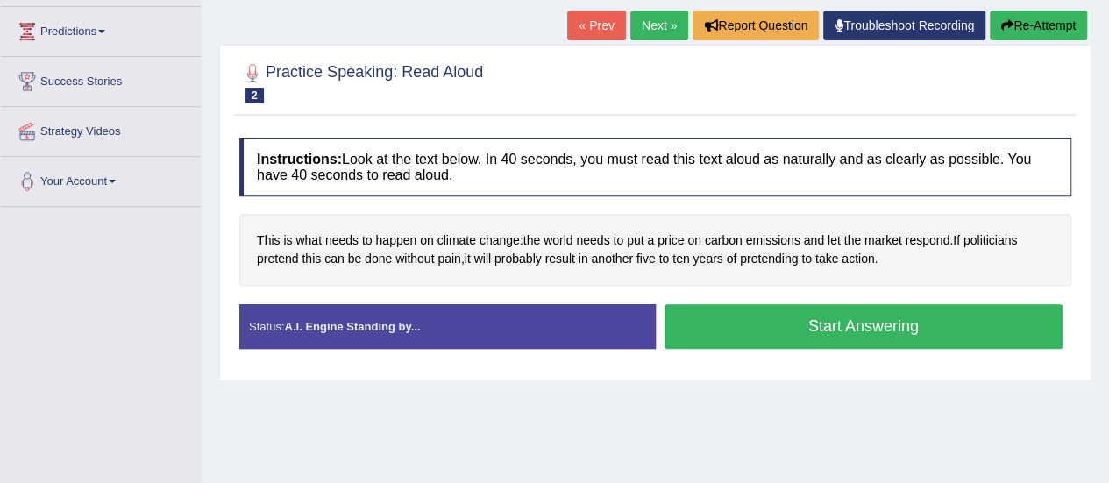
click at [783, 339] on button "Start Answering" at bounding box center [863, 326] width 399 height 45
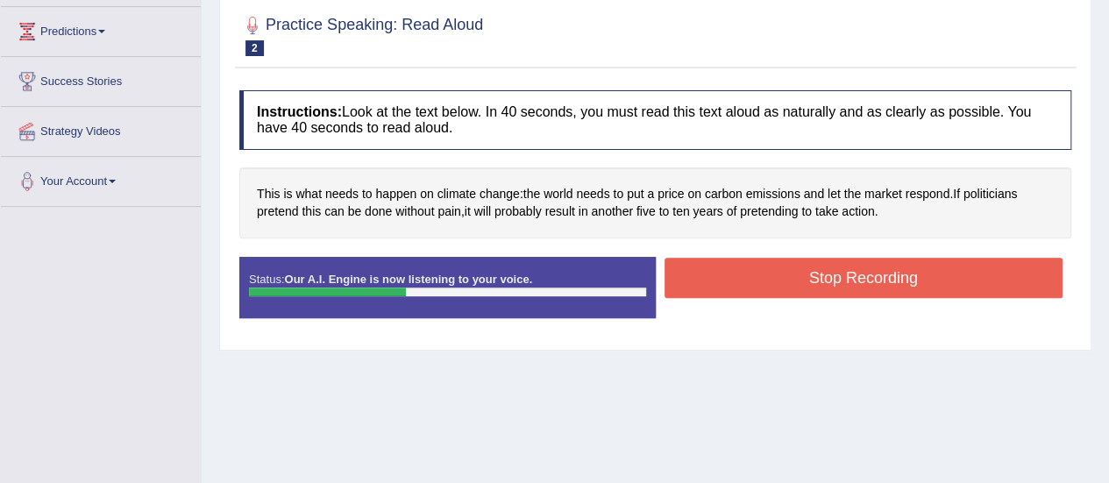
click at [794, 290] on button "Stop Recording" at bounding box center [863, 278] width 399 height 40
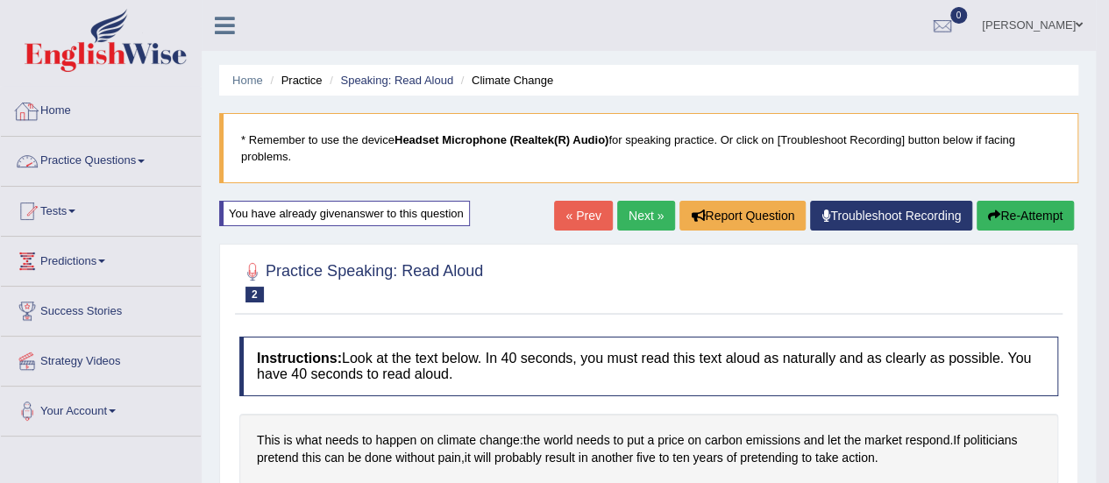
click at [124, 159] on link "Practice Questions" at bounding box center [101, 159] width 200 height 44
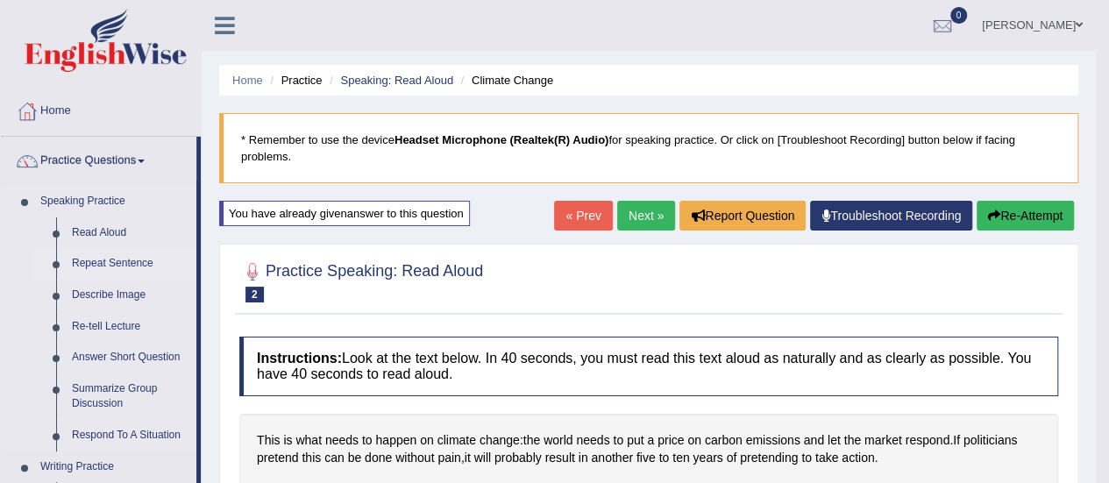
click at [101, 263] on link "Repeat Sentence" at bounding box center [130, 264] width 132 height 32
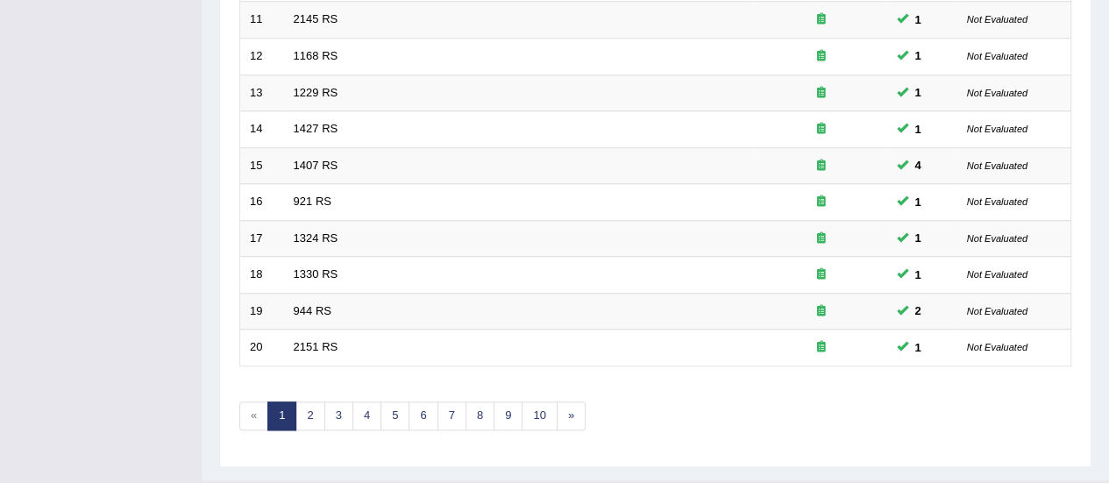
scroll to position [669, 0]
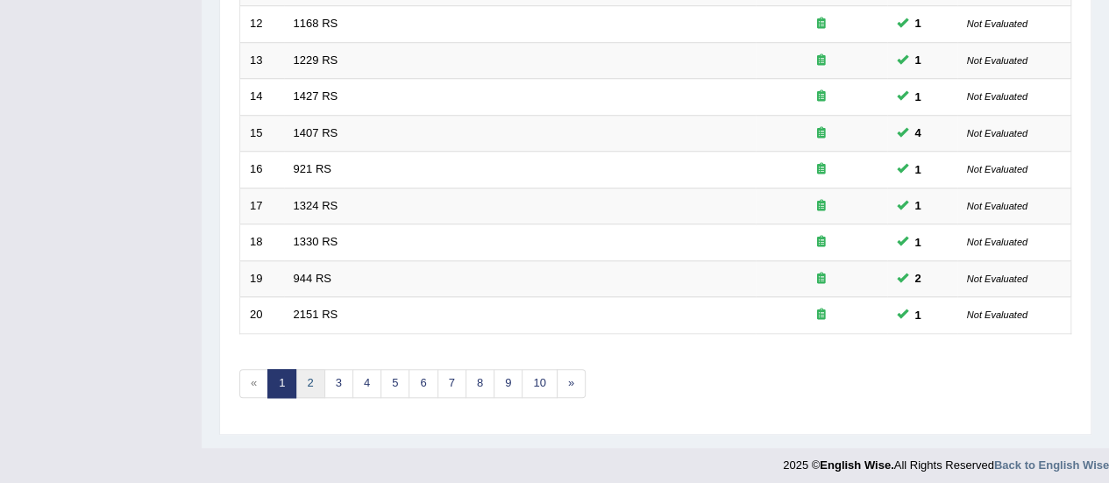
click at [315, 386] on link "2" at bounding box center [309, 383] width 29 height 29
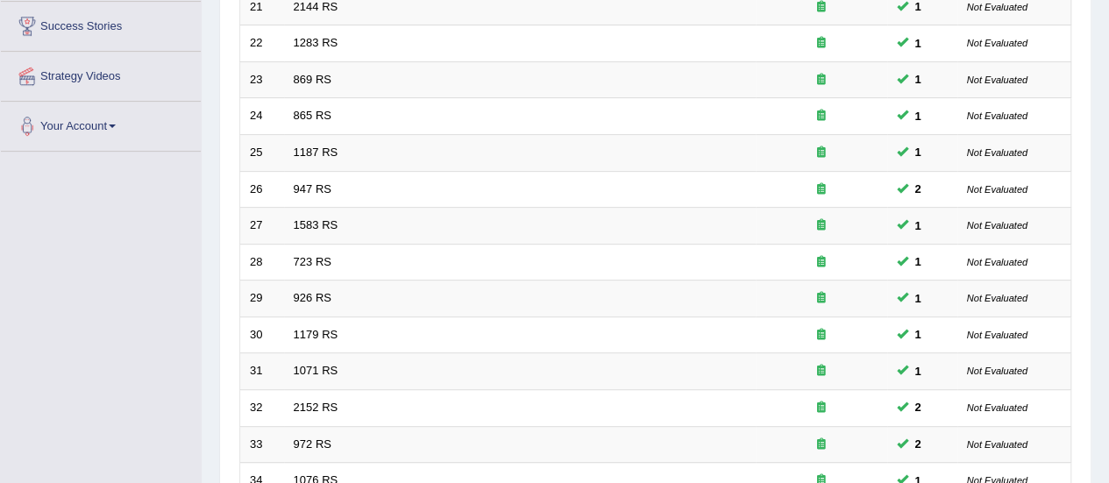
scroll to position [669, 0]
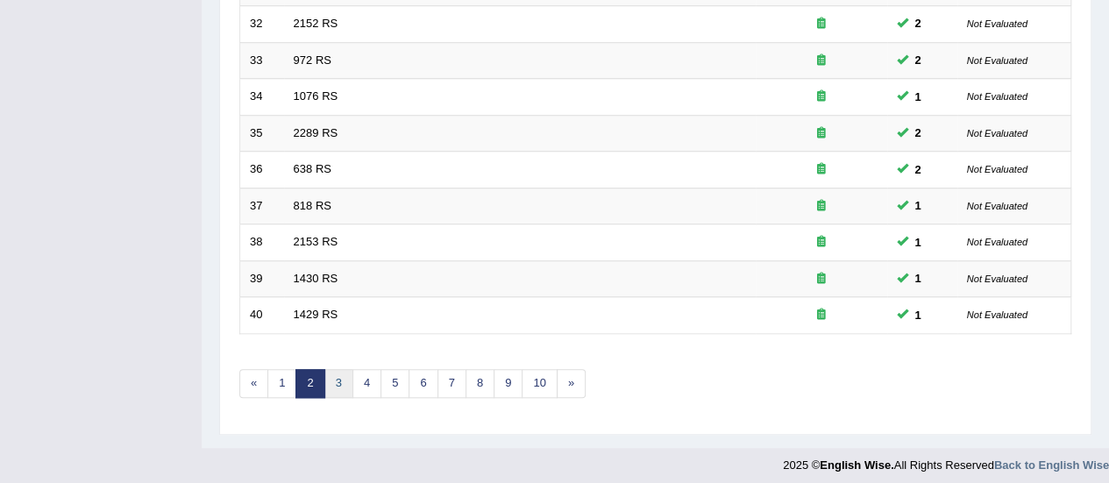
click at [337, 369] on link "3" at bounding box center [338, 383] width 29 height 29
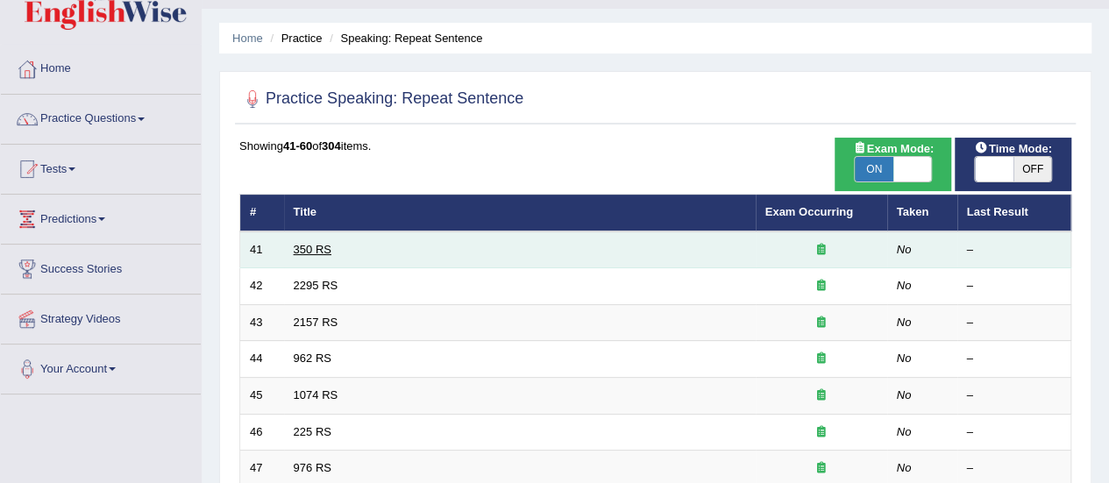
click at [325, 243] on link "350 RS" at bounding box center [313, 249] width 38 height 13
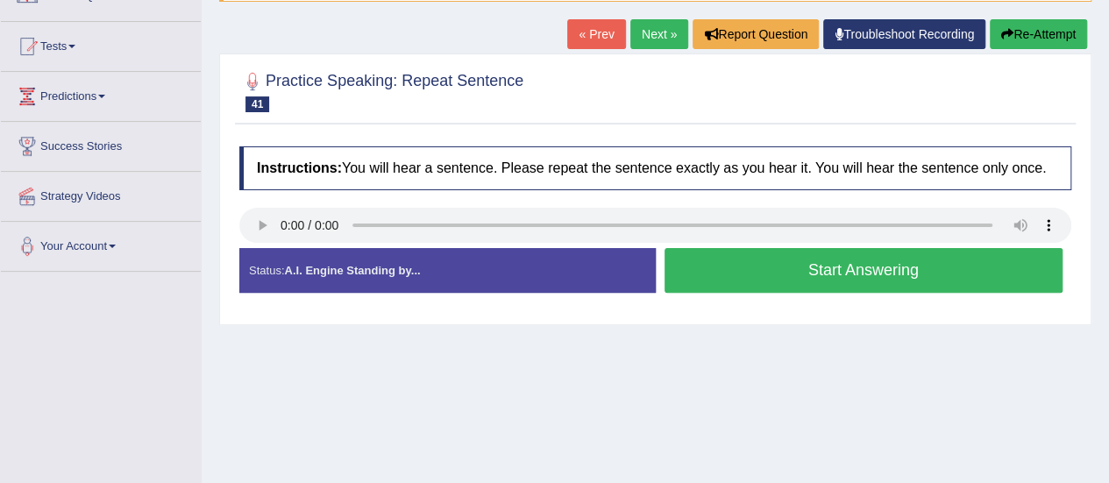
click at [773, 285] on button "Start Answering" at bounding box center [863, 270] width 399 height 45
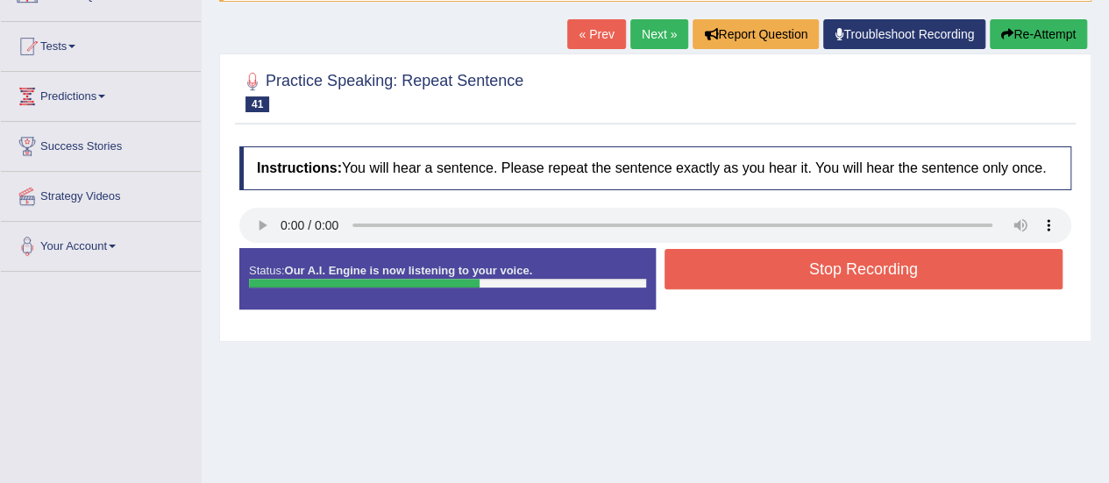
click at [773, 285] on button "Stop Recording" at bounding box center [863, 269] width 399 height 40
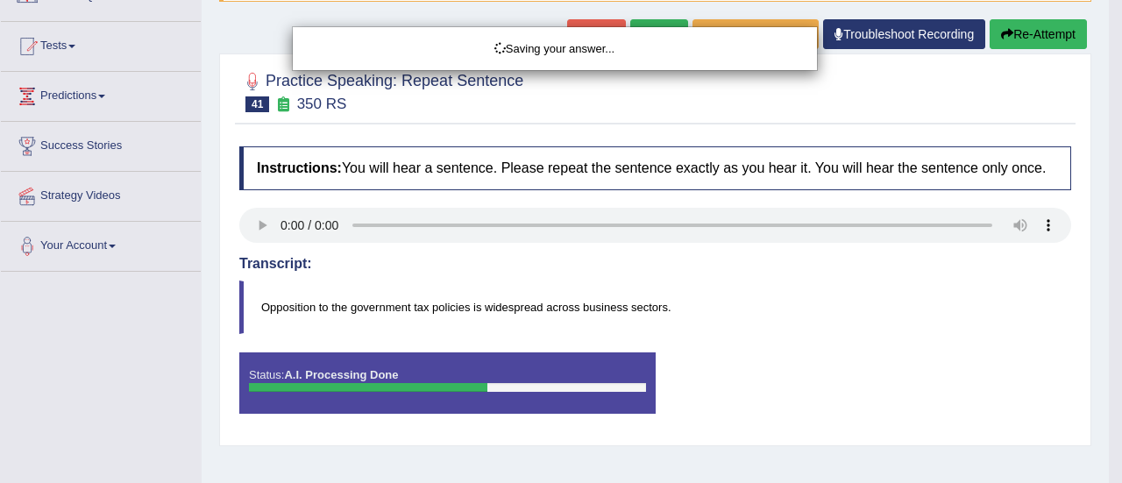
click at [410, 212] on div "Saving your answer..." at bounding box center [561, 241] width 1122 height 483
click at [595, 271] on div "Saving your answer..." at bounding box center [561, 241] width 1122 height 483
click at [593, 273] on div "Saving your answer..." at bounding box center [561, 241] width 1122 height 483
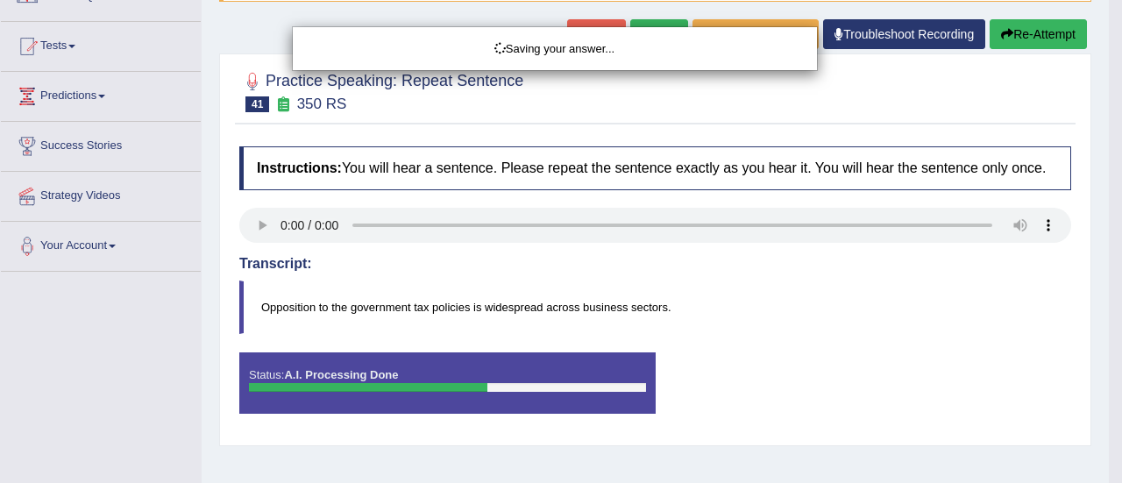
click at [267, 230] on div "Saving your answer..." at bounding box center [561, 241] width 1122 height 483
click at [264, 234] on div "Saving your answer..." at bounding box center [561, 241] width 1122 height 483
click at [277, 230] on div "Saving your answer..." at bounding box center [561, 241] width 1122 height 483
drag, startPoint x: 277, startPoint y: 230, endPoint x: 284, endPoint y: 32, distance: 198.2
click at [284, 32] on div "Saving your answer..." at bounding box center [561, 241] width 1122 height 483
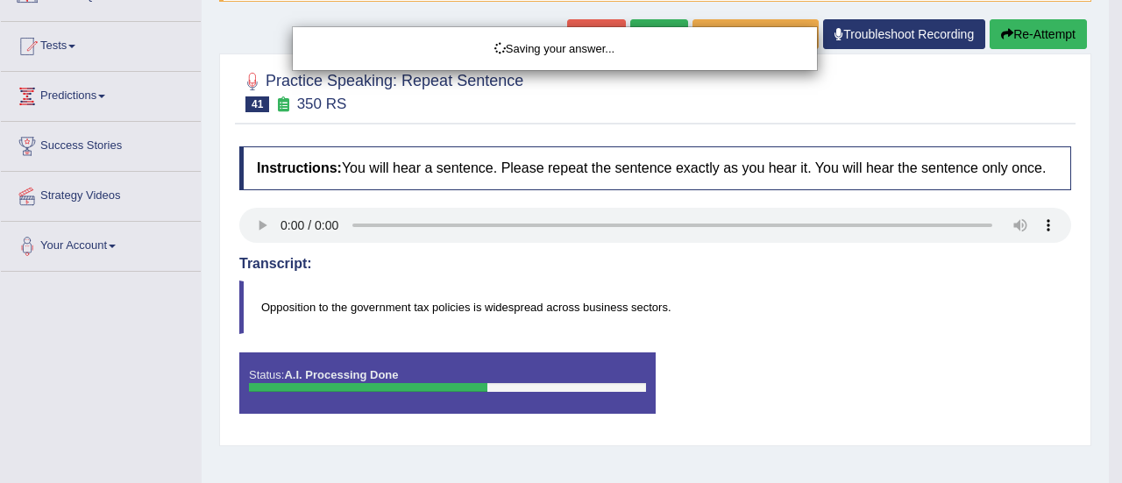
click at [120, 89] on div "Saving your answer..." at bounding box center [561, 241] width 1122 height 483
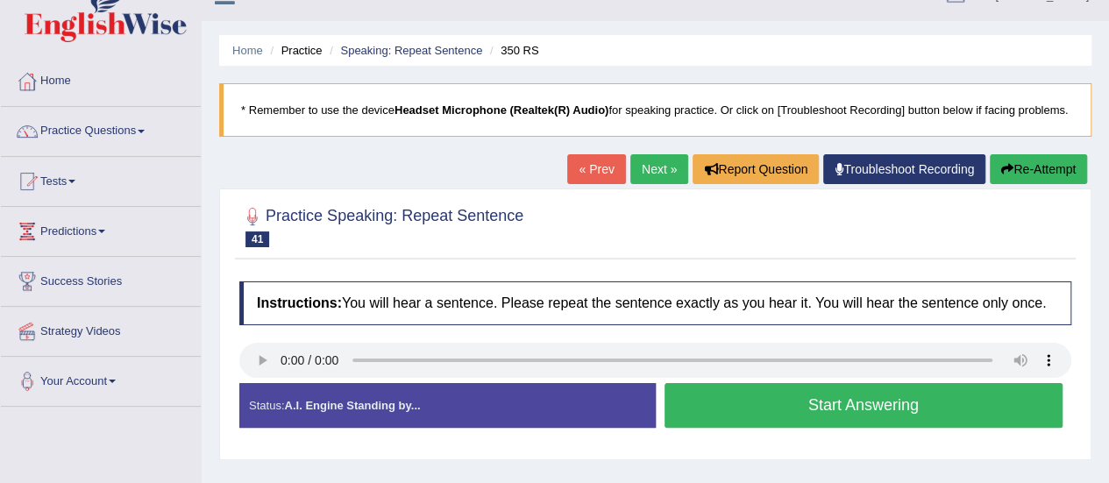
scroll to position [29, 0]
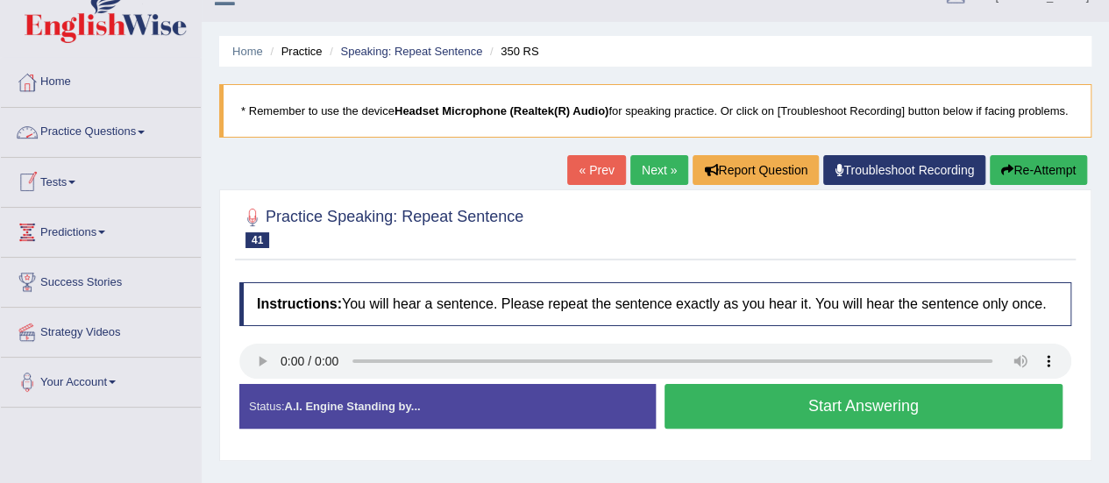
click at [131, 131] on link "Practice Questions" at bounding box center [101, 130] width 200 height 44
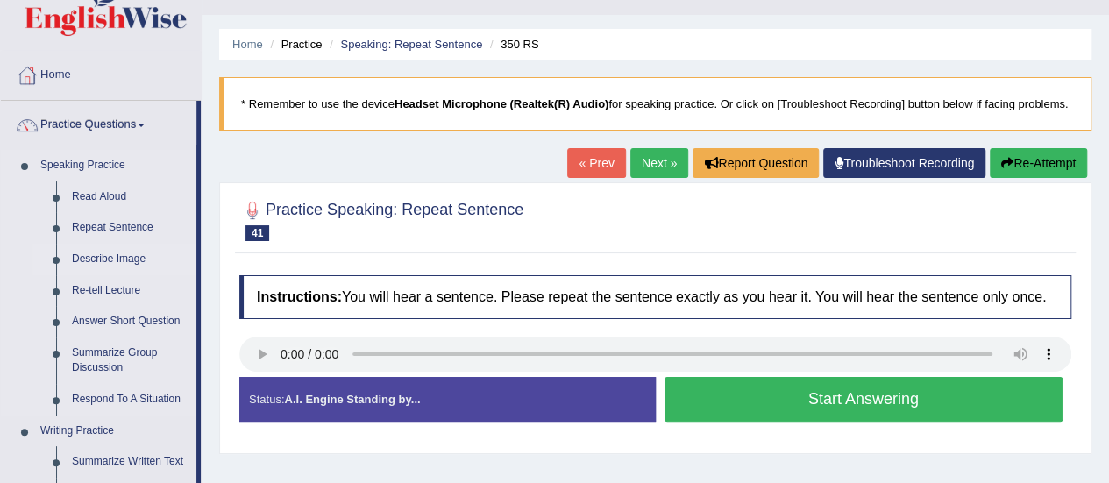
scroll to position [0, 0]
